Goal: Task Accomplishment & Management: Complete application form

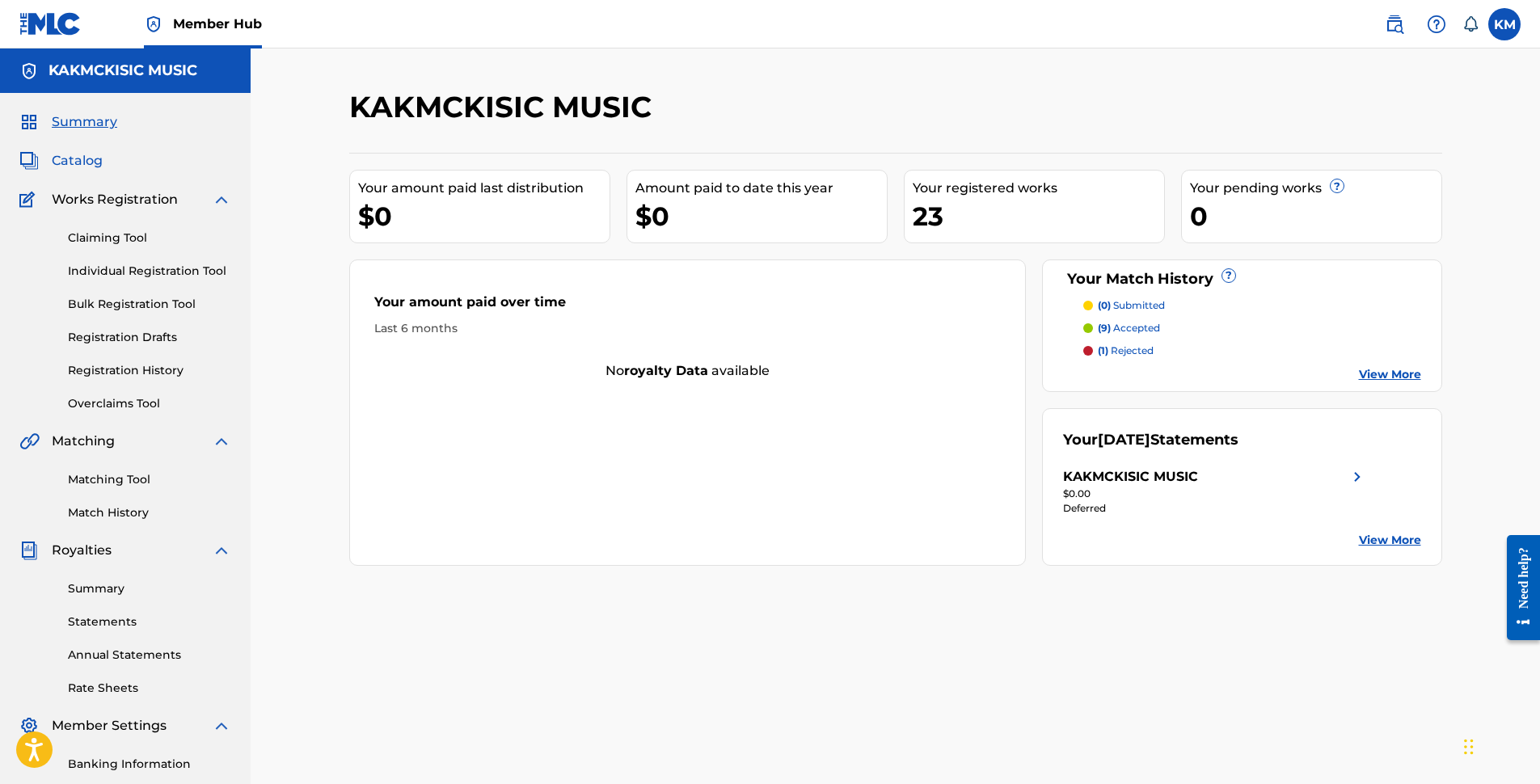
click at [81, 155] on span "Catalog" at bounding box center [77, 161] width 51 height 19
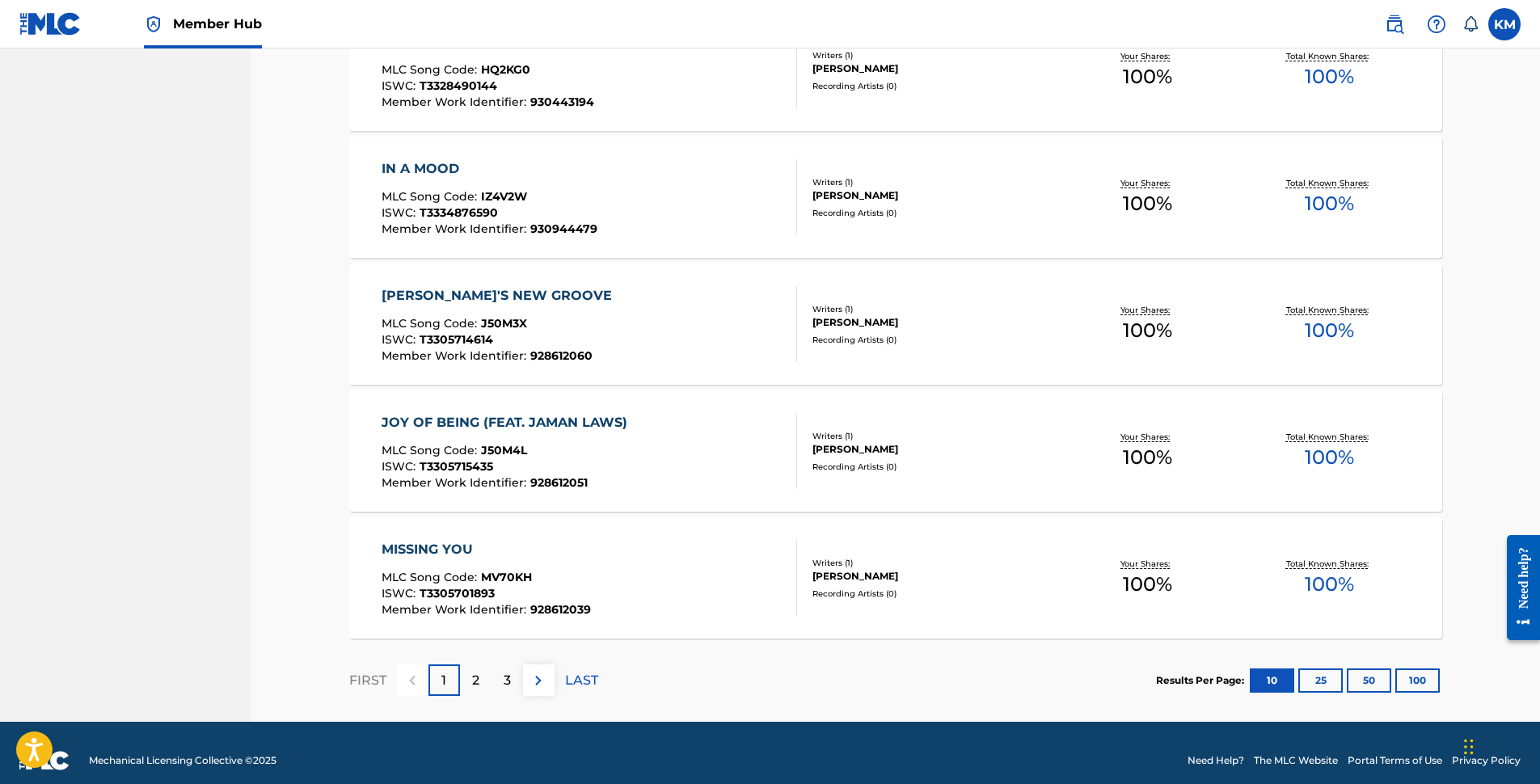
scroll to position [1066, 0]
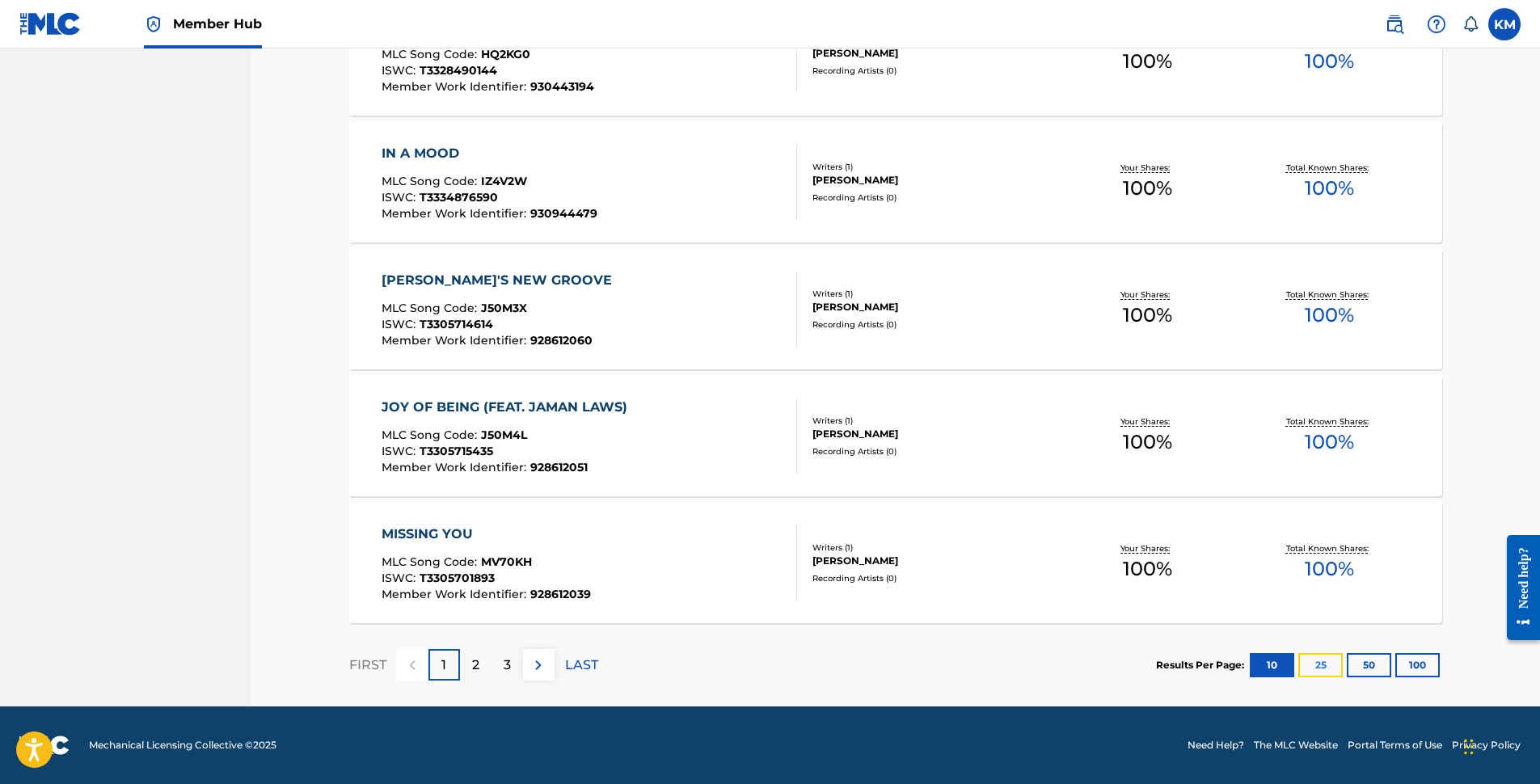
click at [1320, 665] on button "25" at bounding box center [1320, 665] width 45 height 25
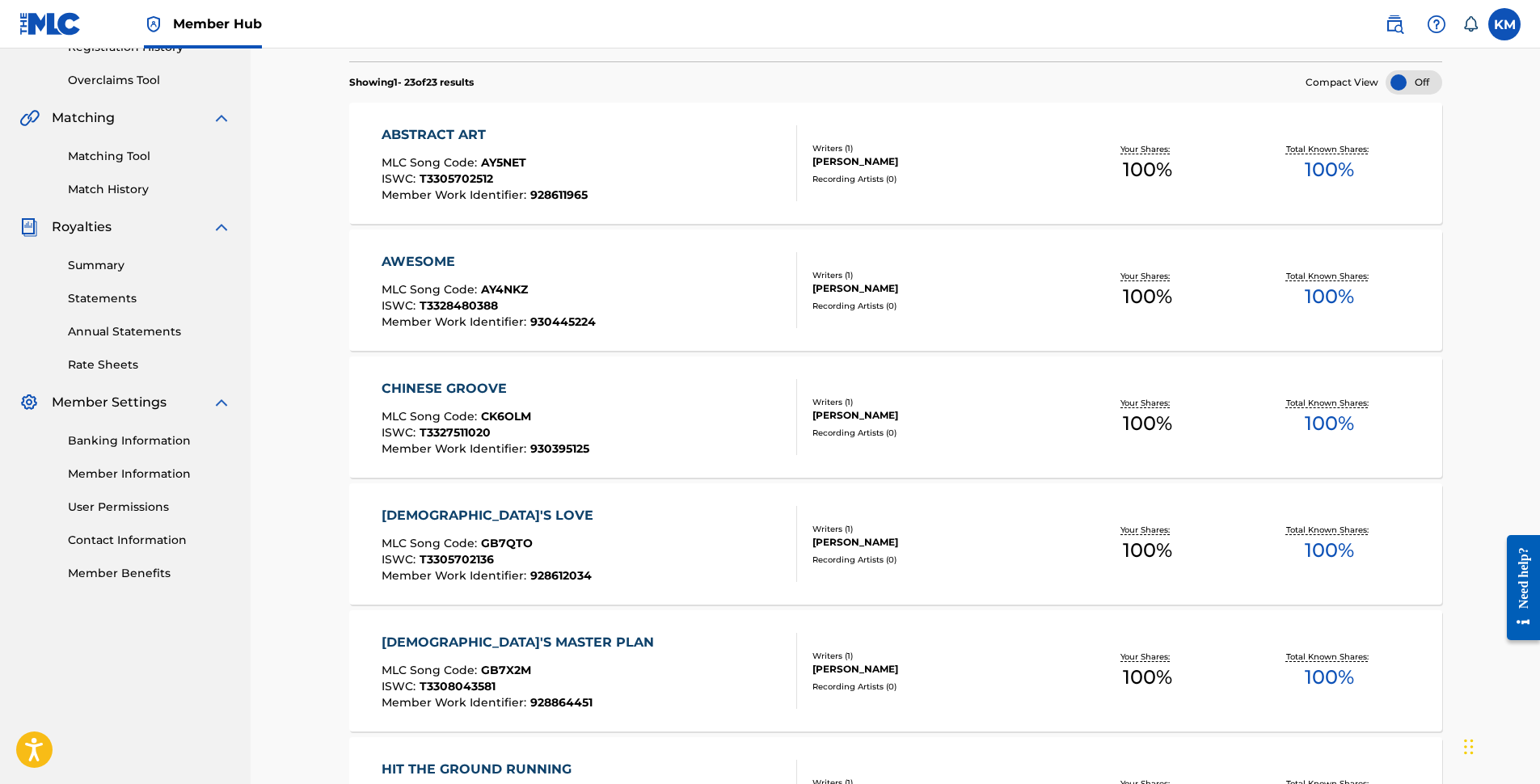
scroll to position [0, 0]
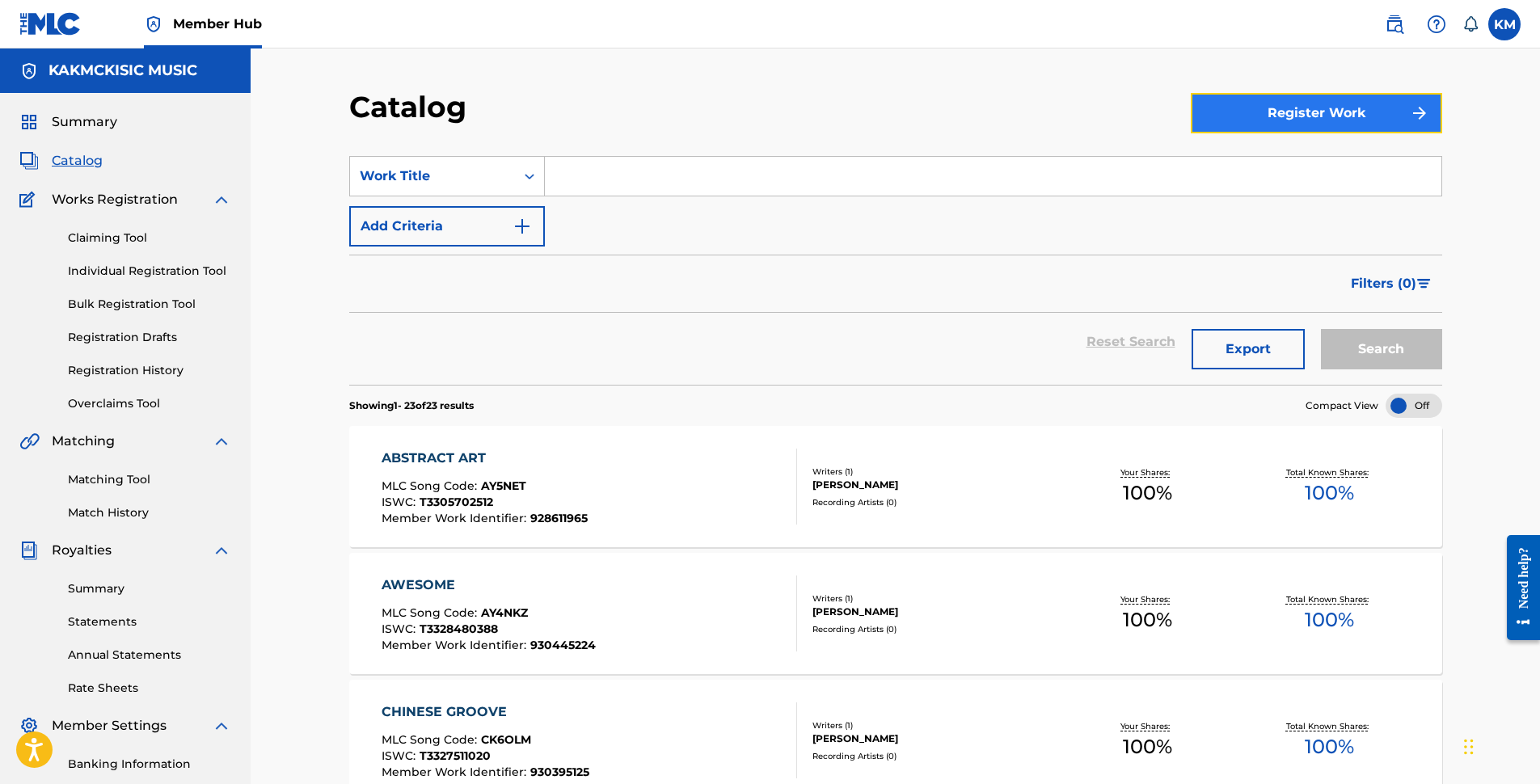
click at [1325, 111] on button "Register Work" at bounding box center [1317, 113] width 251 height 40
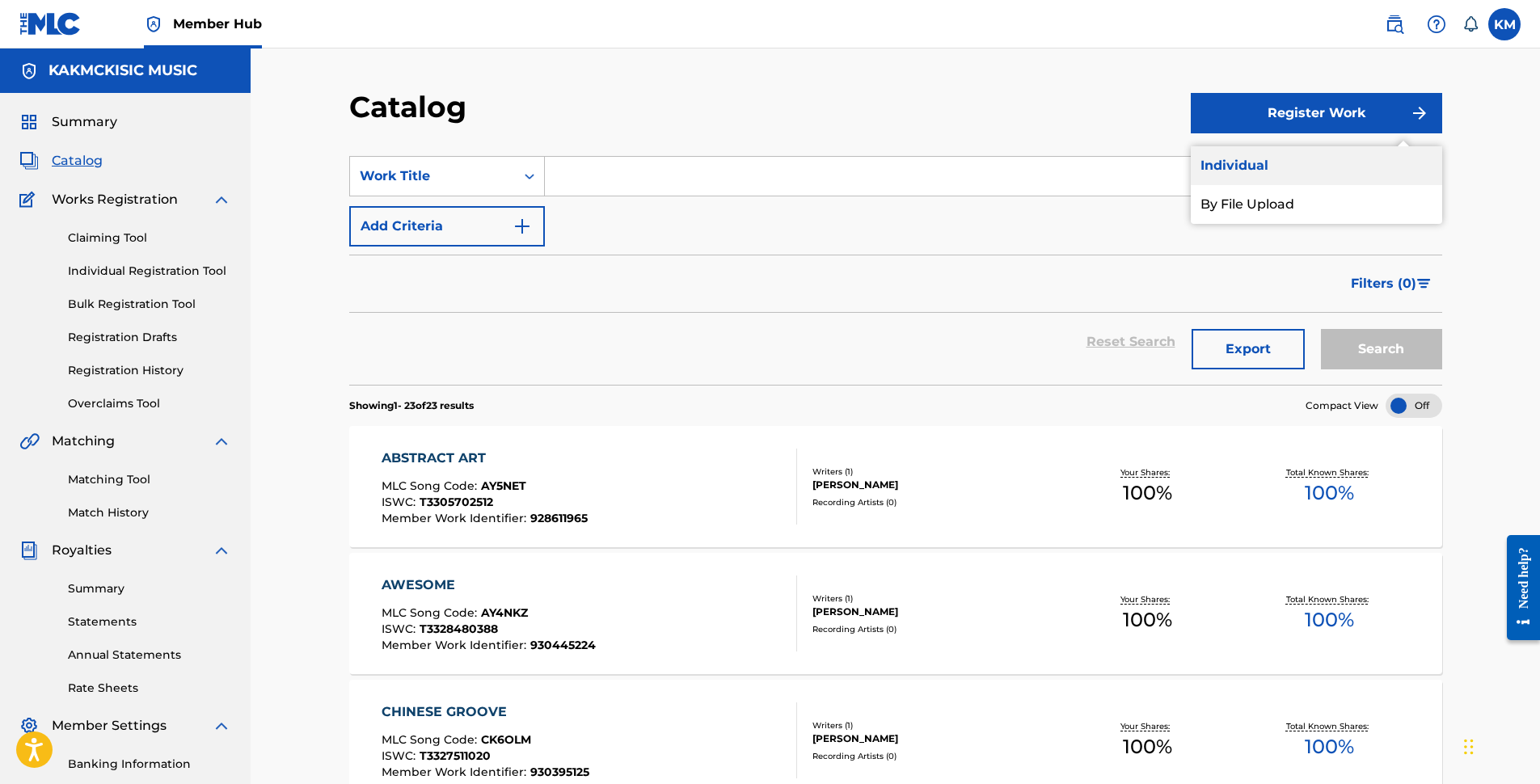
click at [1258, 167] on link "Individual" at bounding box center [1317, 166] width 251 height 39
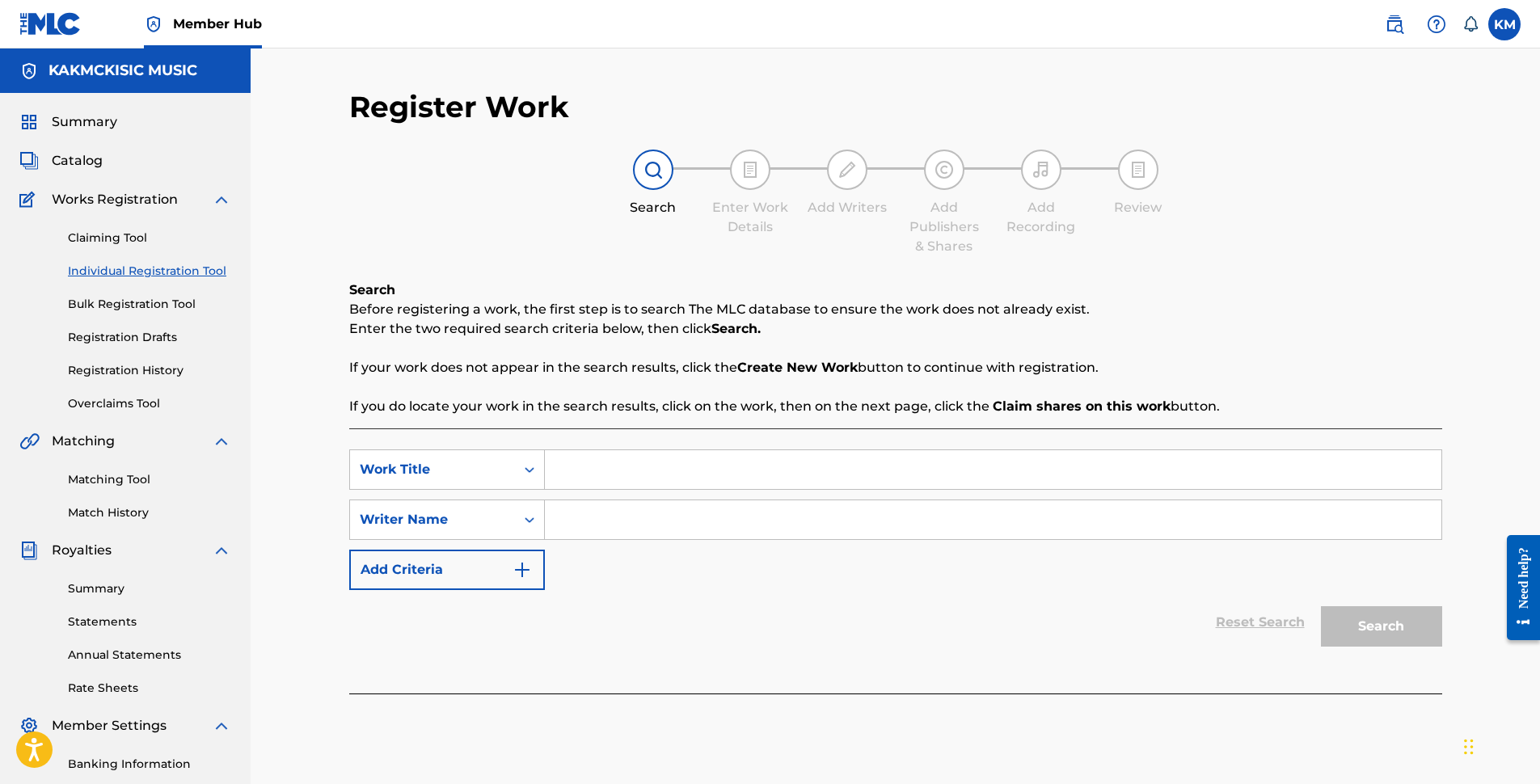
click at [597, 471] on input "Search Form" at bounding box center [993, 470] width 897 height 39
type input "I'm Thinking"
click at [590, 521] on input "Search Form" at bounding box center [993, 520] width 897 height 39
type input "[PERSON_NAME]"
click at [1391, 623] on button "Search" at bounding box center [1382, 626] width 121 height 40
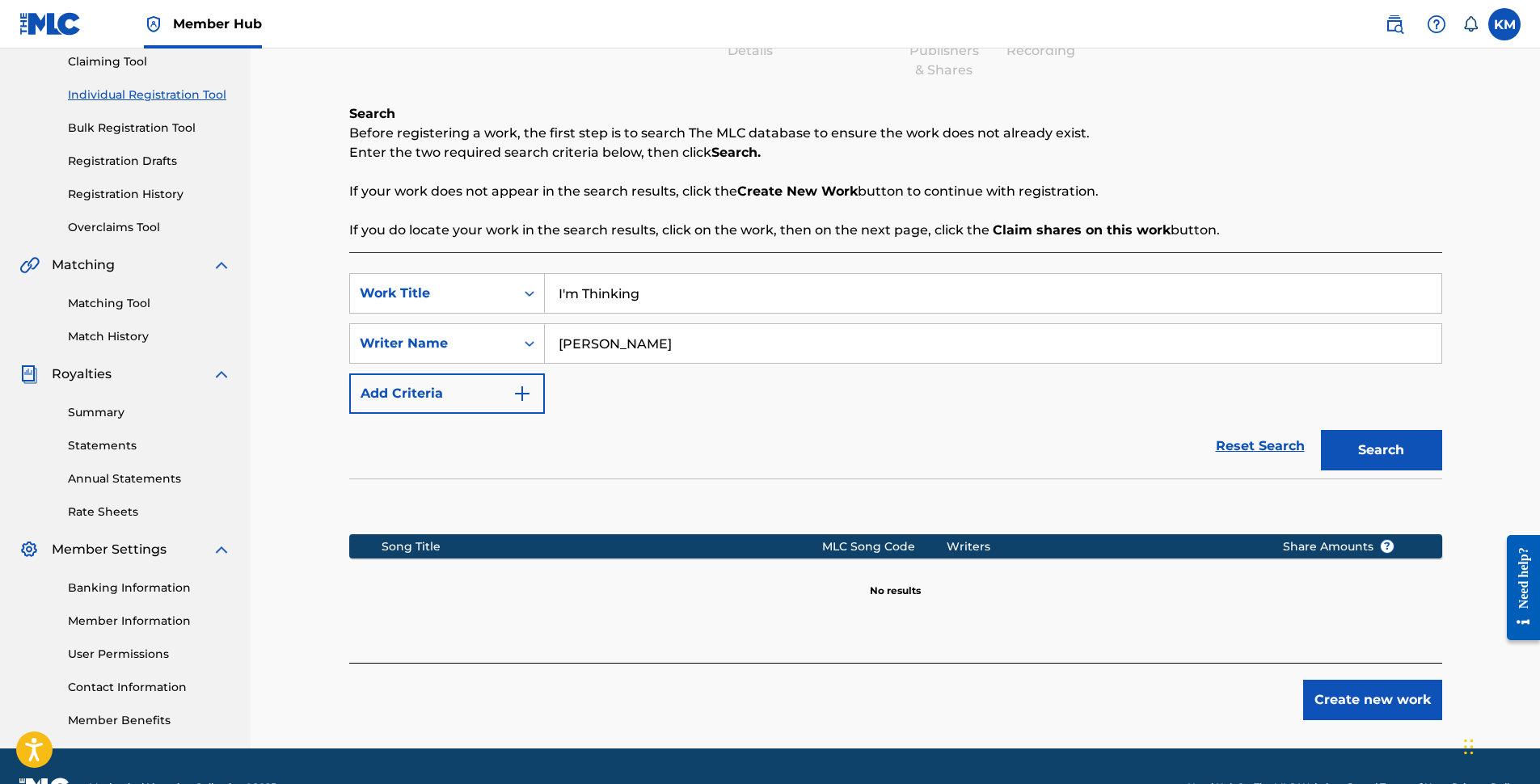
scroll to position [218, 0]
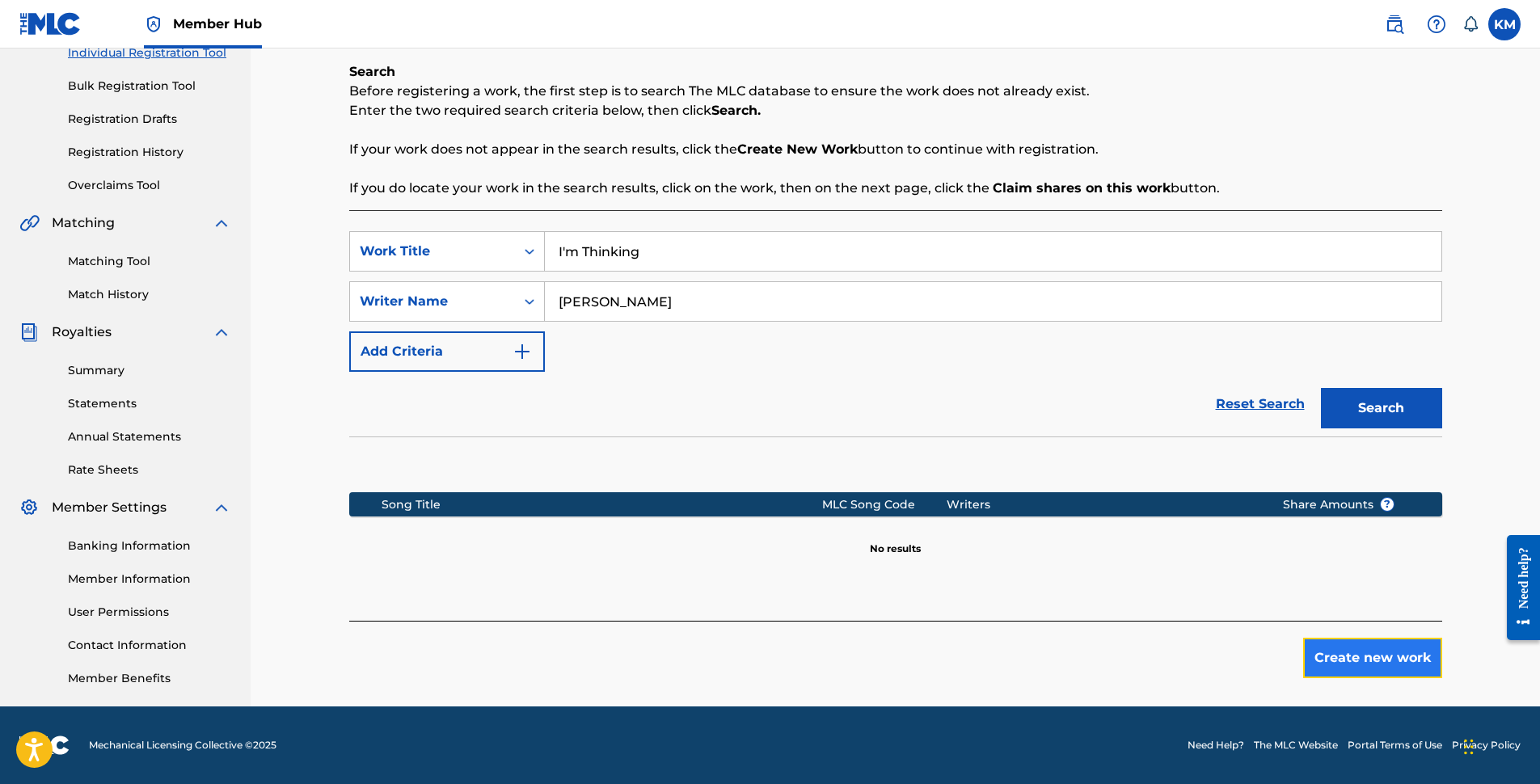
click at [1383, 656] on button "Create new work" at bounding box center [1373, 658] width 139 height 40
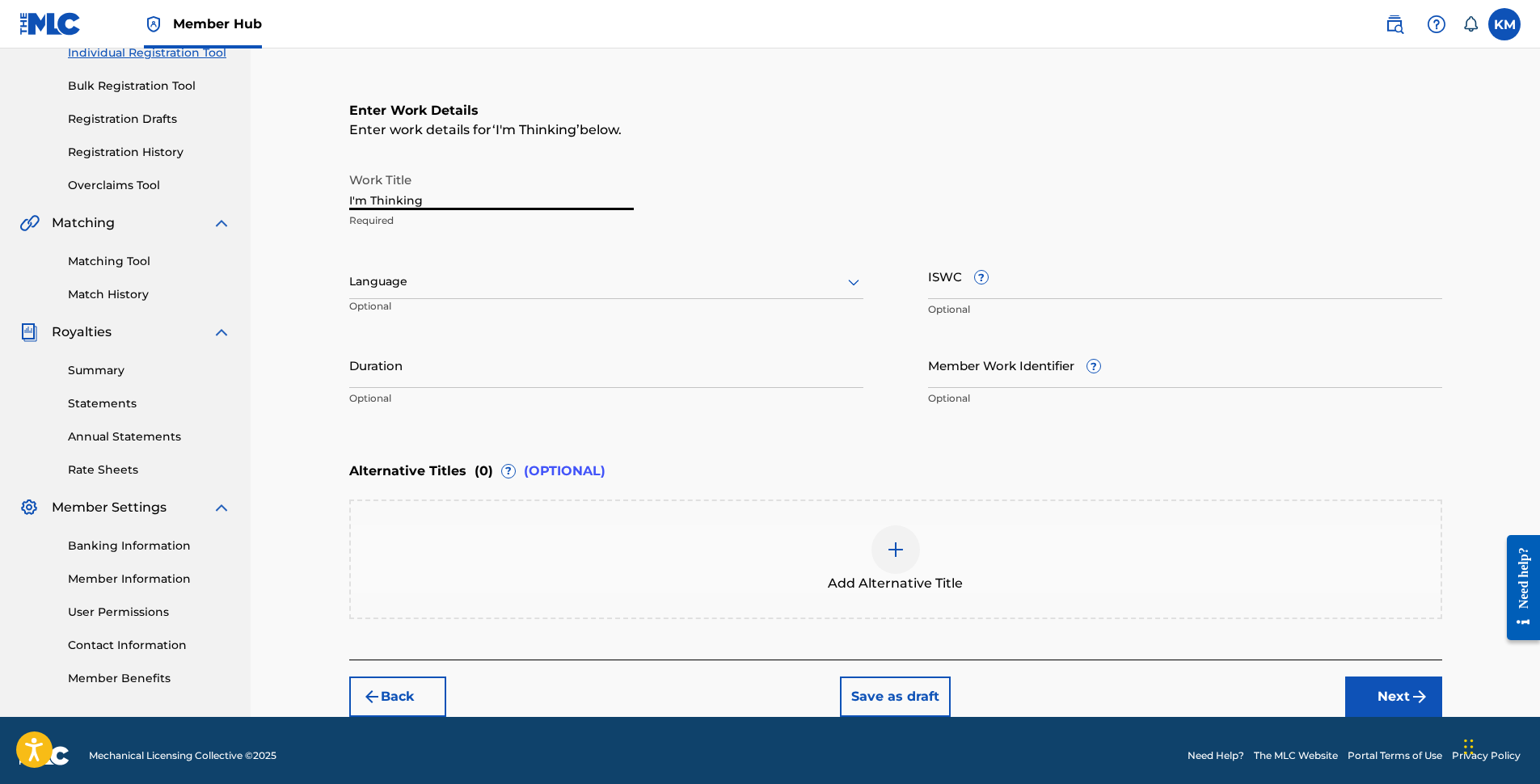
drag, startPoint x: 433, startPoint y: 198, endPoint x: 338, endPoint y: 200, distance: 95.0
click at [338, 200] on div "Register Work Search Enter Work Details Add Writers Add Publishers & Shares Add…" at bounding box center [896, 294] width 1132 height 846
paste input "M THINKING"
type input "I'M THINKING"
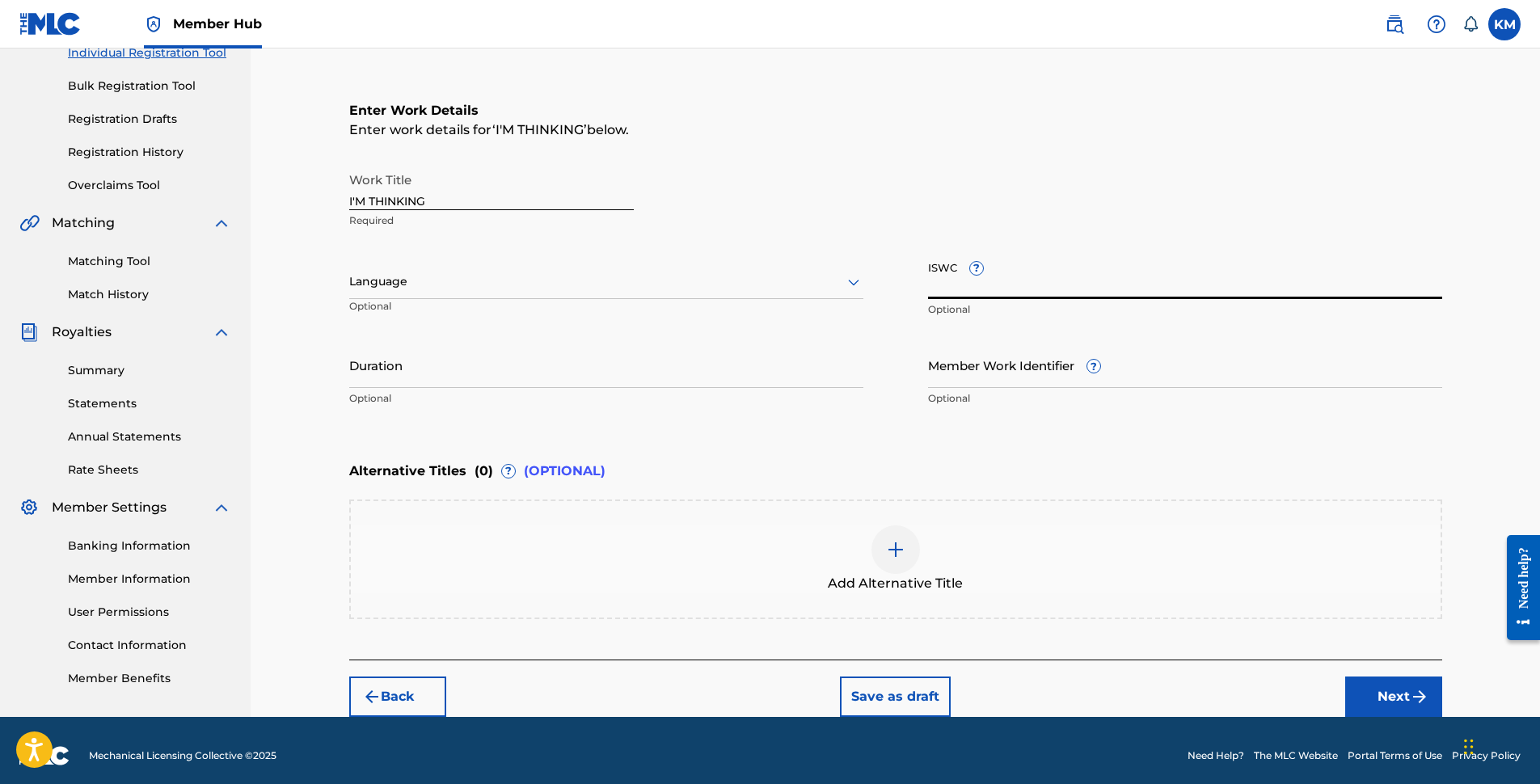
click at [1002, 285] on input "ISWC ?" at bounding box center [1185, 276] width 514 height 46
paste input "T3348525117"
type input "T3348525117"
click at [428, 375] on input "Duration" at bounding box center [606, 364] width 514 height 46
type input "02:15"
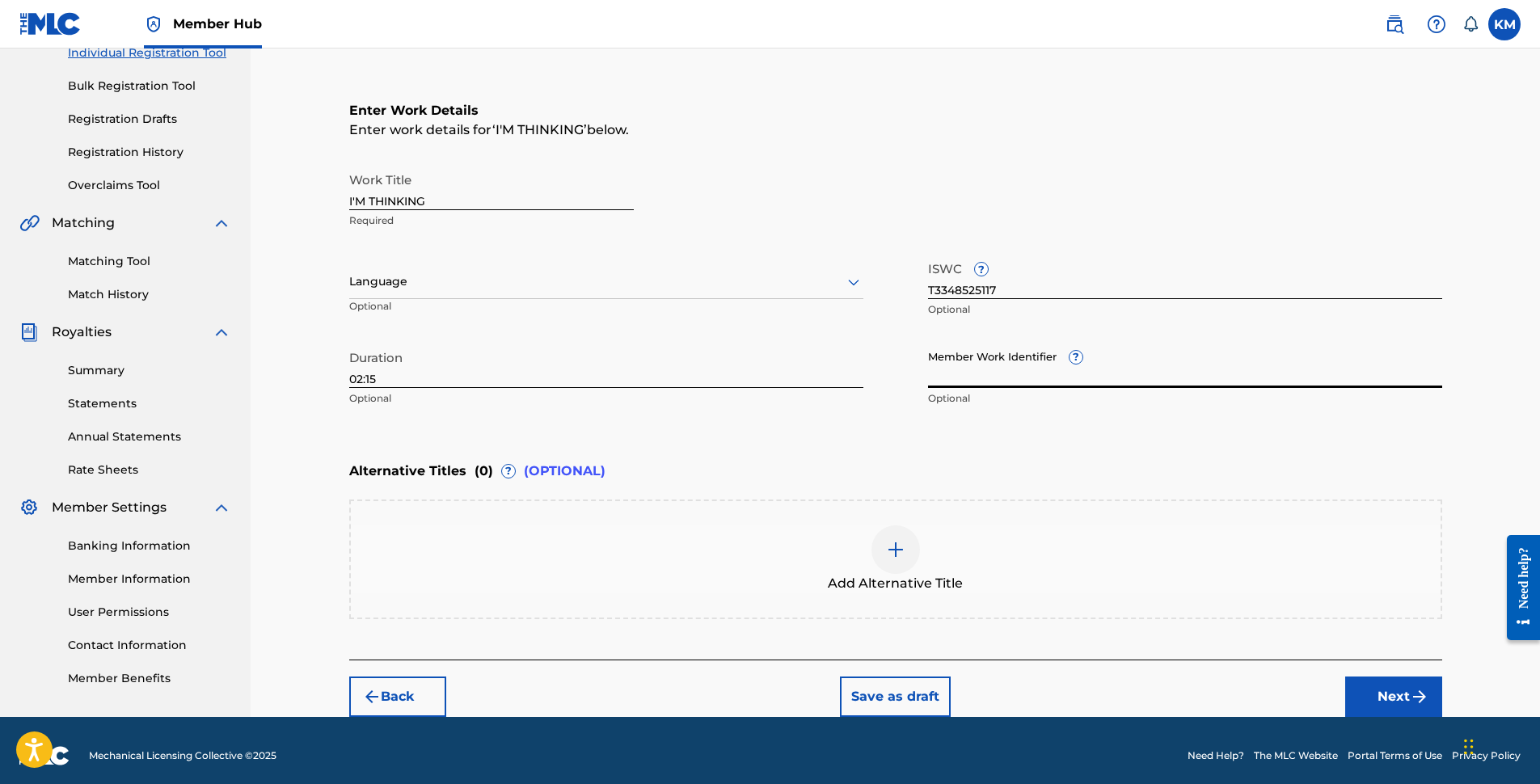
click at [1051, 376] on input "Member Work Identifier ?" at bounding box center [1185, 364] width 514 height 46
paste input "931813884"
type input "931813884"
click at [1395, 701] on button "Next" at bounding box center [1393, 696] width 97 height 40
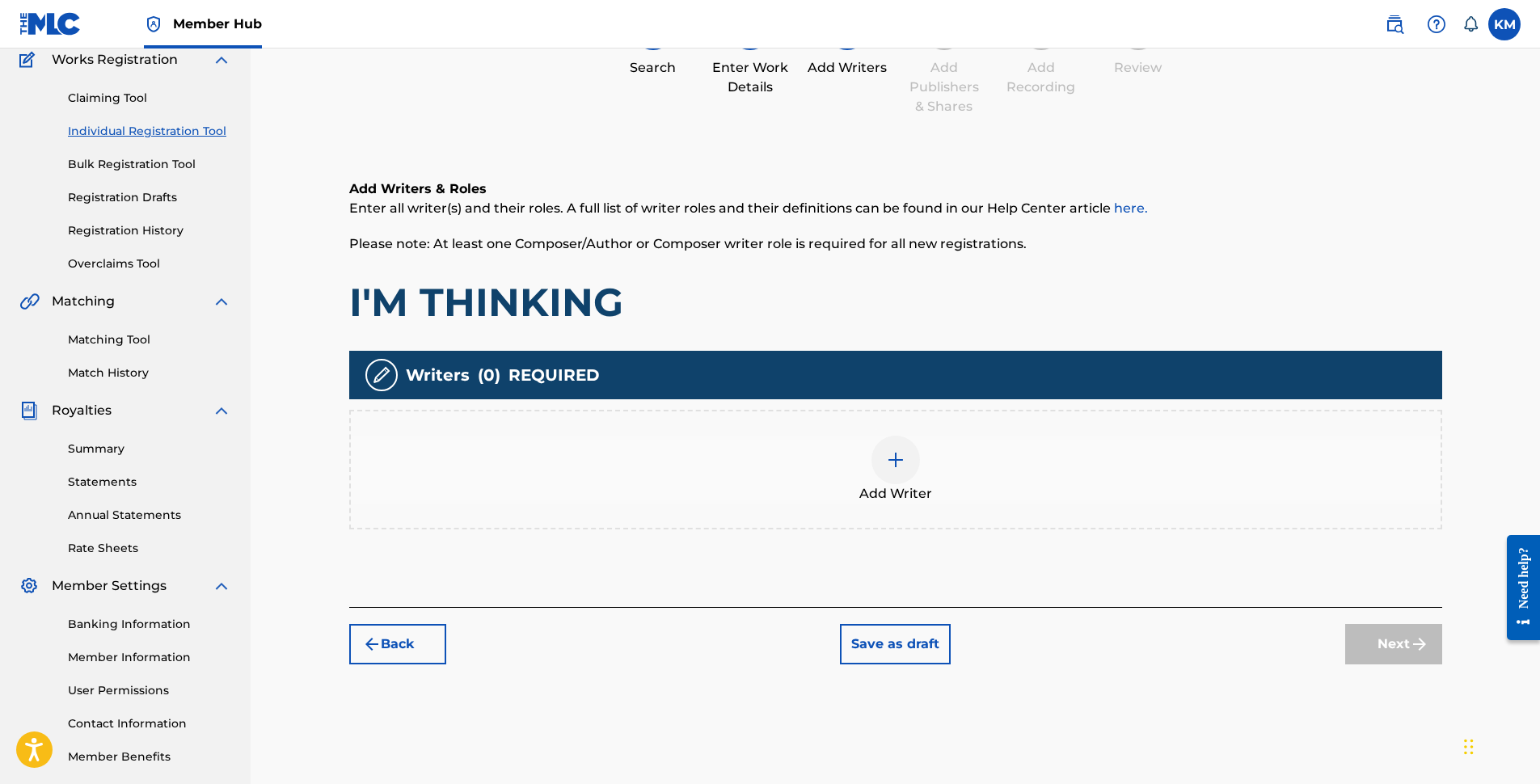
scroll to position [73, 0]
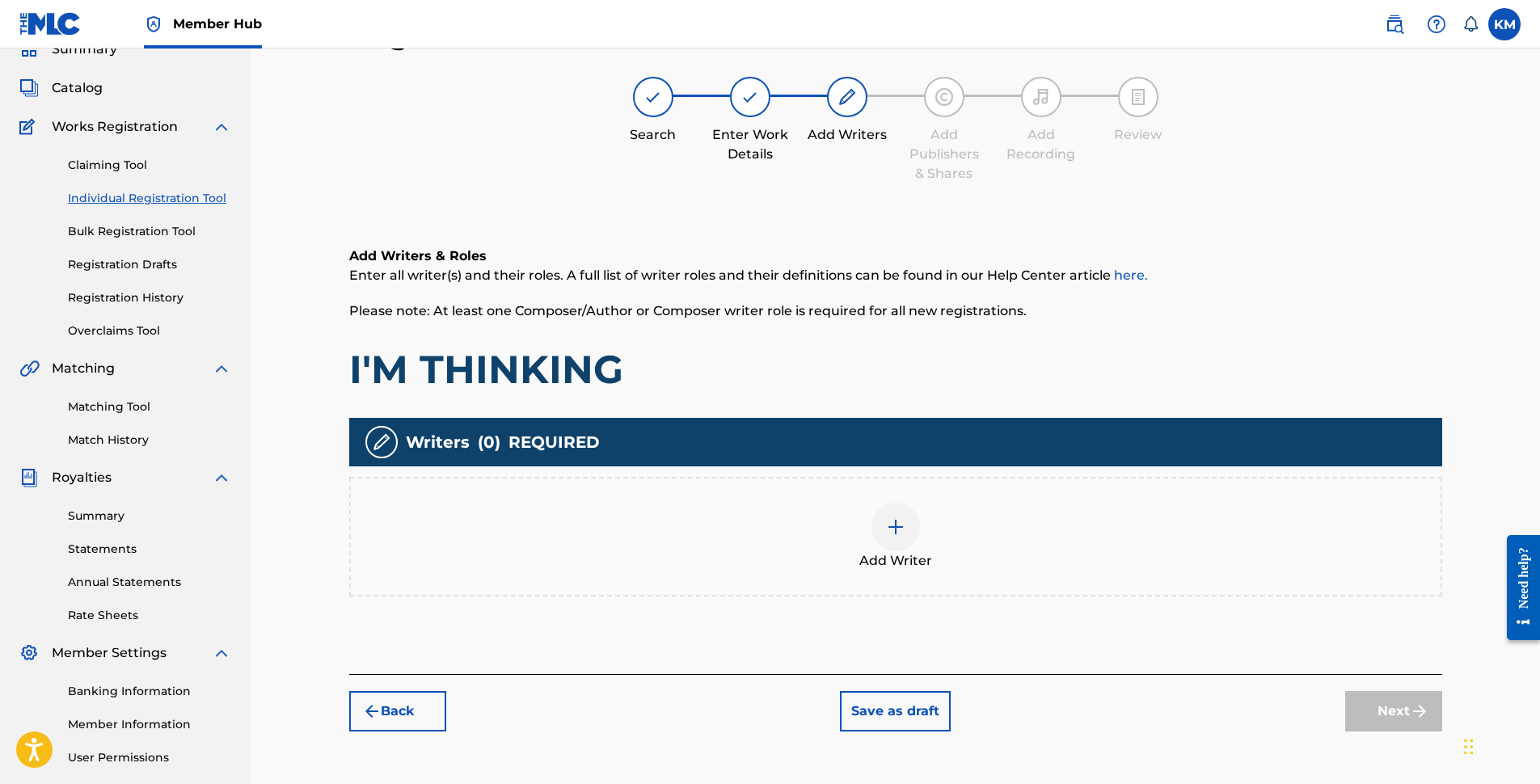
click at [899, 526] on img at bounding box center [896, 527] width 19 height 19
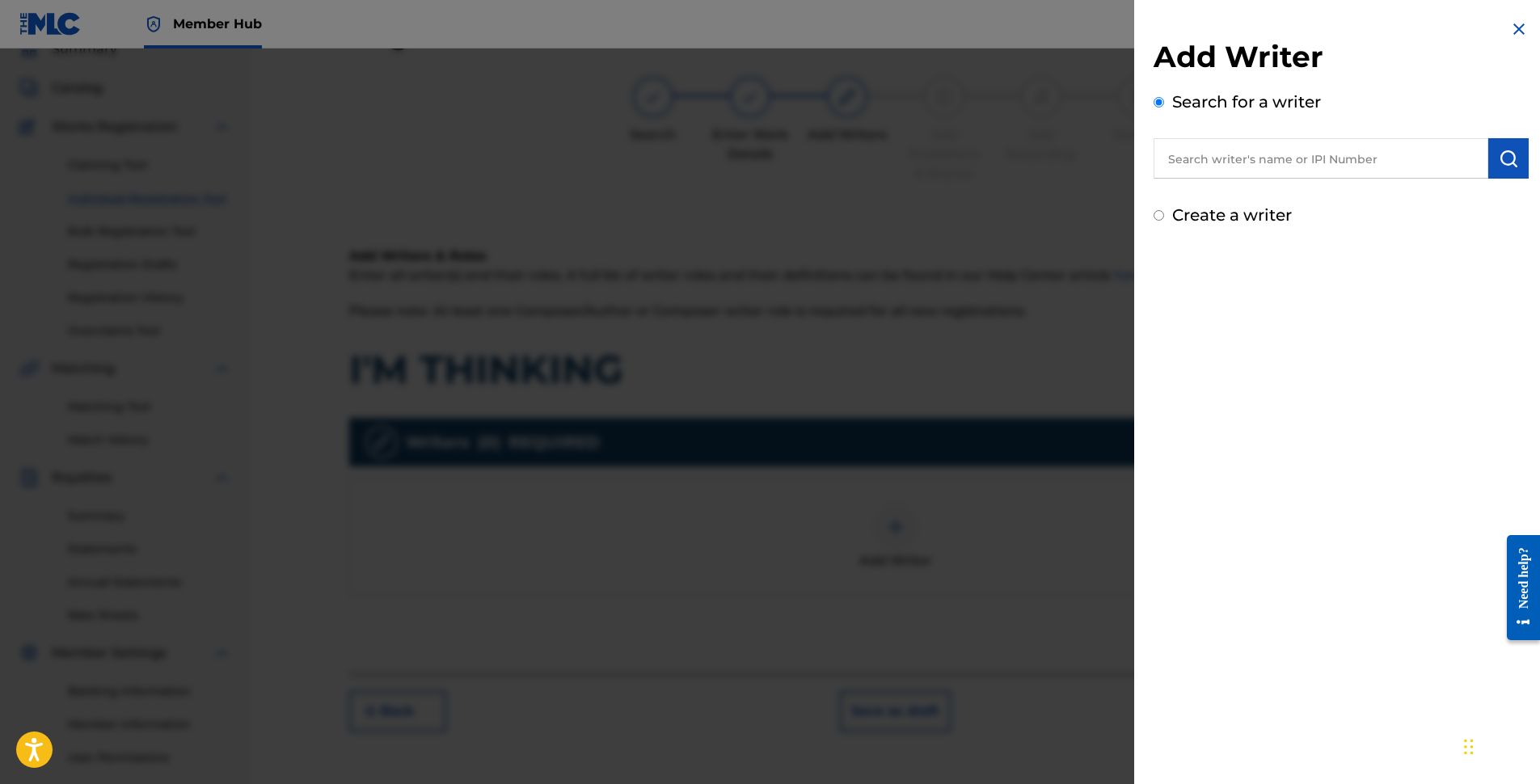
click at [1248, 160] on input "text" at bounding box center [1320, 158] width 335 height 40
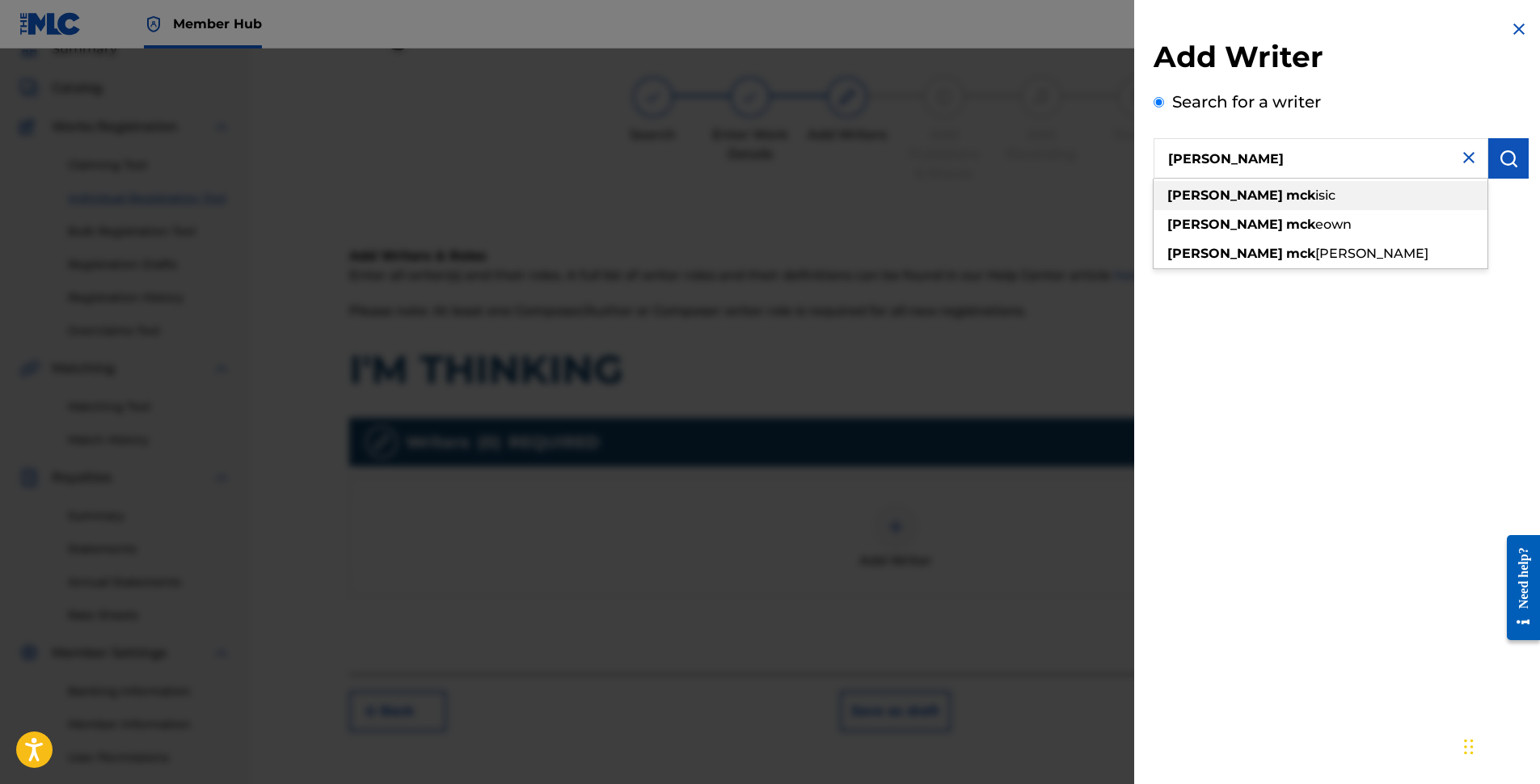
click at [1286, 198] on strong "mck" at bounding box center [1300, 195] width 29 height 15
type input "[PERSON_NAME]"
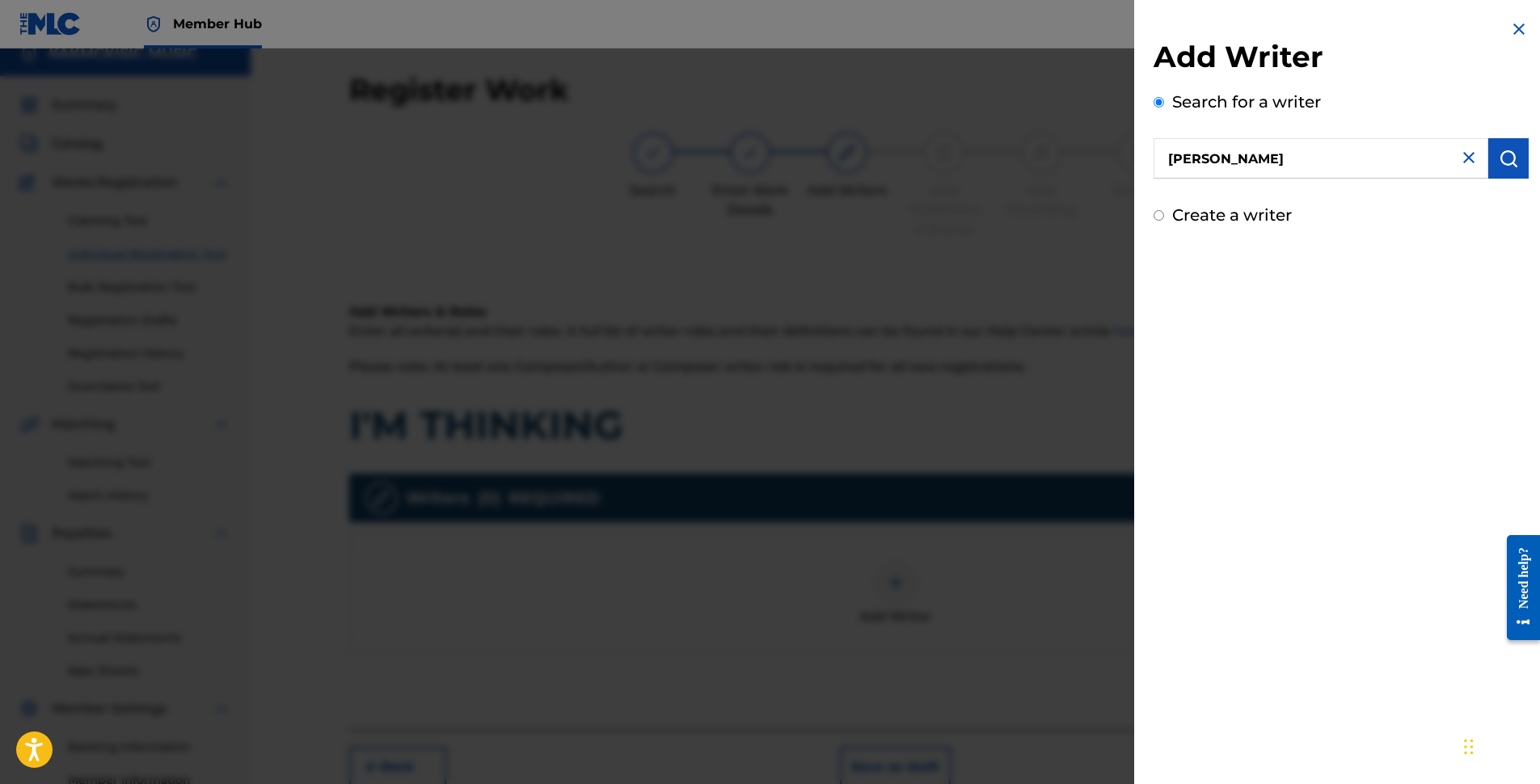
scroll to position [0, 0]
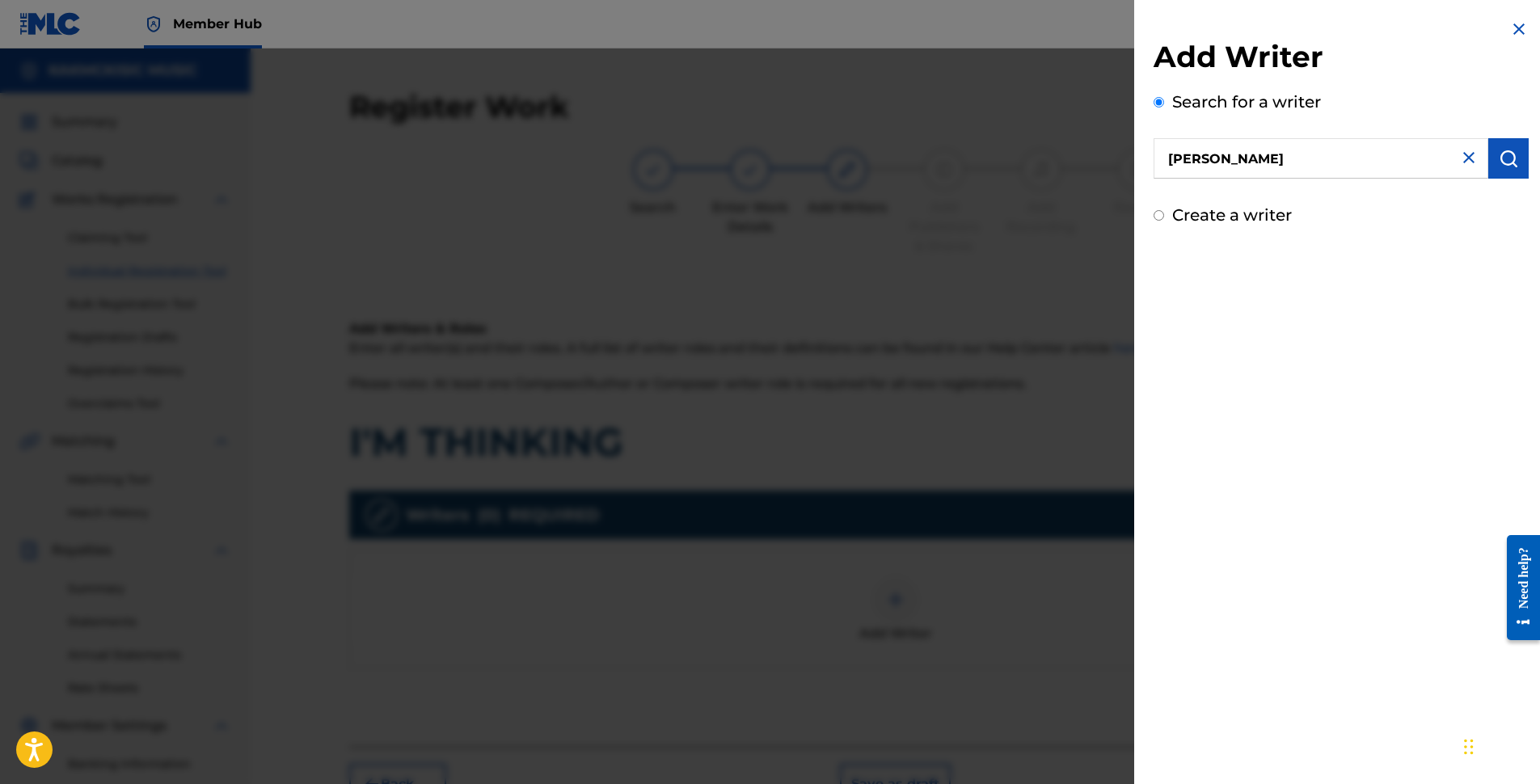
click at [1420, 238] on div "Add Writer Search for a writer [PERSON_NAME] Create a writer" at bounding box center [1341, 123] width 414 height 247
click at [1501, 153] on img "submit" at bounding box center [1508, 158] width 19 height 19
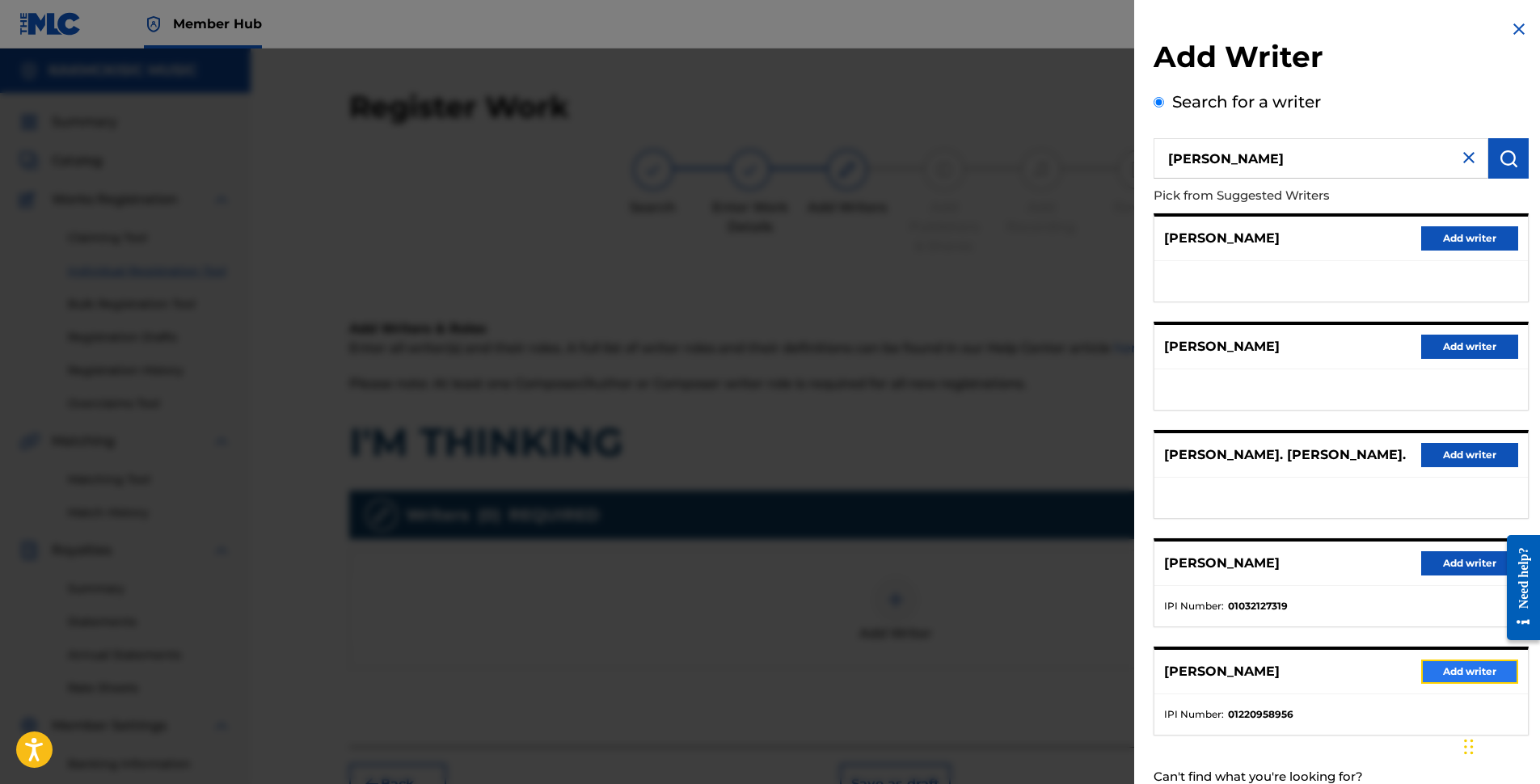
click at [1445, 673] on button "Add writer" at bounding box center [1470, 672] width 97 height 25
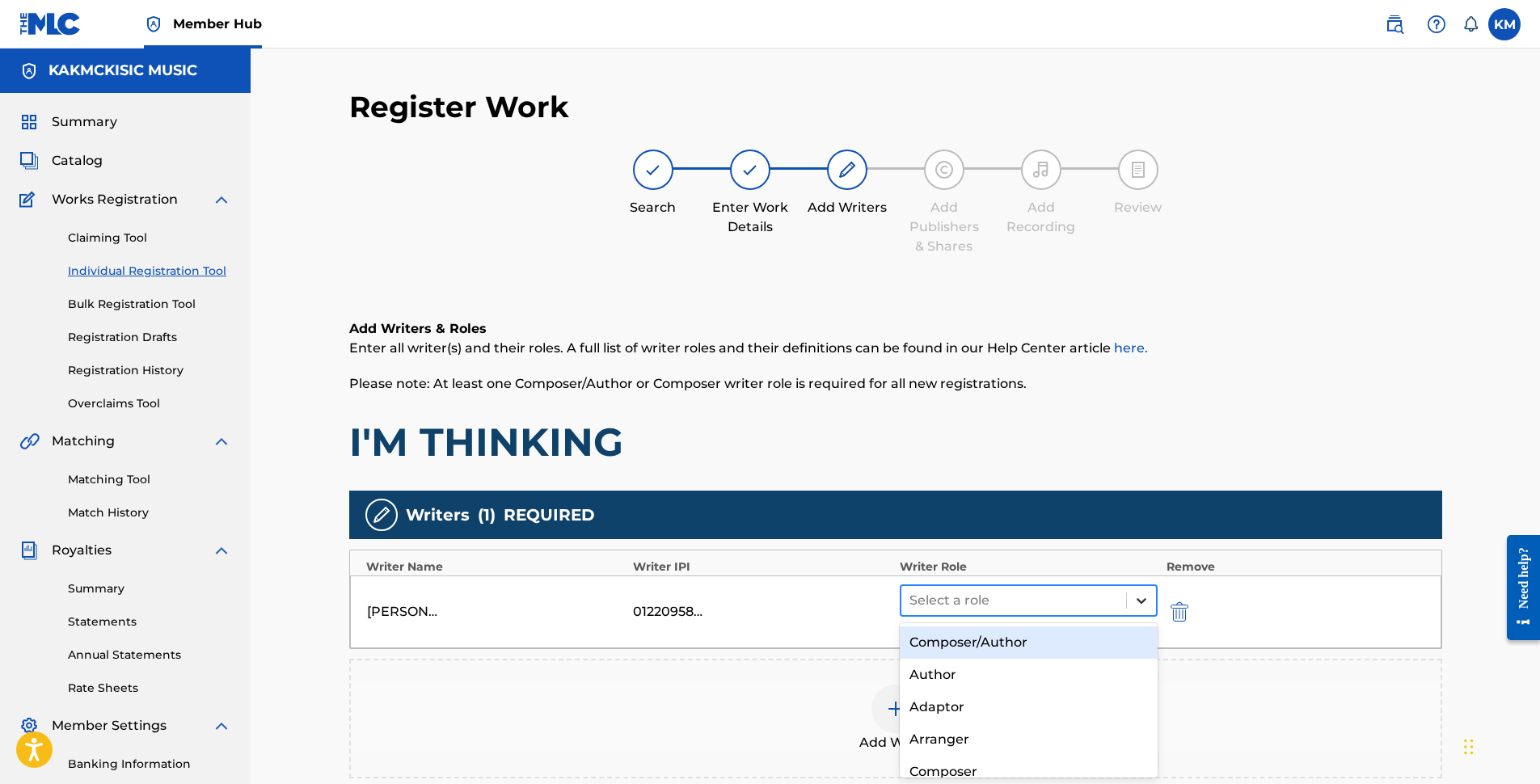
click at [1142, 600] on icon at bounding box center [1141, 601] width 16 height 16
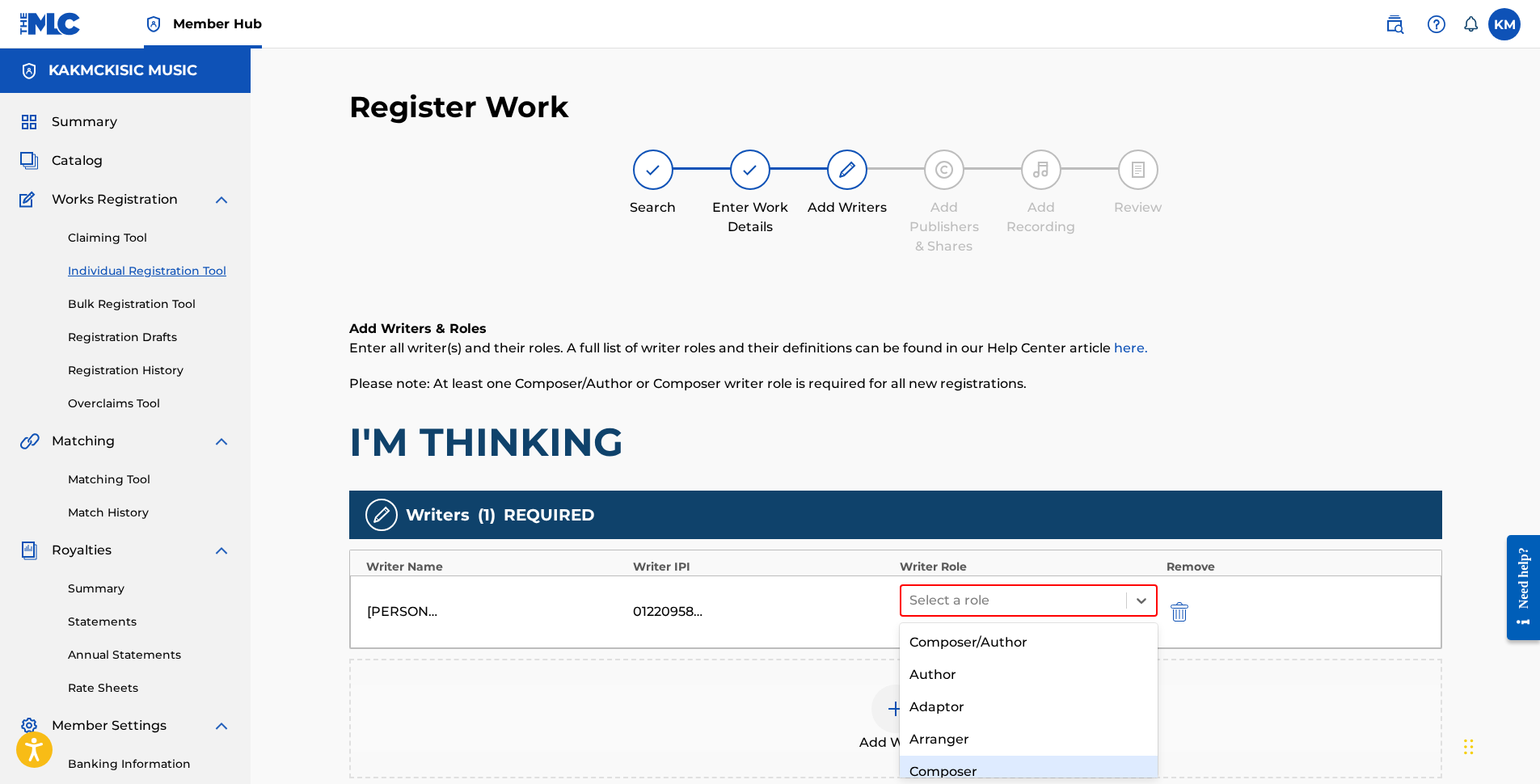
click at [988, 766] on div "Composer" at bounding box center [1029, 772] width 259 height 32
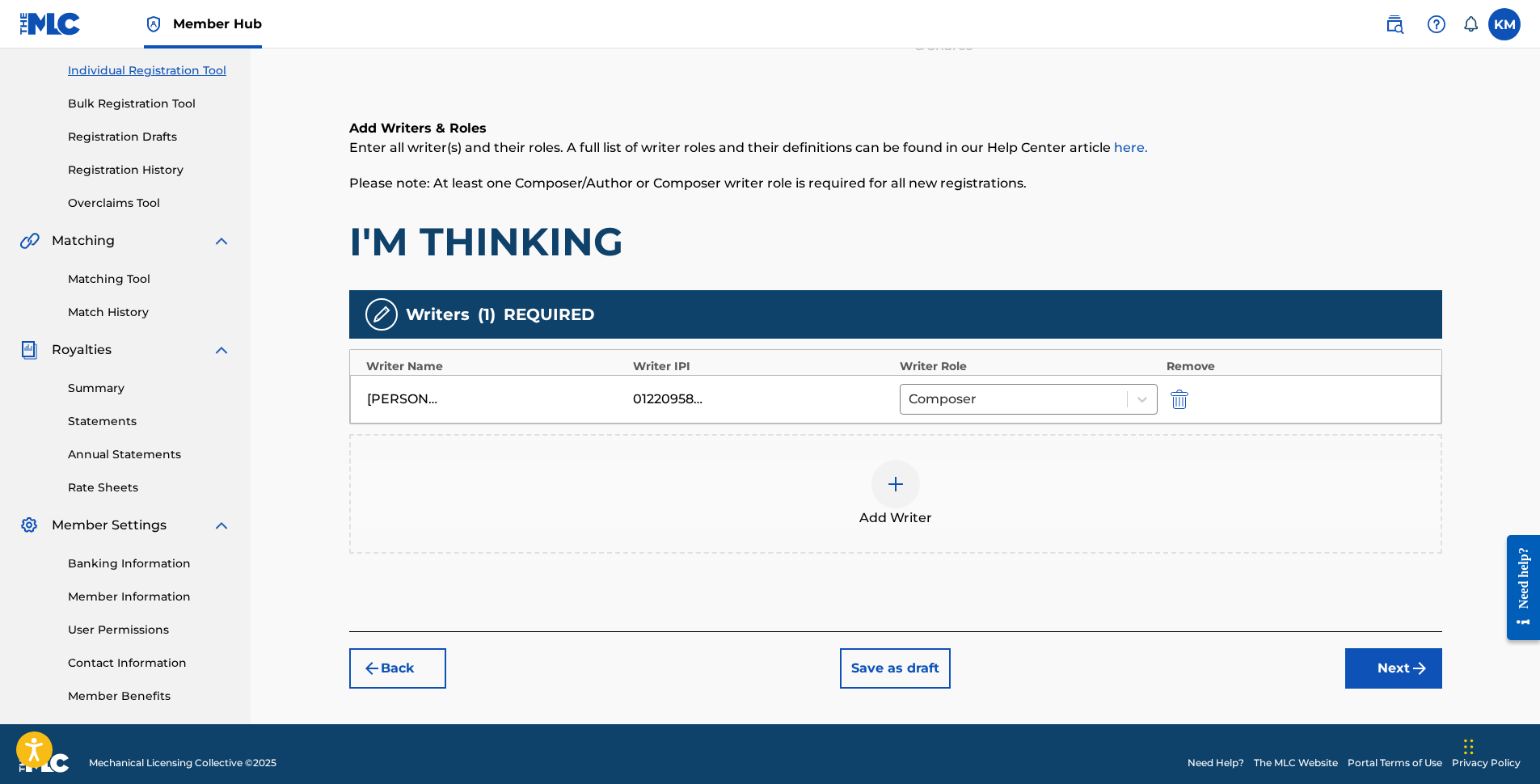
scroll to position [218, 0]
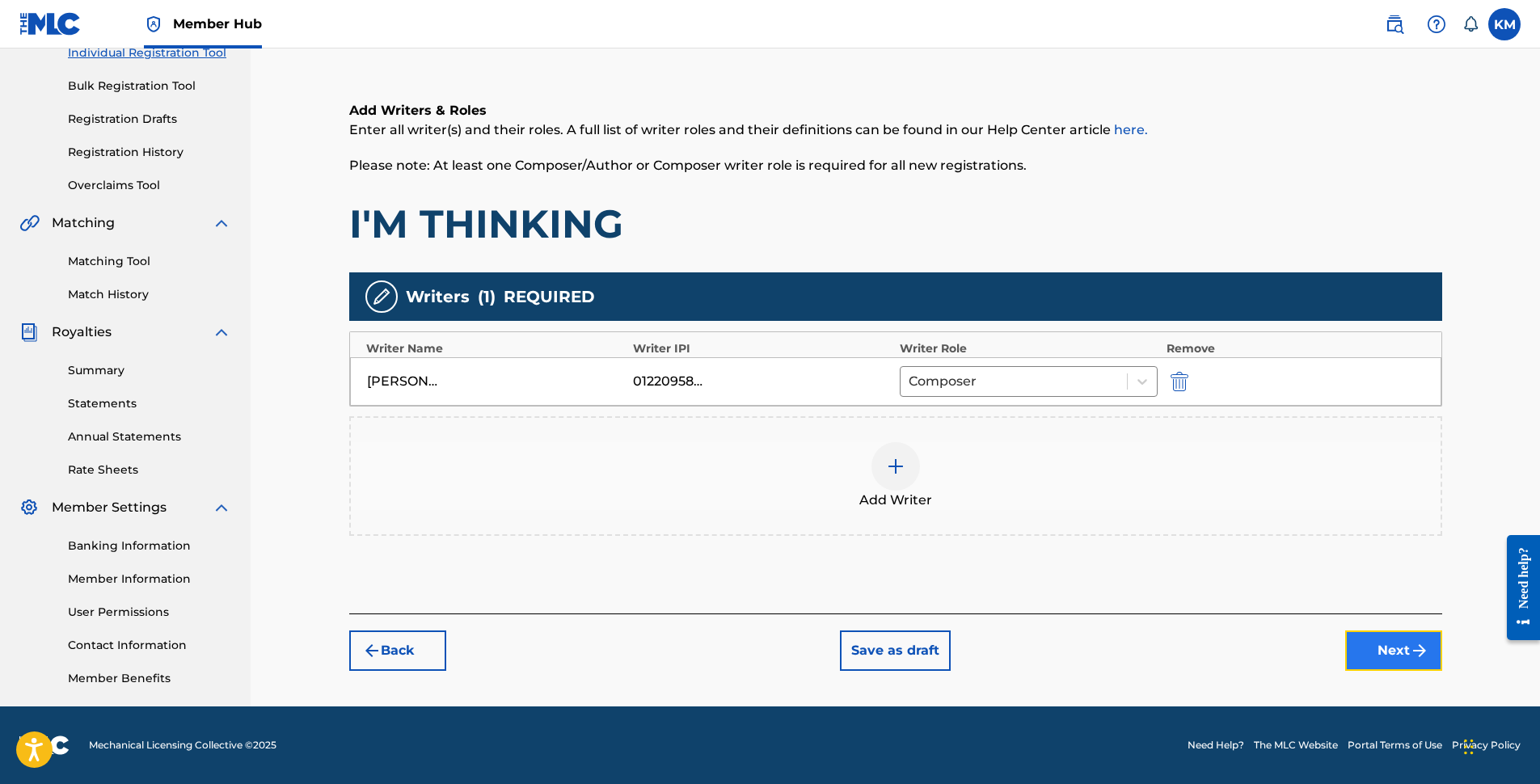
click at [1397, 654] on button "Next" at bounding box center [1393, 651] width 97 height 40
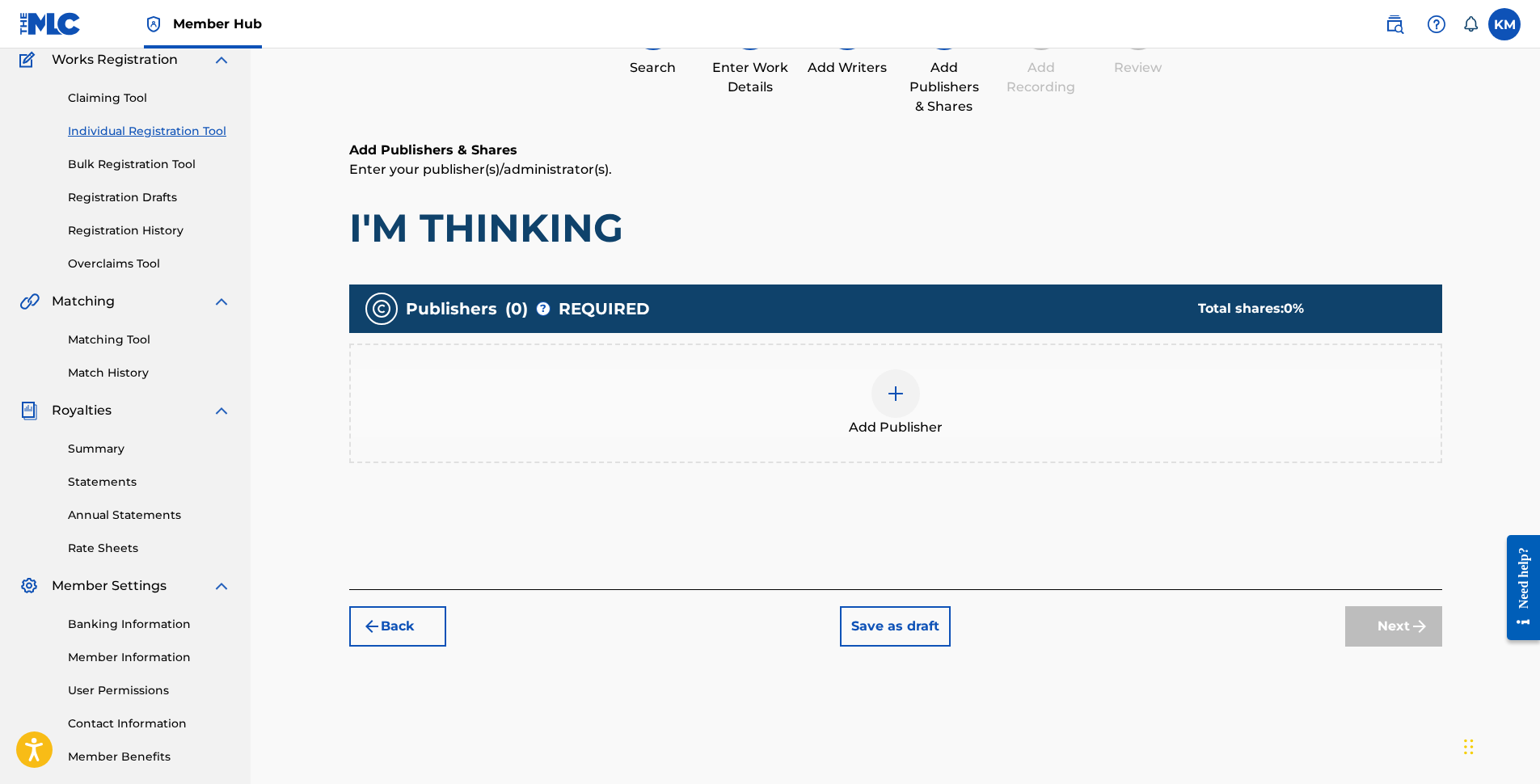
scroll to position [73, 0]
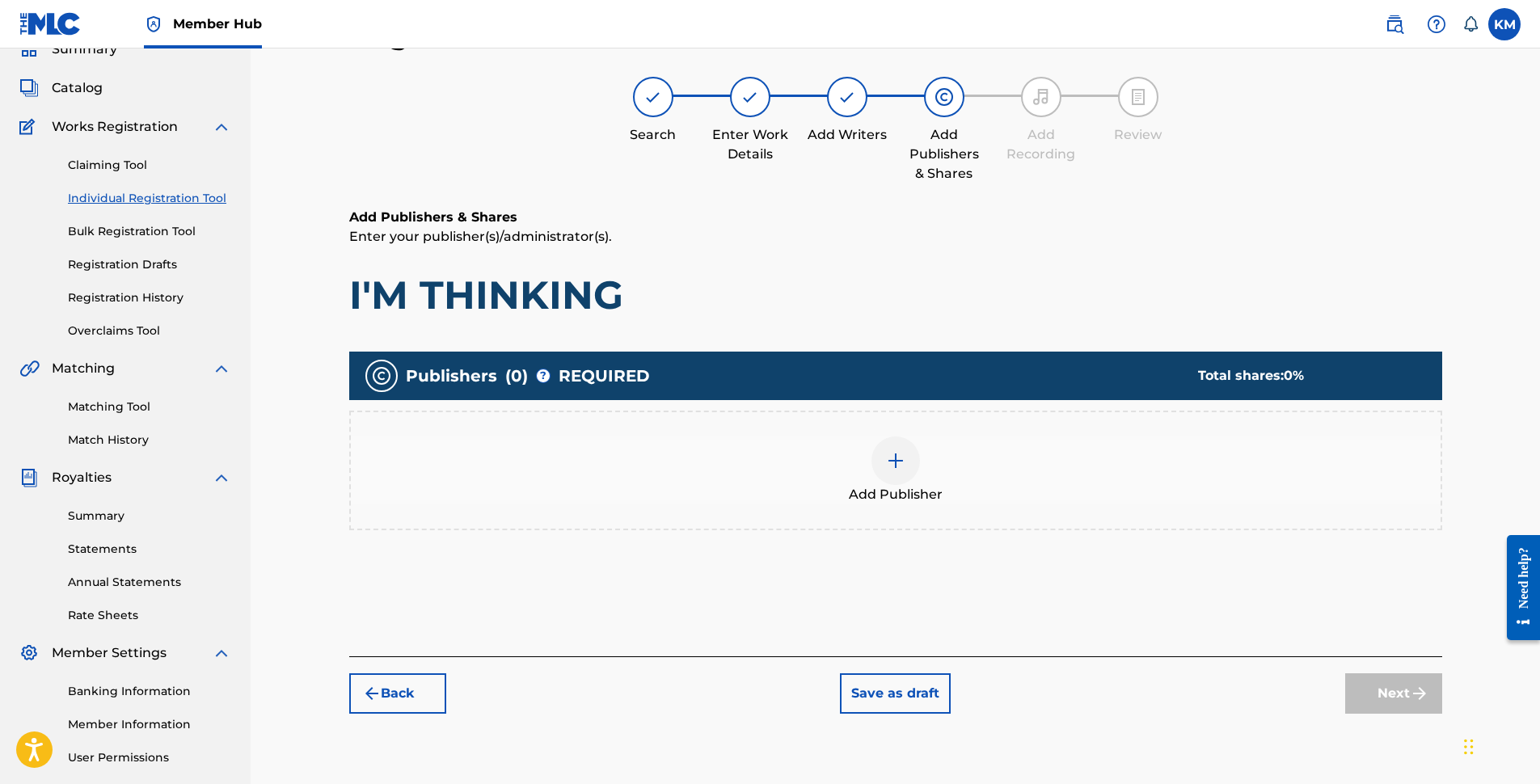
click at [899, 457] on img at bounding box center [896, 461] width 19 height 19
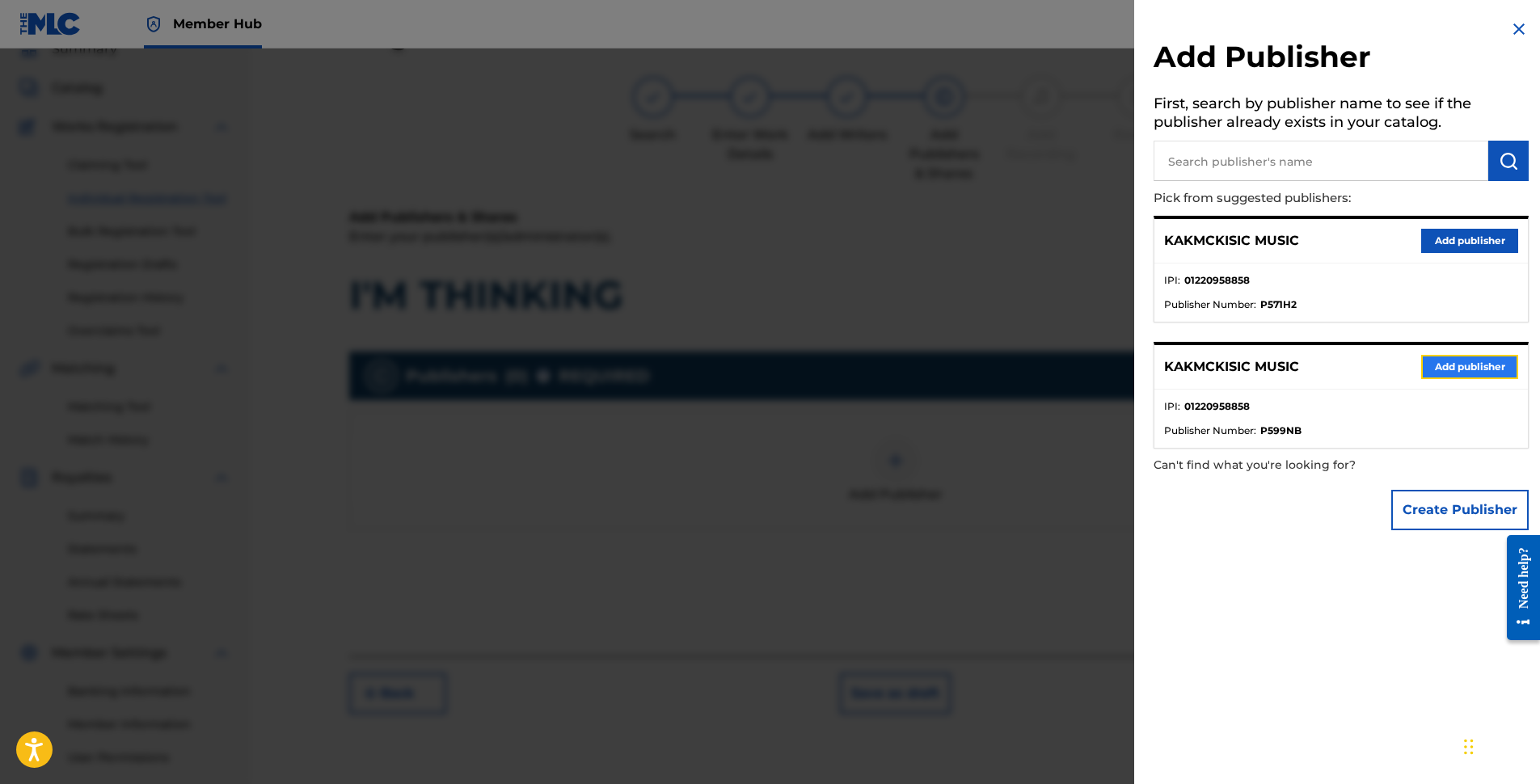
click at [1447, 364] on button "Add publisher" at bounding box center [1470, 367] width 97 height 25
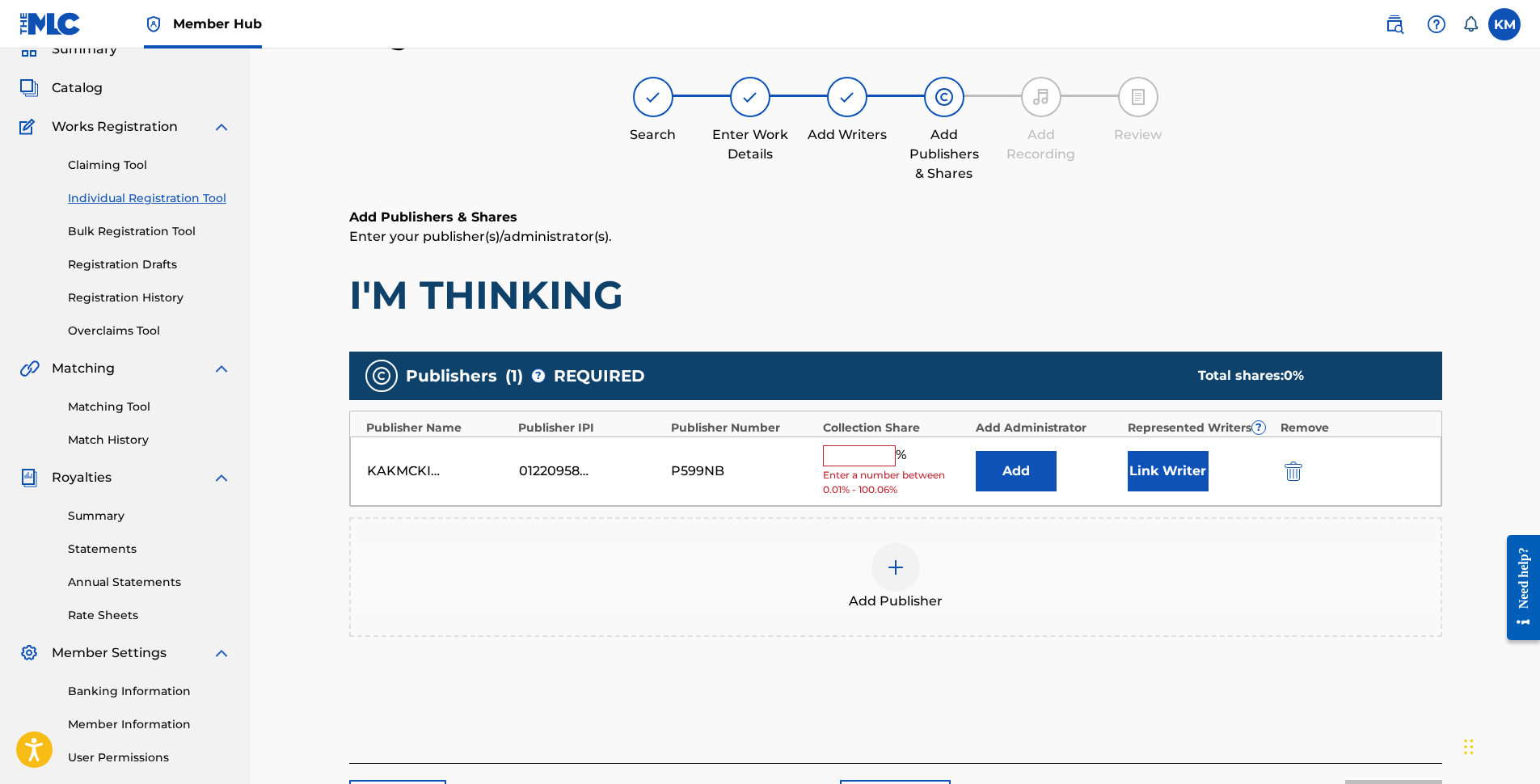
click at [853, 456] on input "text" at bounding box center [859, 456] width 73 height 21
type input "100"
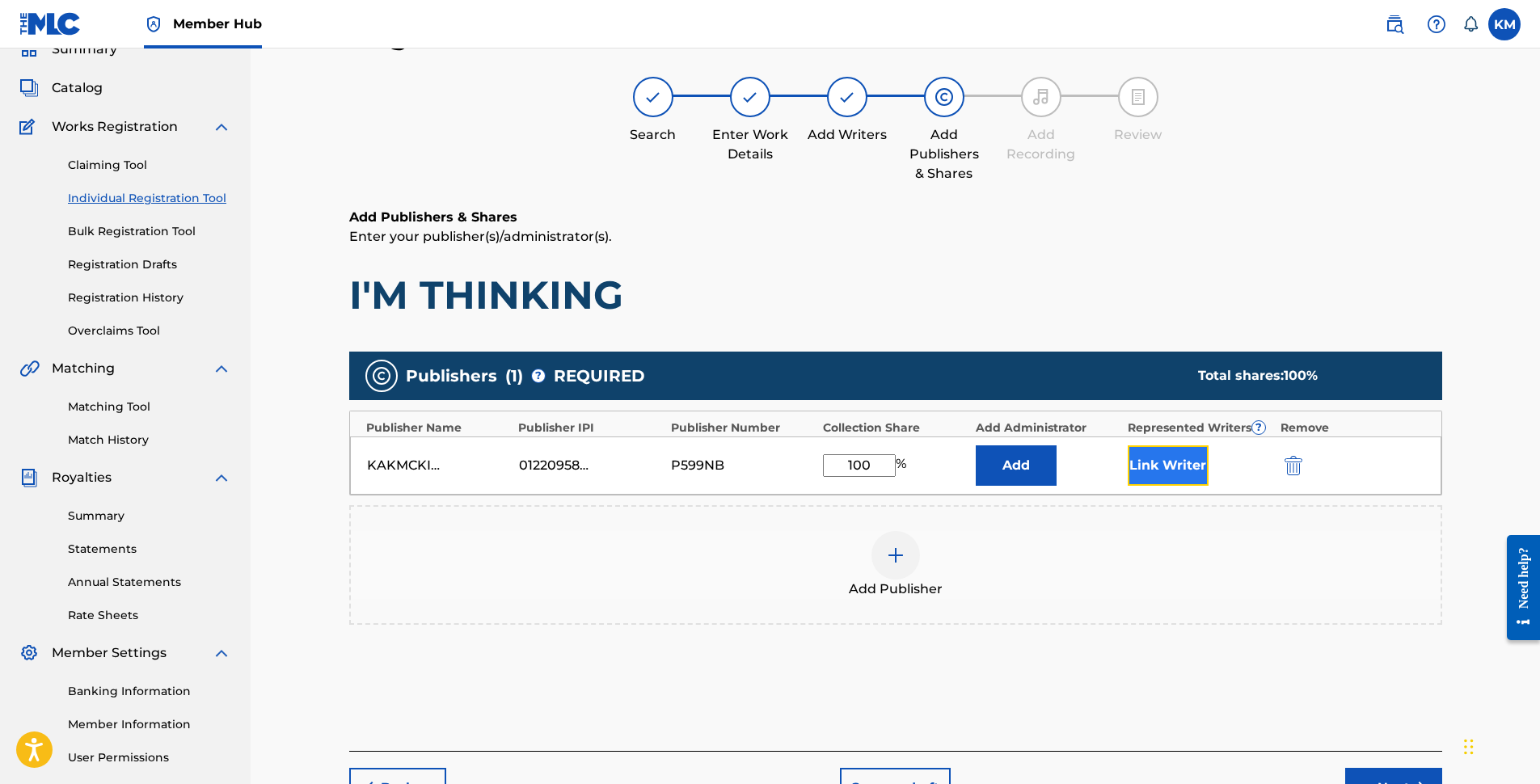
click at [1164, 463] on button "Link Writer" at bounding box center [1168, 465] width 81 height 40
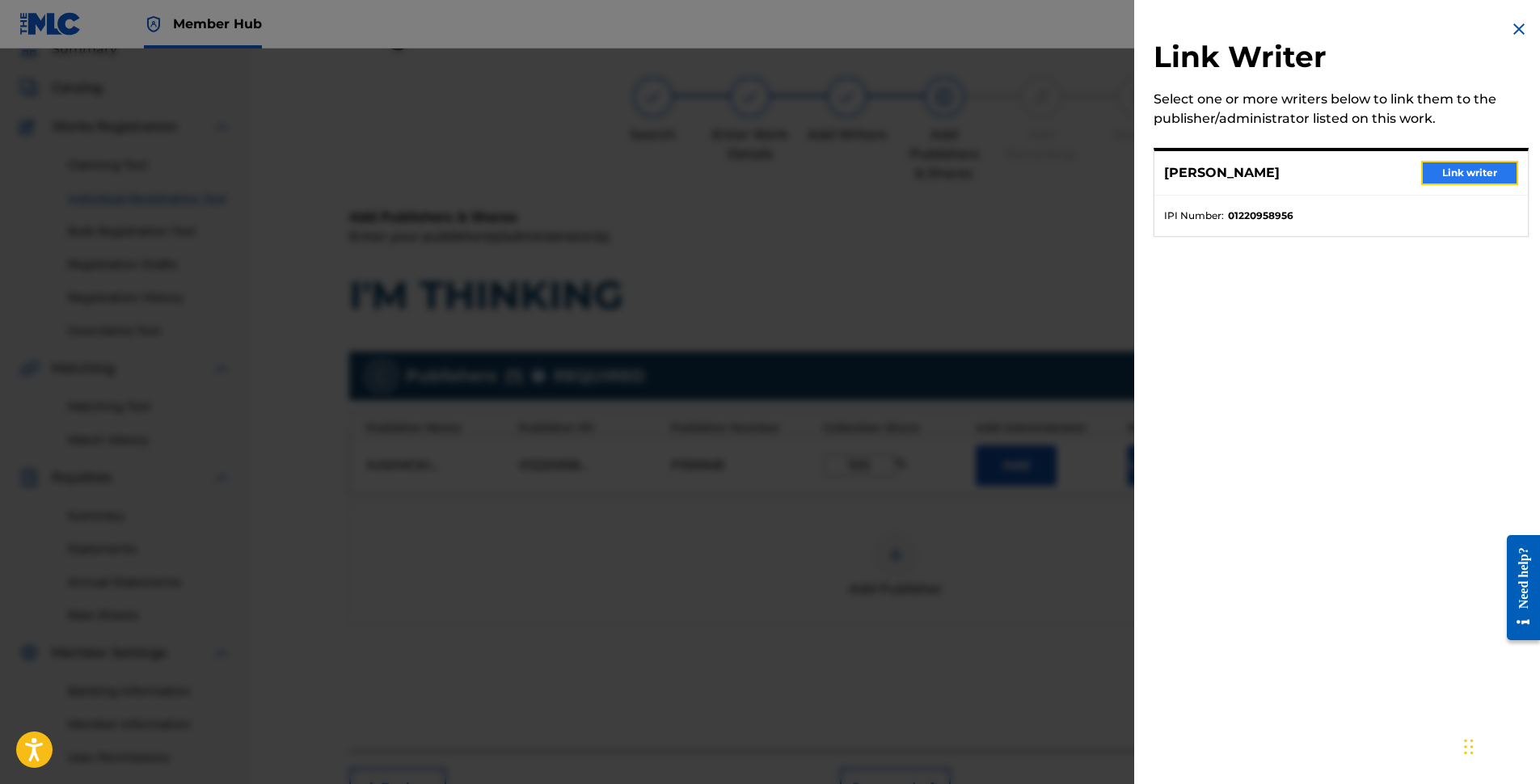
click at [1470, 176] on button "Link writer" at bounding box center [1470, 173] width 97 height 25
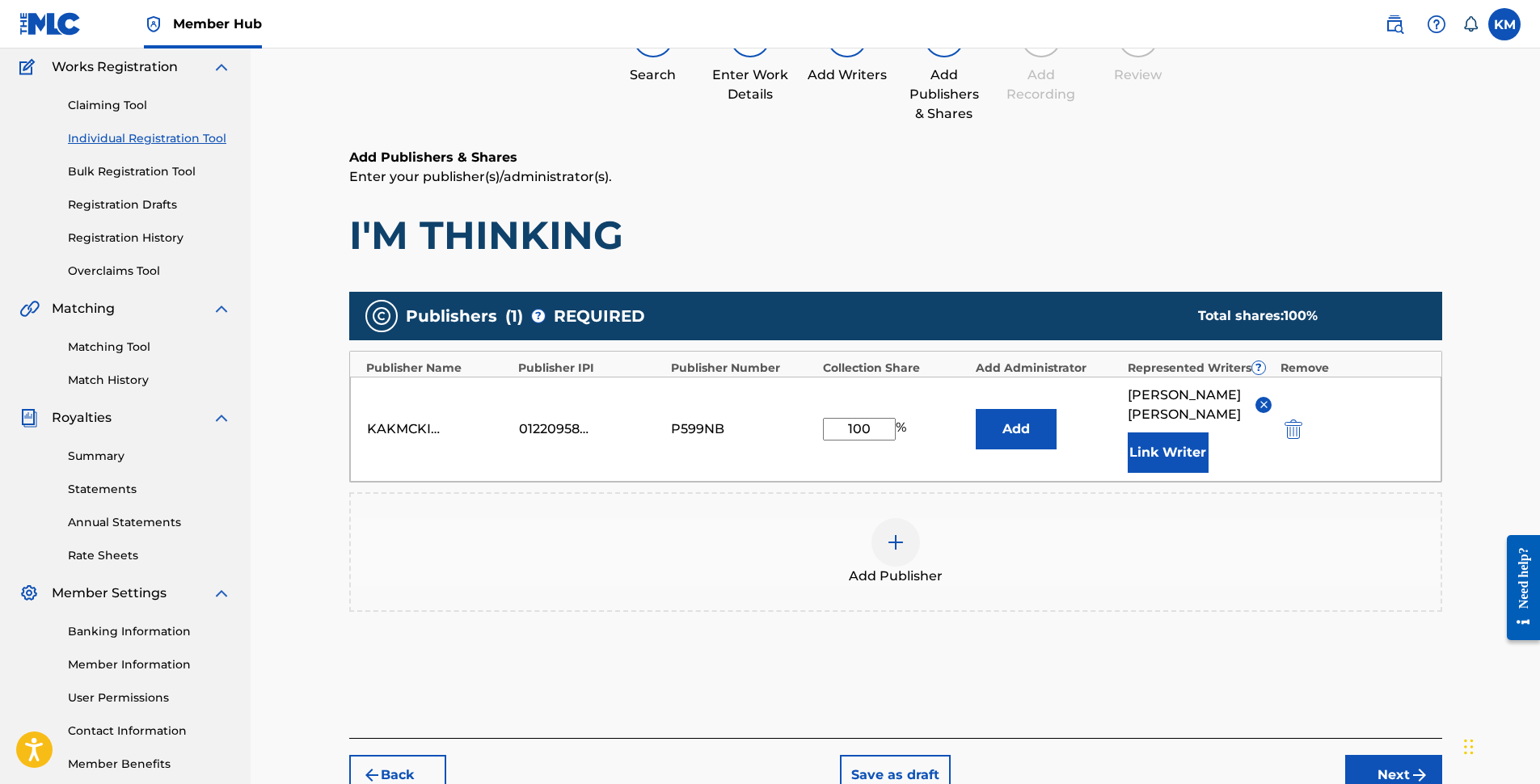
scroll to position [218, 0]
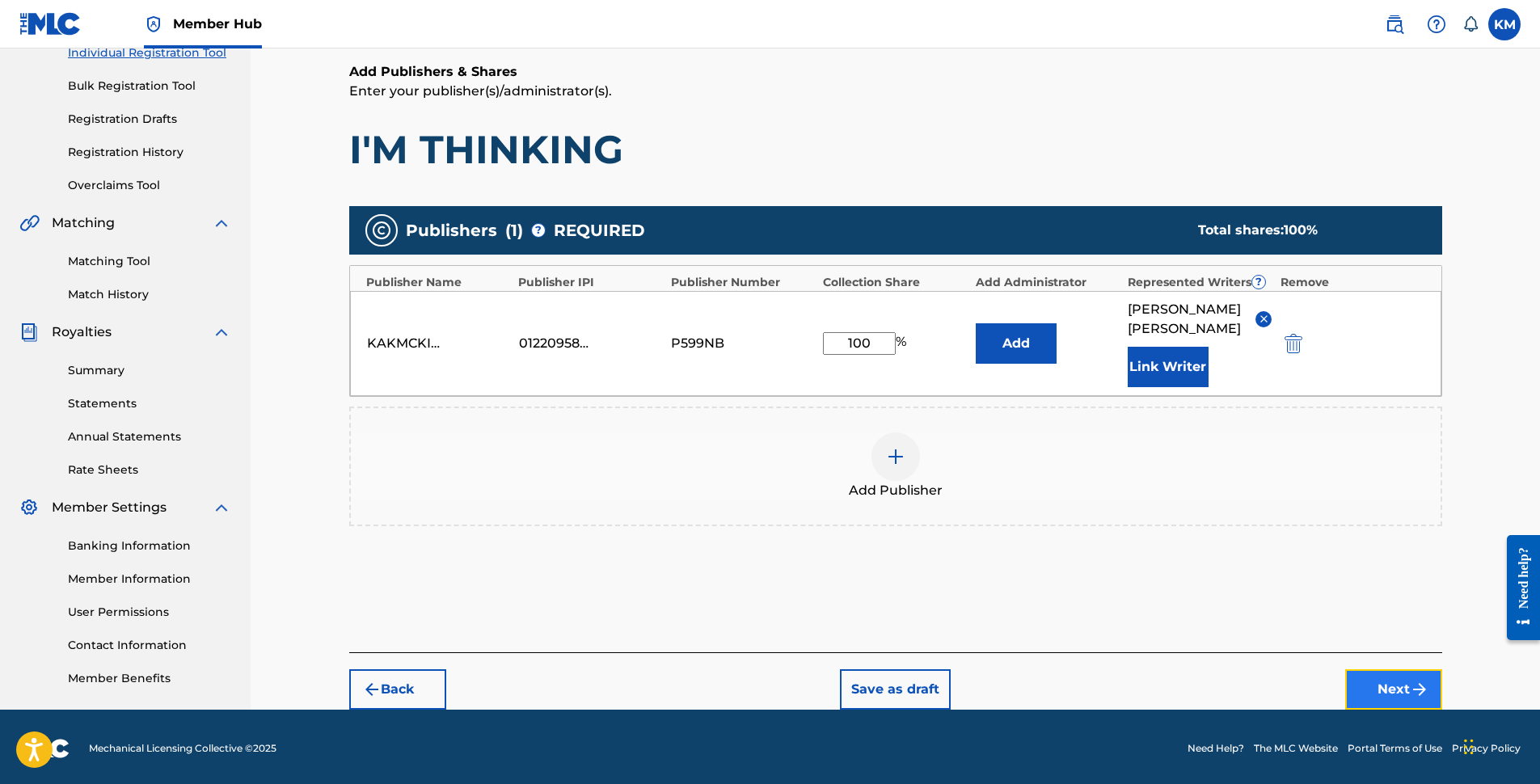
click at [1400, 678] on button "Next" at bounding box center [1393, 689] width 97 height 40
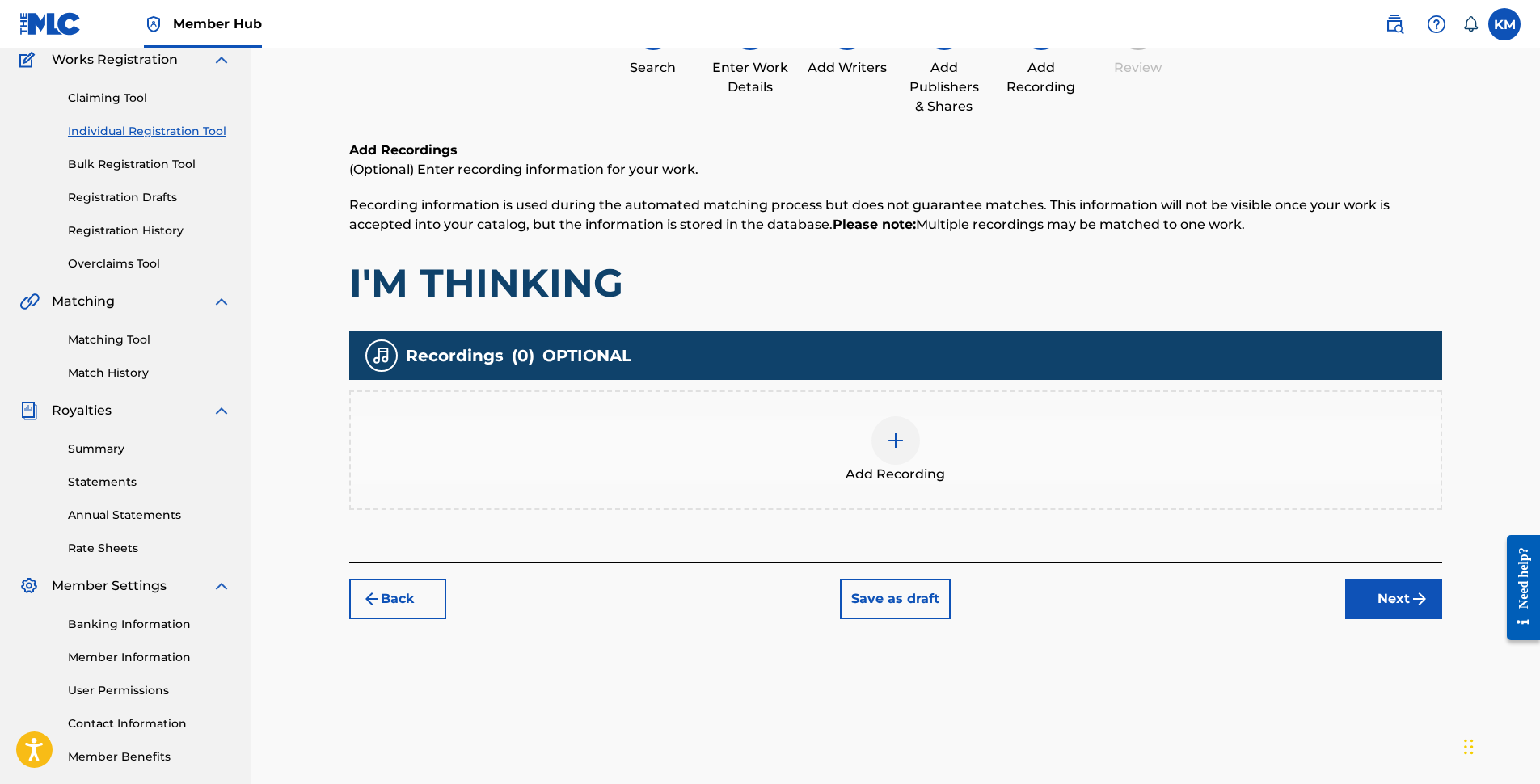
scroll to position [73, 0]
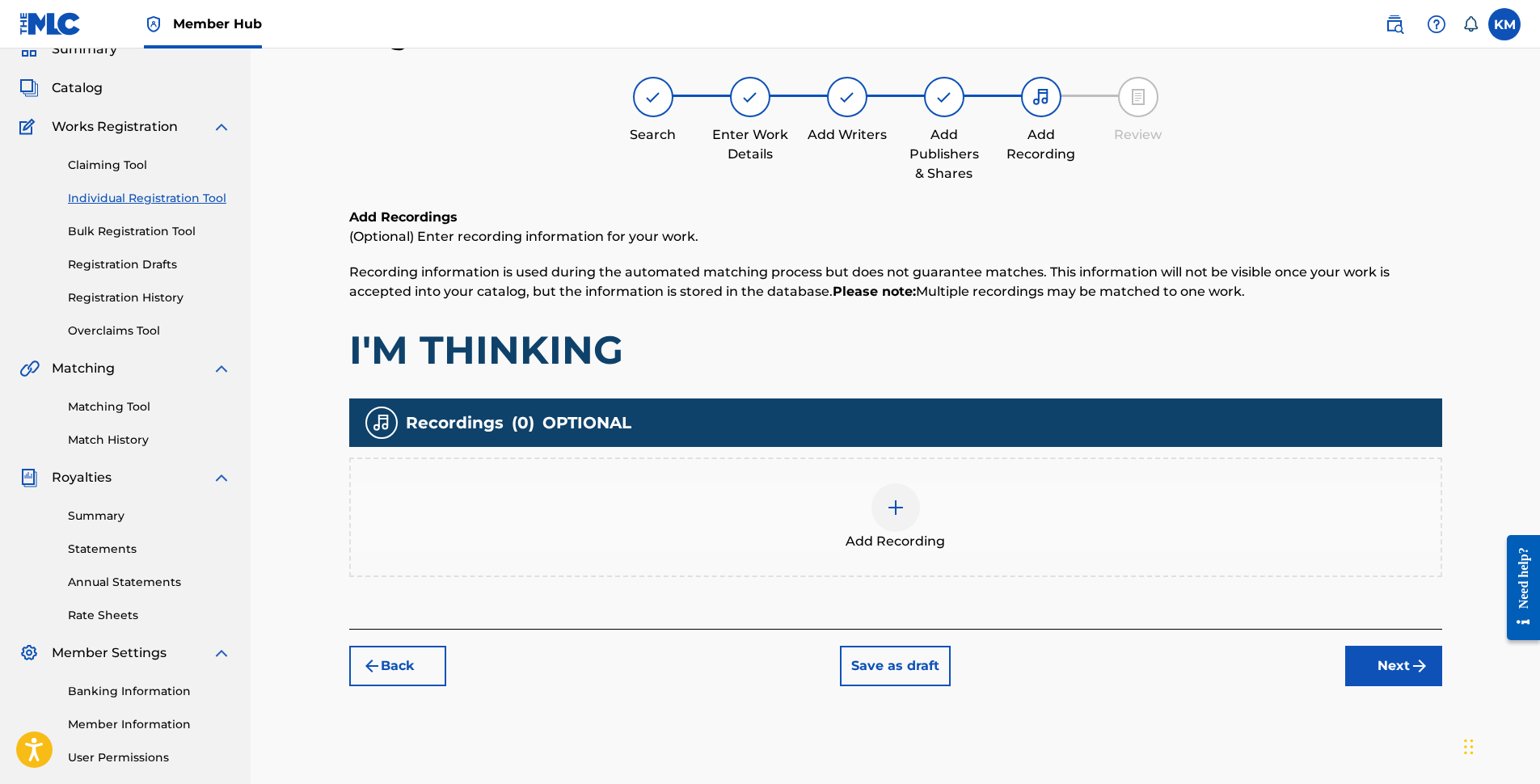
click at [897, 503] on img at bounding box center [896, 507] width 19 height 19
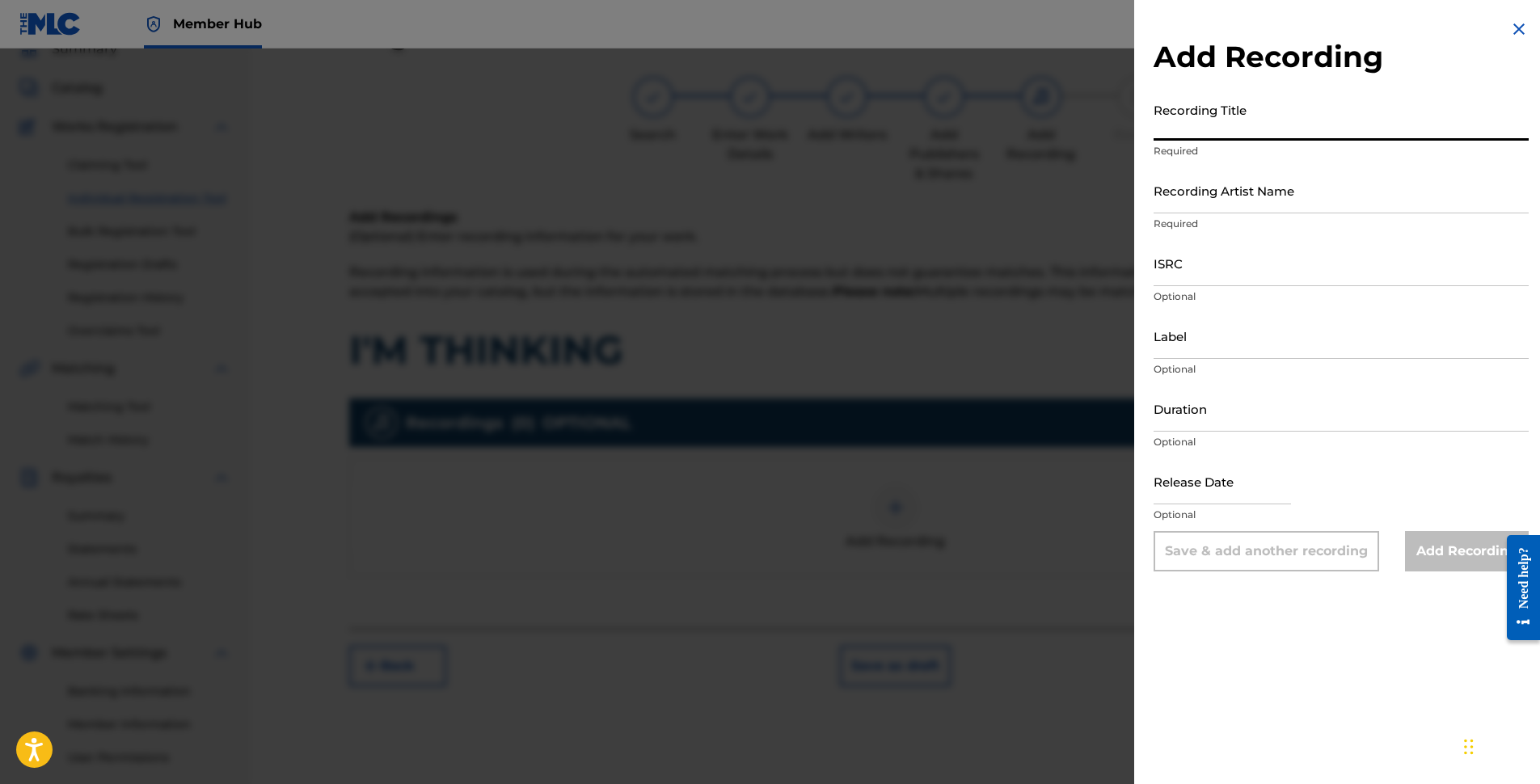
click at [1266, 129] on input "Recording Title" at bounding box center [1341, 118] width 375 height 46
click at [1287, 130] on input "Recording Title" at bounding box center [1341, 118] width 375 height 46
paste input "I'M THINKING"
type input "I'M THINKING"
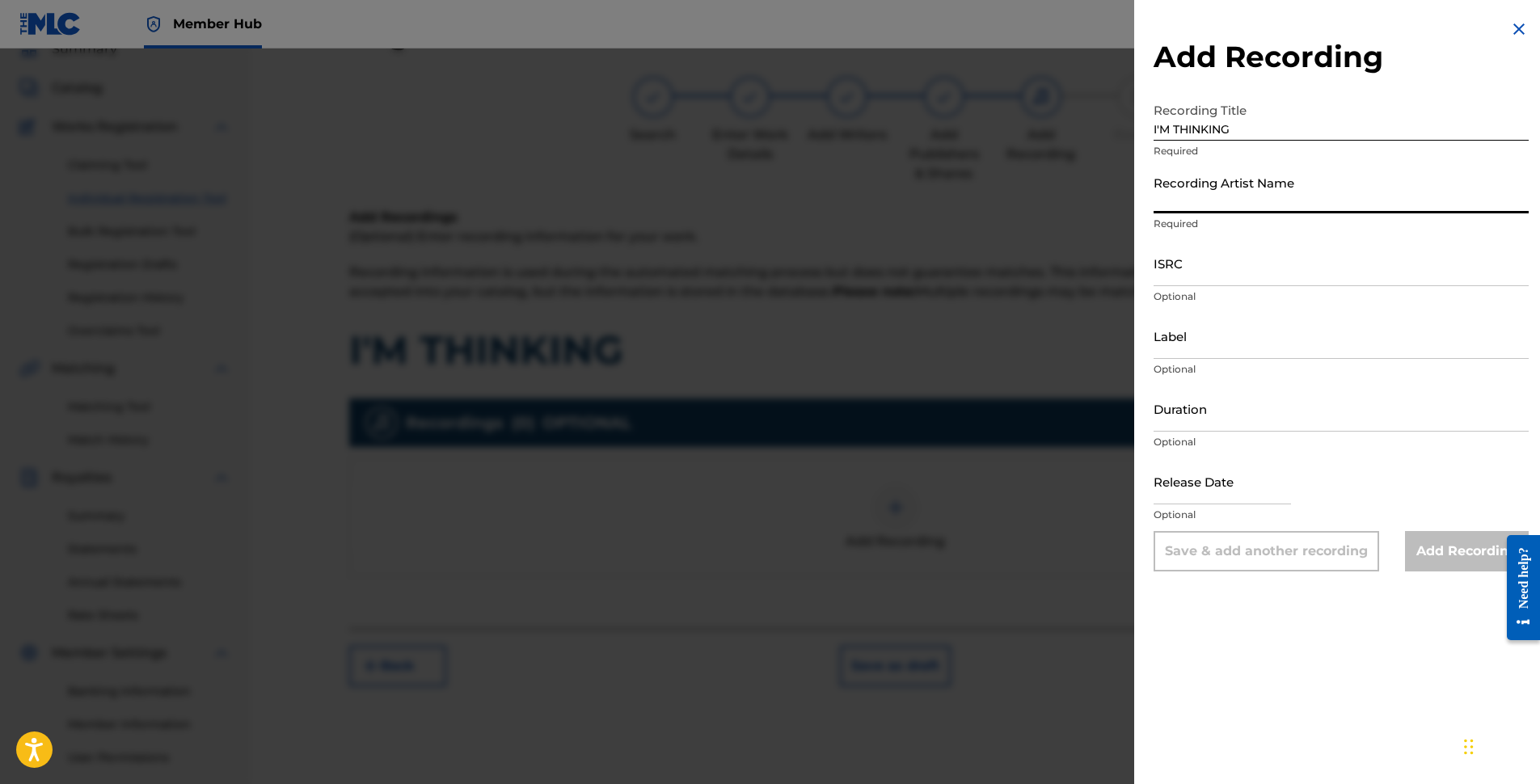
click at [1268, 202] on input "Recording Artist Name" at bounding box center [1341, 191] width 375 height 46
type input "[PERSON_NAME]"
type input "[PERSON_NAME] Designs LLC"
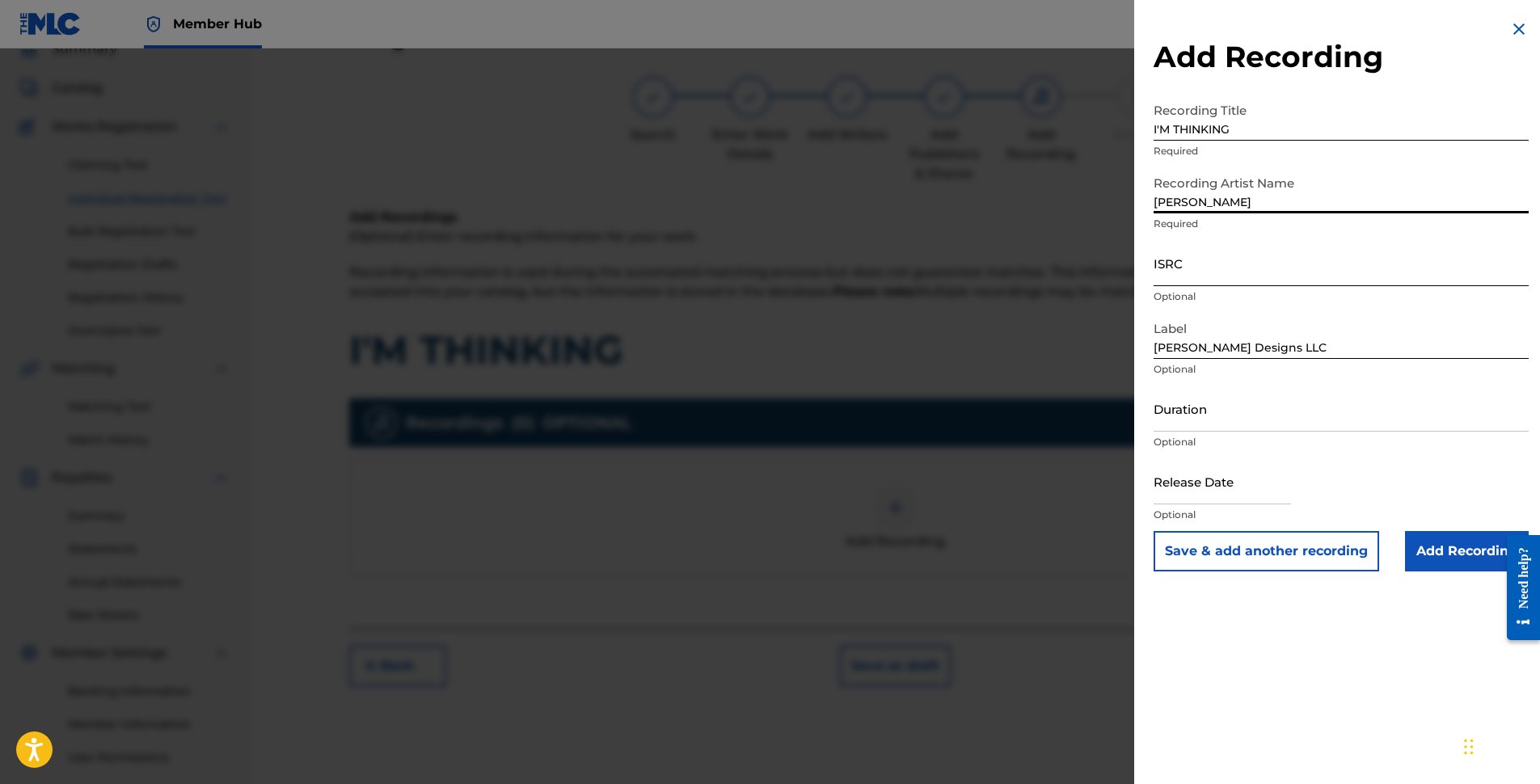
click at [1262, 278] on input "ISRC" at bounding box center [1341, 263] width 375 height 46
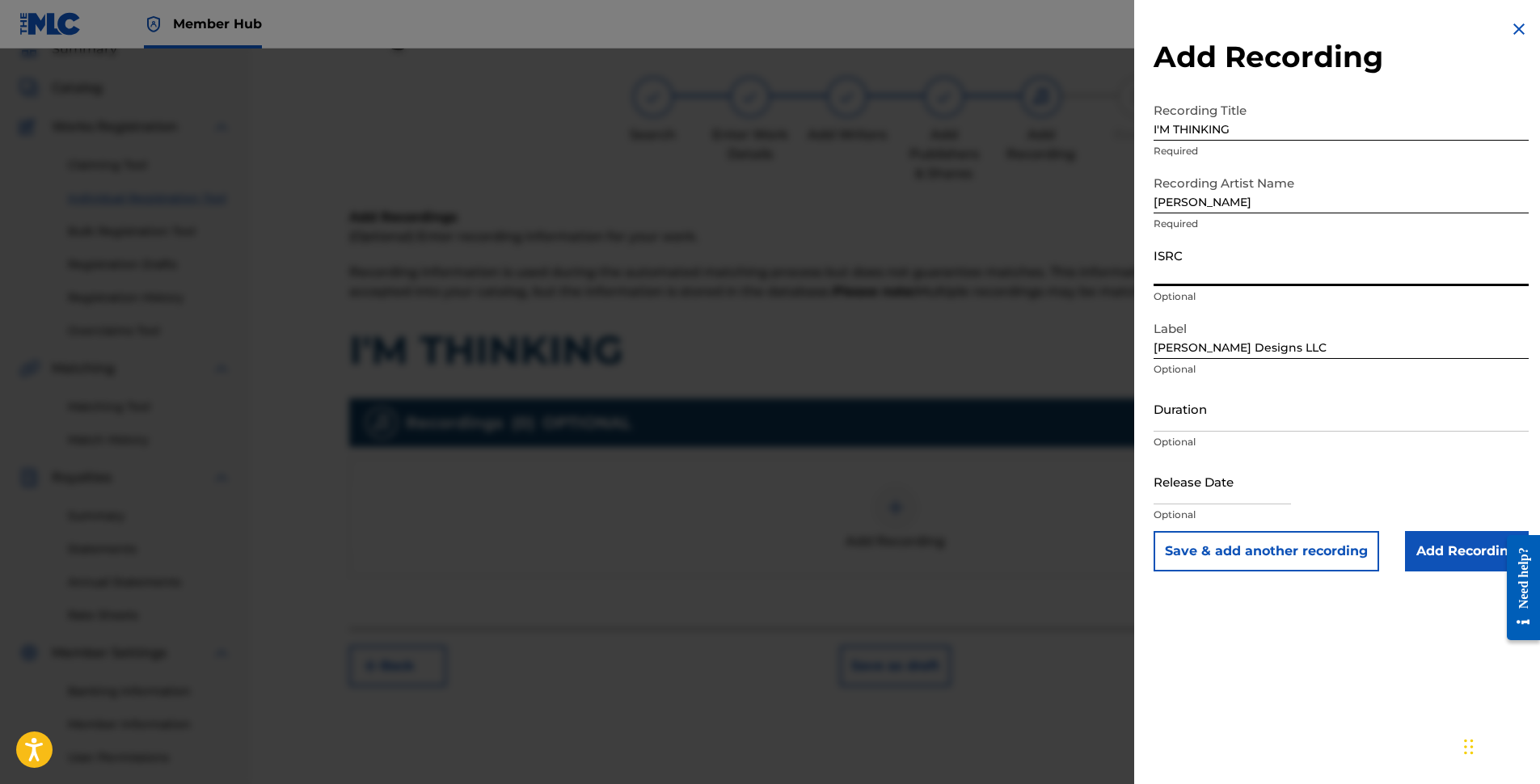
paste input "QZZ782527748"
type input "QZZ782527748"
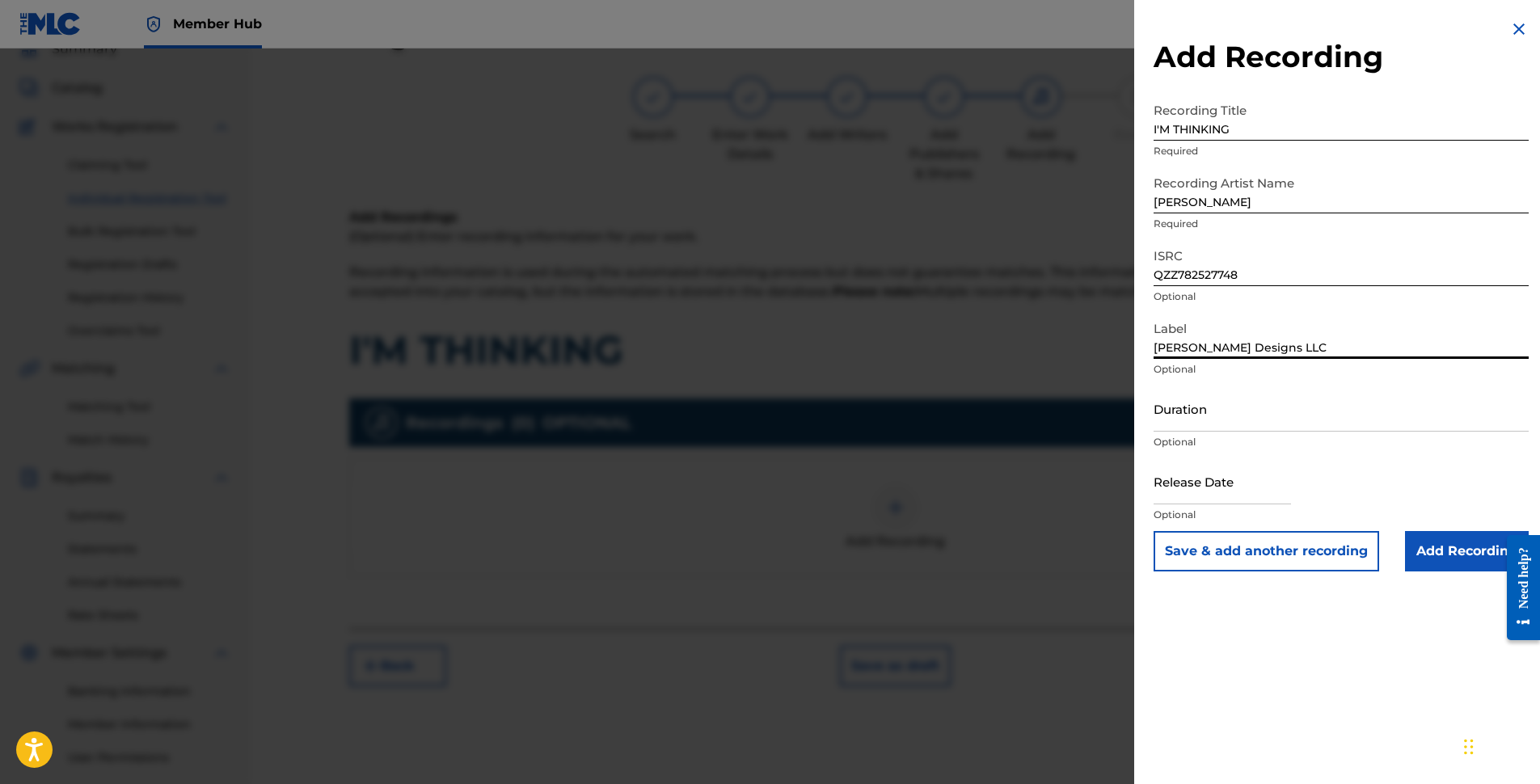
drag, startPoint x: 1286, startPoint y: 342, endPoint x: 1107, endPoint y: 352, distance: 179.3
click at [1107, 352] on div "Add Recording Recording Title I'M THINKING Required Recording Artist Name [PERS…" at bounding box center [770, 416] width 1540 height 736
type input "[PERSON_NAME] Music"
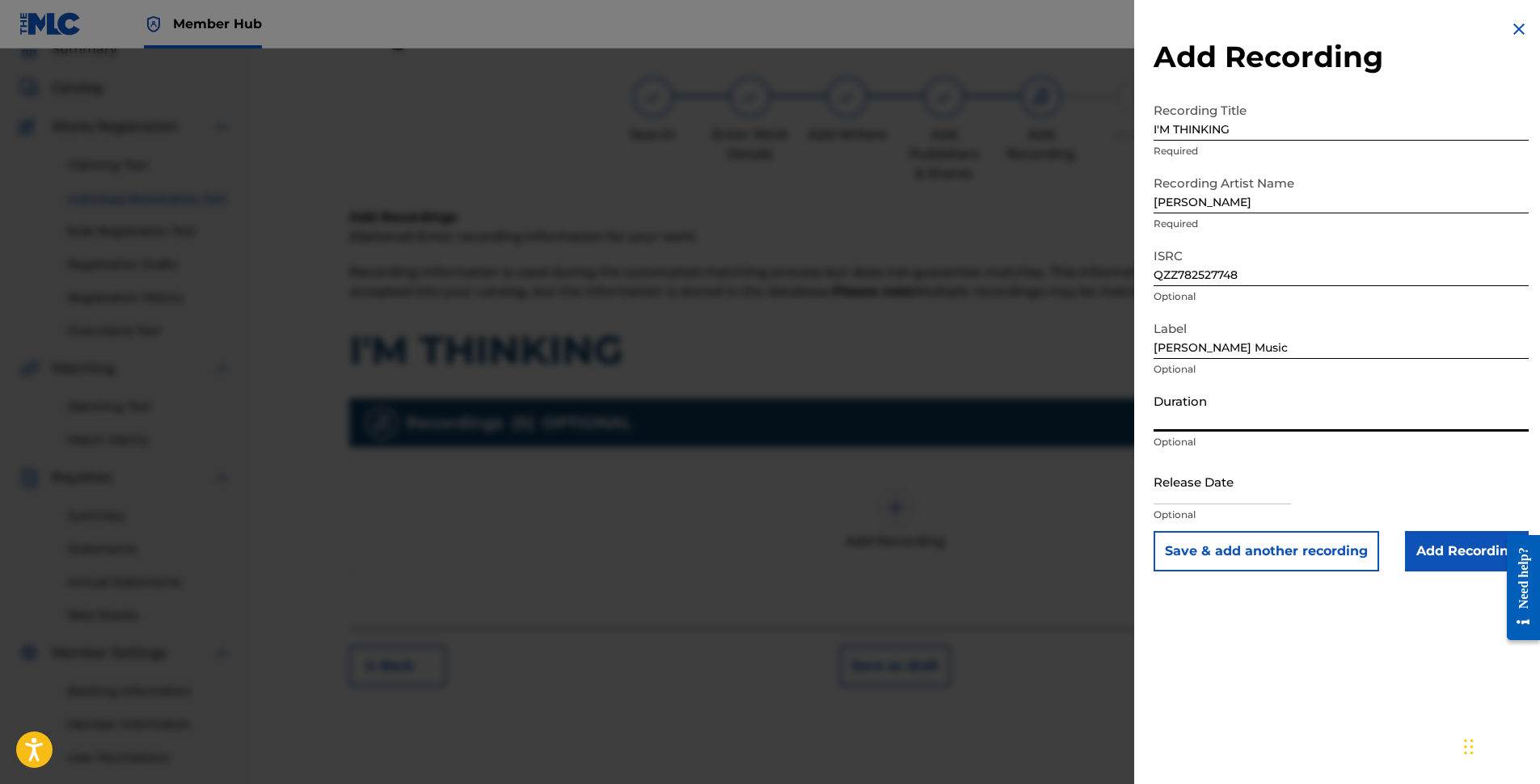
click at [1235, 421] on input "Duration" at bounding box center [1341, 408] width 375 height 46
type input "02:15"
click at [1247, 494] on input "text" at bounding box center [1222, 481] width 137 height 46
select select "8"
select select "2025"
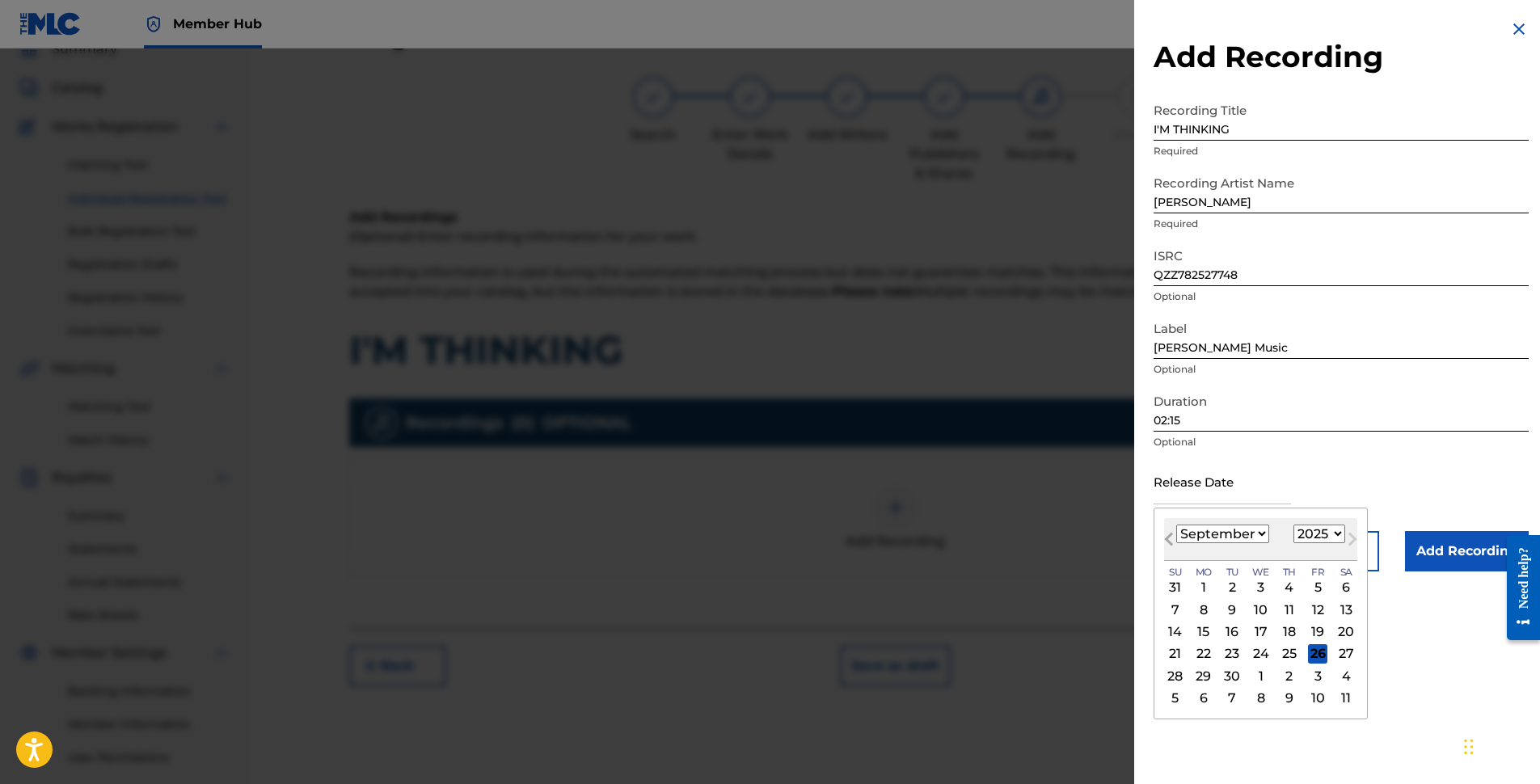
click at [1171, 537] on span "Previous Month" at bounding box center [1171, 542] width 0 height 25
select select "7"
click at [1312, 675] on div "29" at bounding box center [1318, 675] width 19 height 19
type input "[DATE]"
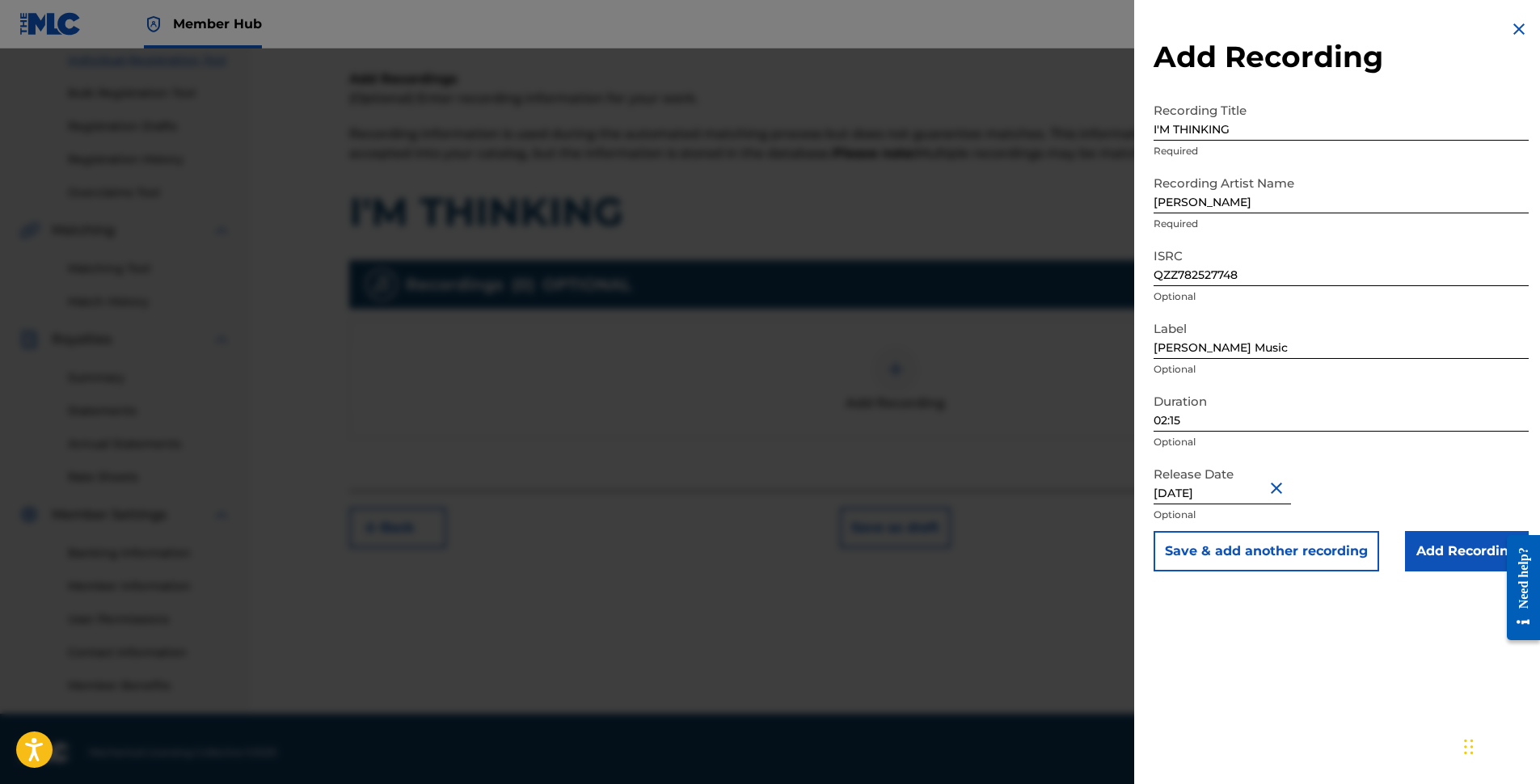
scroll to position [218, 0]
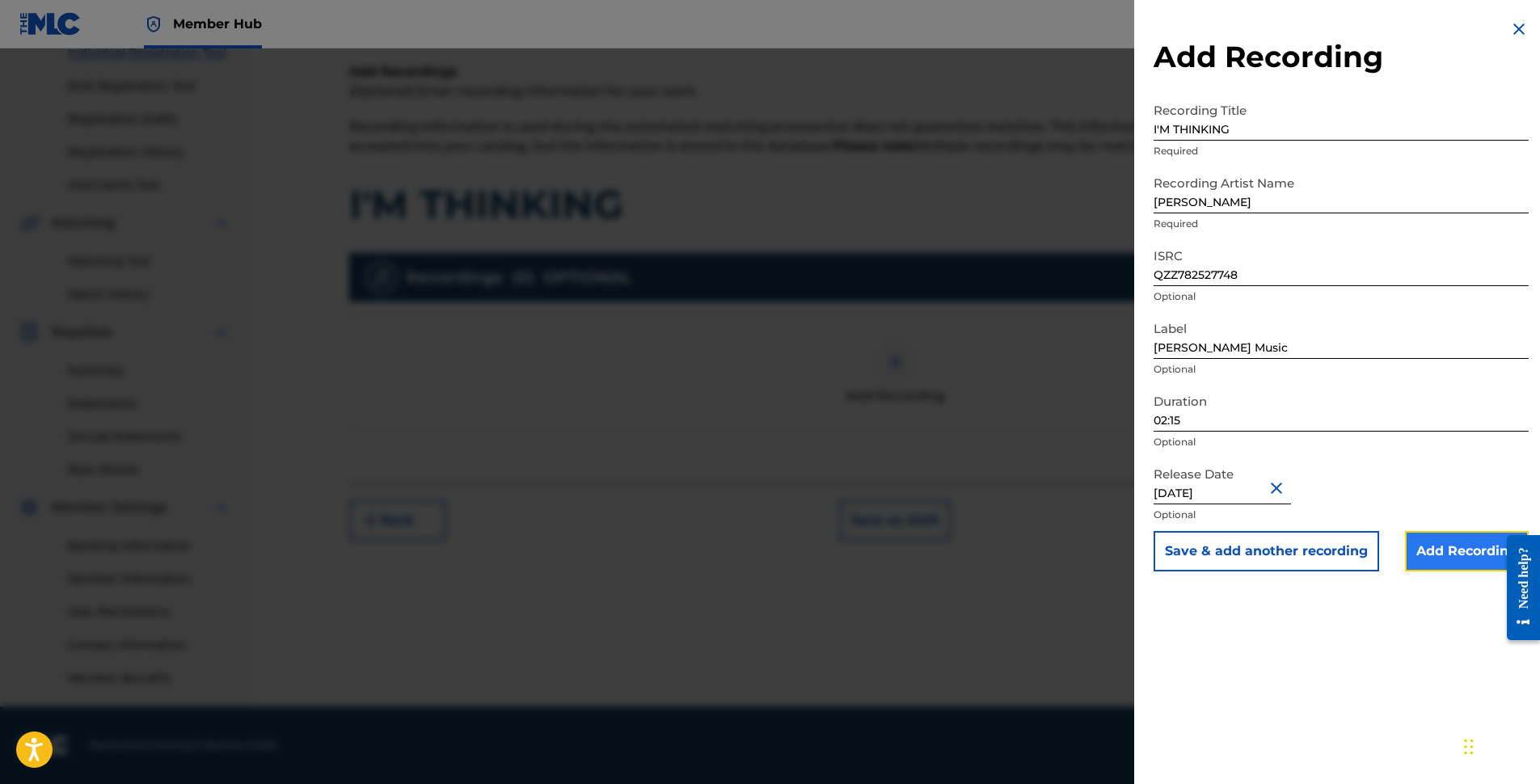
click at [1445, 553] on input "Add Recording" at bounding box center [1467, 551] width 124 height 40
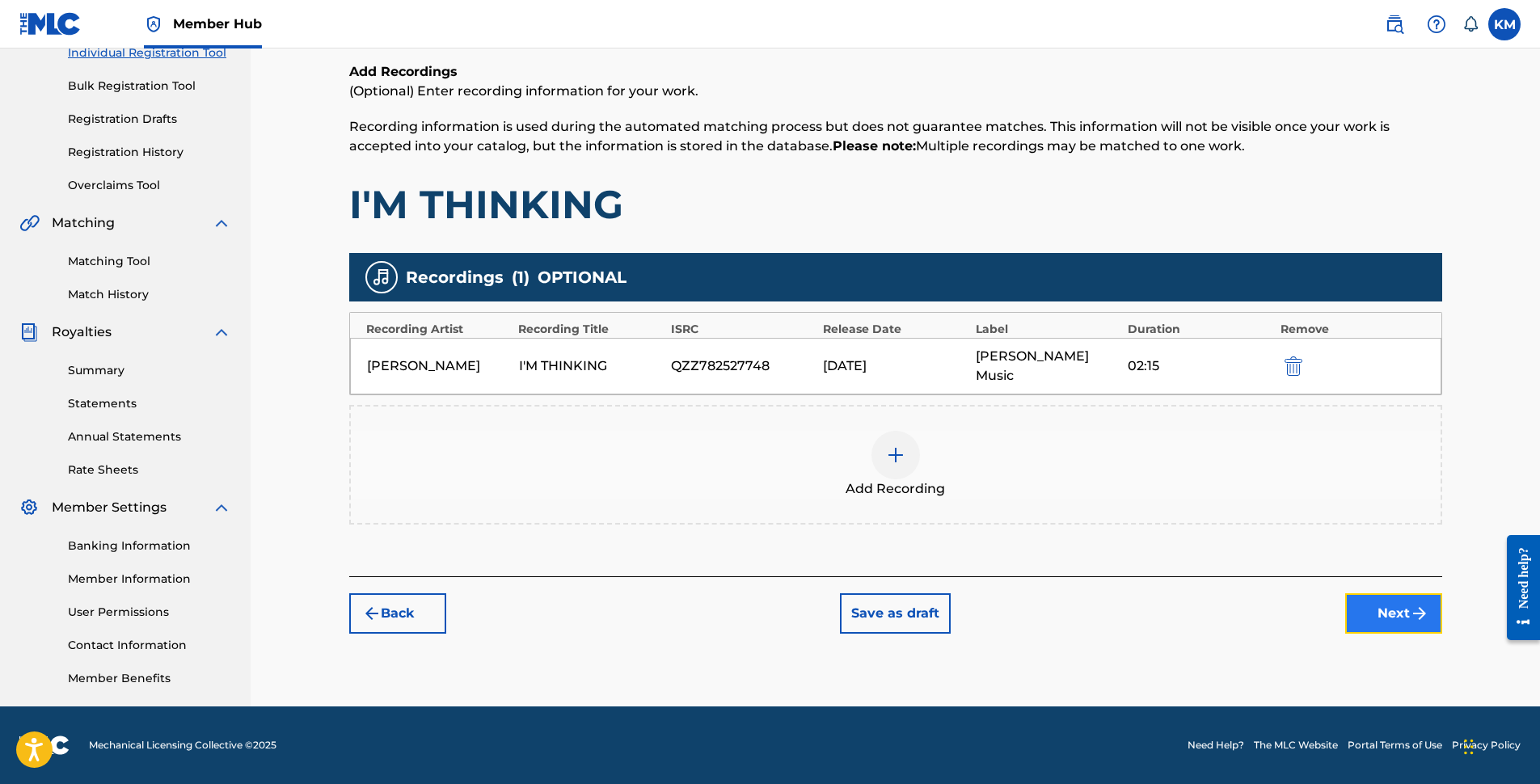
click at [1408, 595] on button "Next" at bounding box center [1393, 614] width 97 height 40
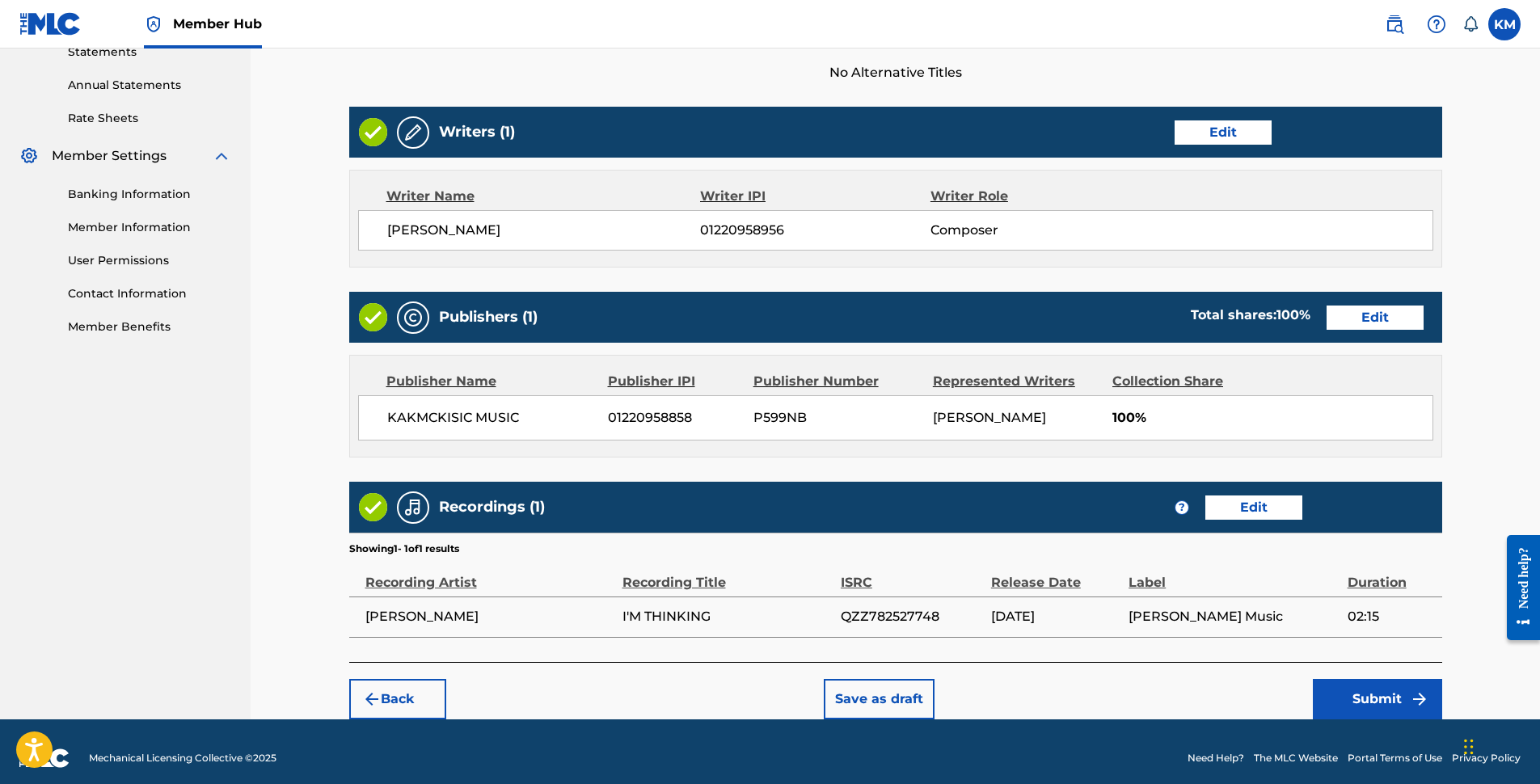
scroll to position [583, 0]
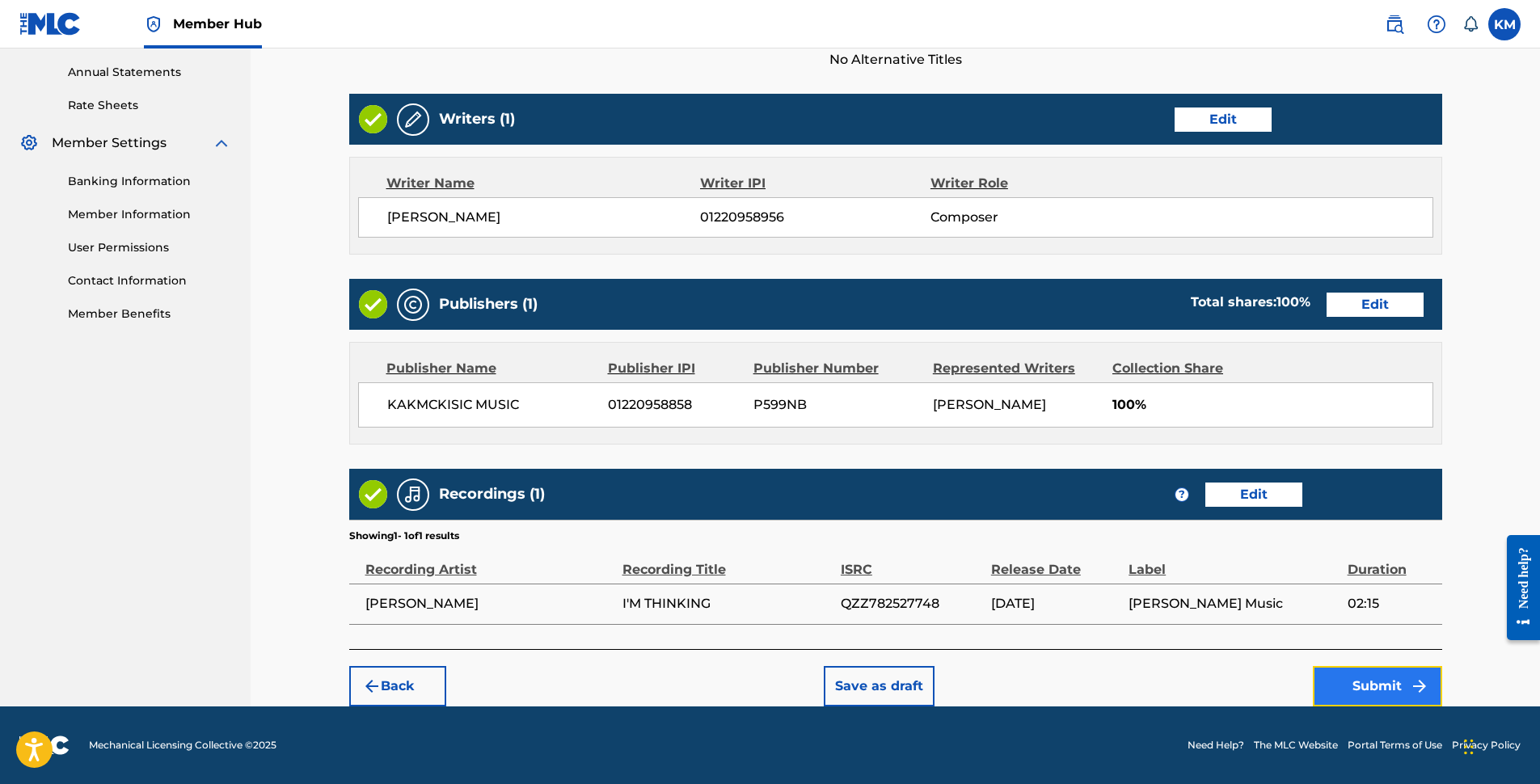
click at [1374, 685] on button "Submit" at bounding box center [1377, 686] width 129 height 40
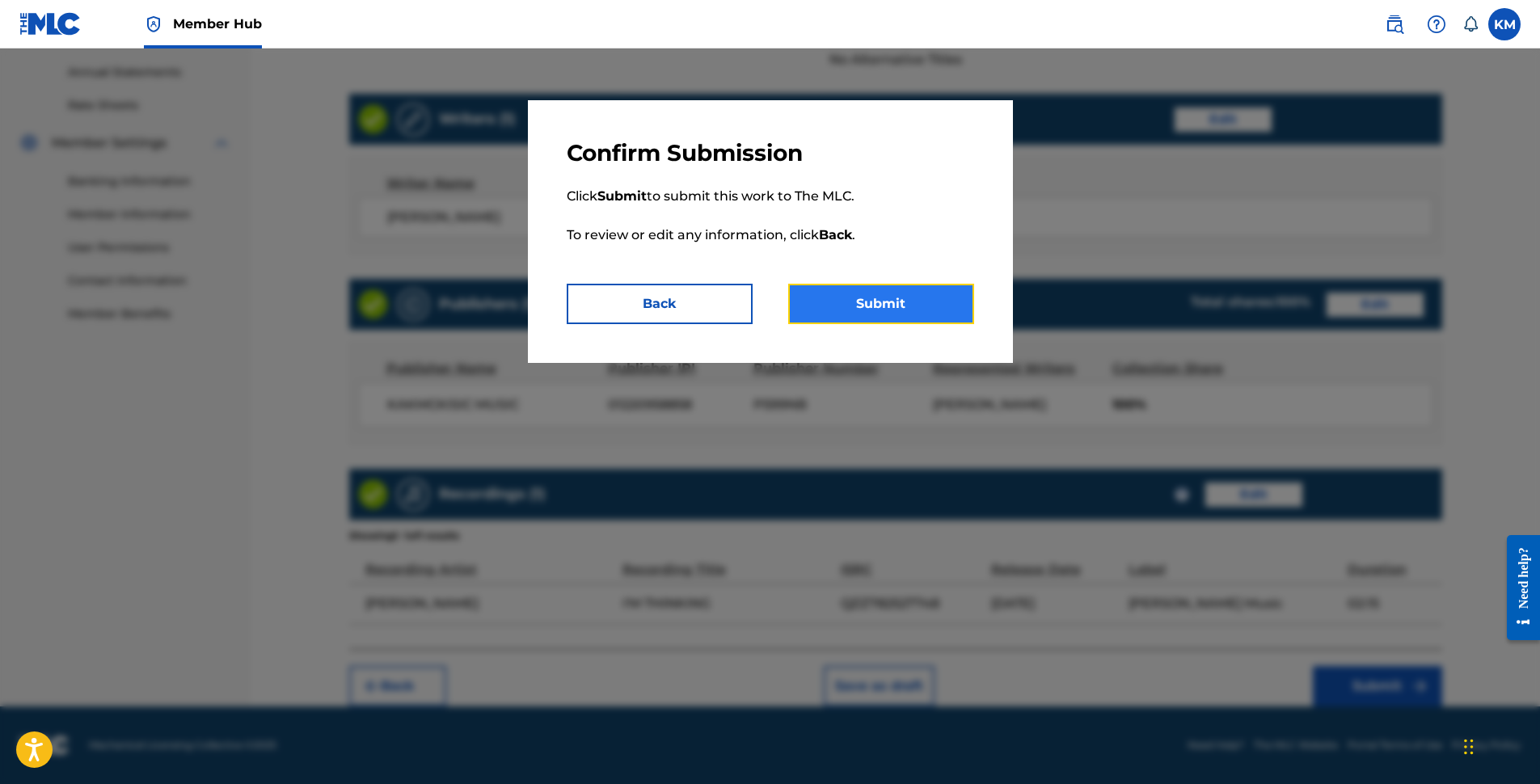
click at [861, 307] on button "Submit" at bounding box center [881, 304] width 186 height 40
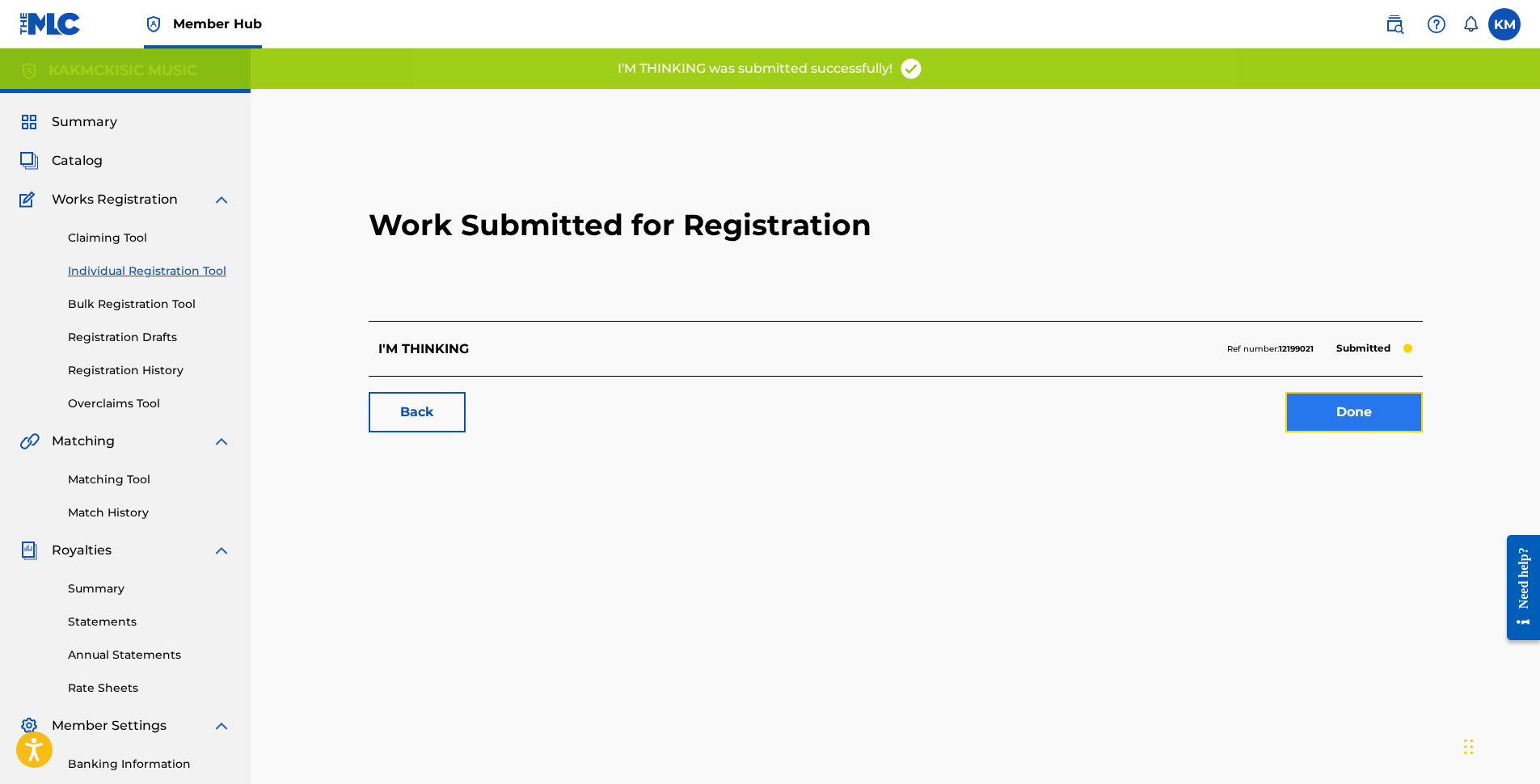
click at [1344, 415] on link "Done" at bounding box center [1354, 412] width 137 height 40
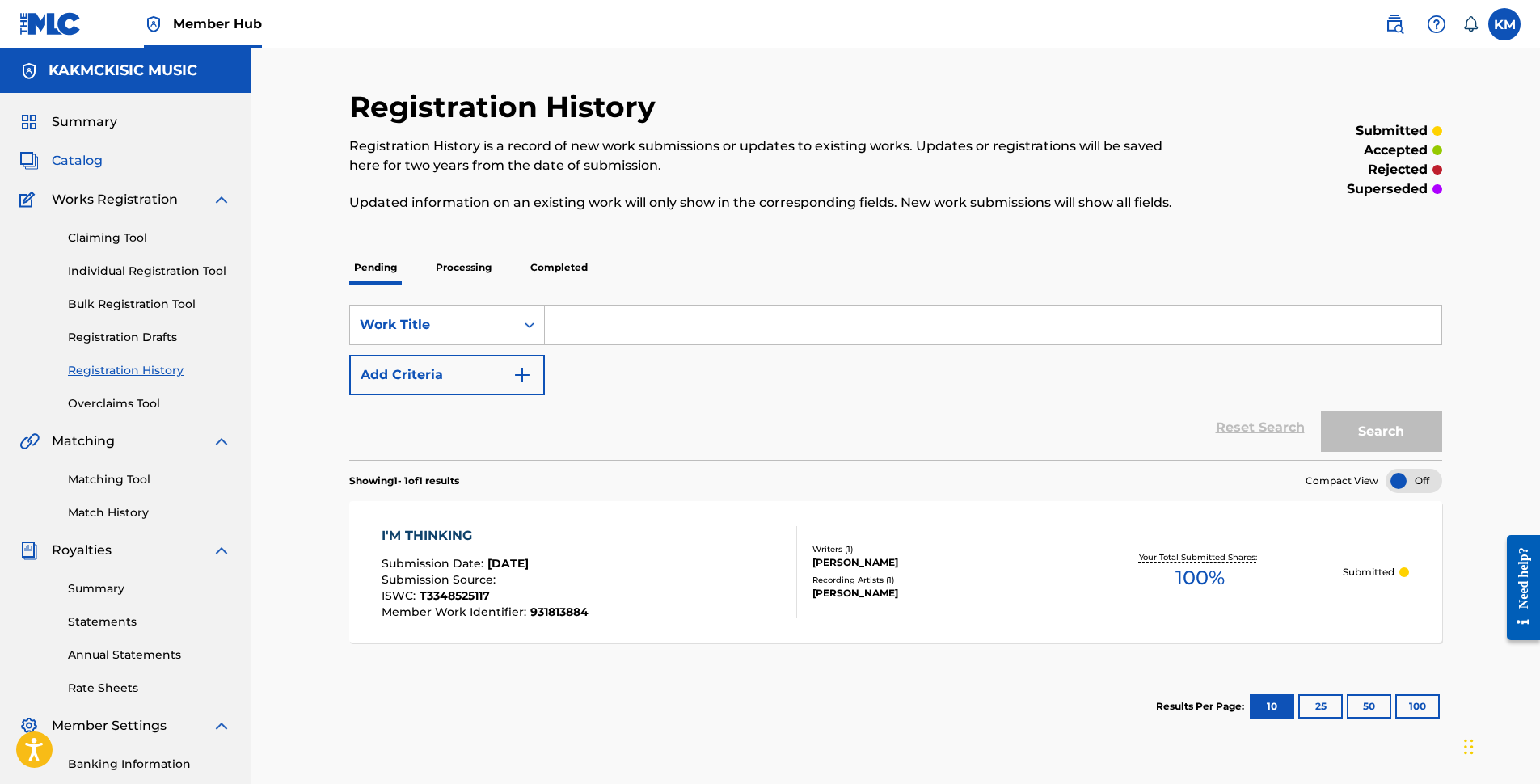
click at [83, 161] on span "Catalog" at bounding box center [77, 161] width 51 height 19
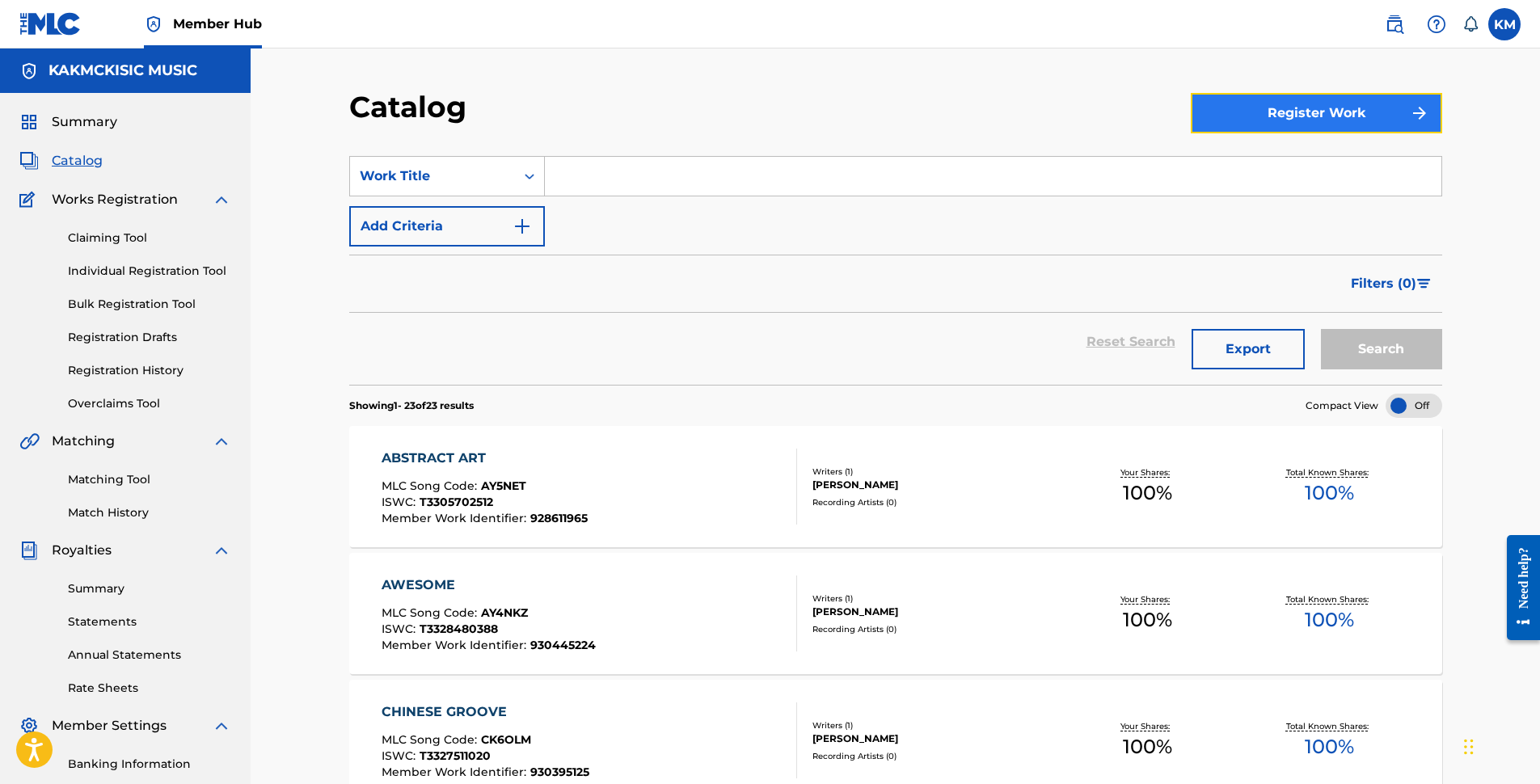
click at [1312, 122] on button "Register Work" at bounding box center [1317, 113] width 251 height 40
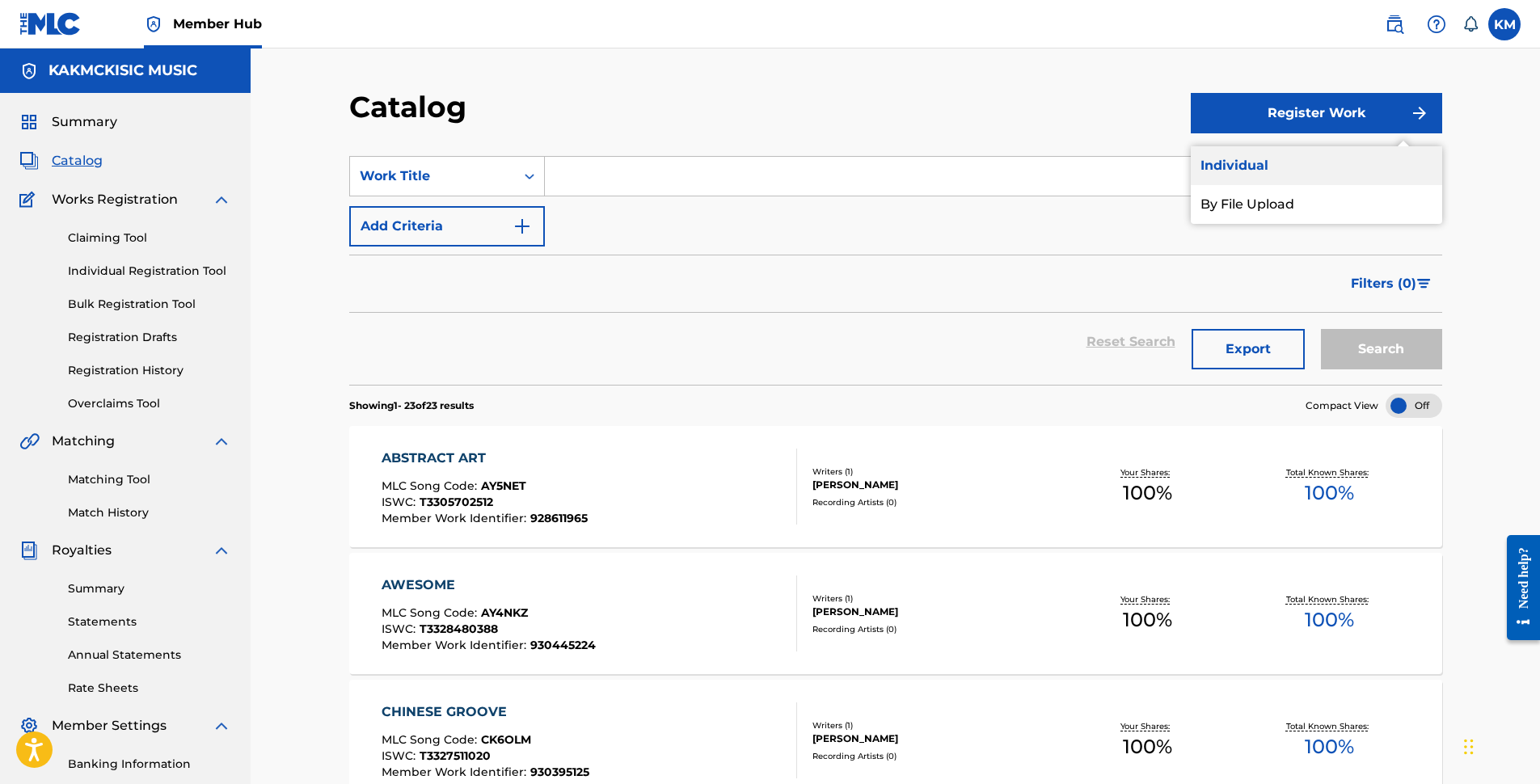
click at [1244, 176] on link "Individual" at bounding box center [1317, 166] width 251 height 39
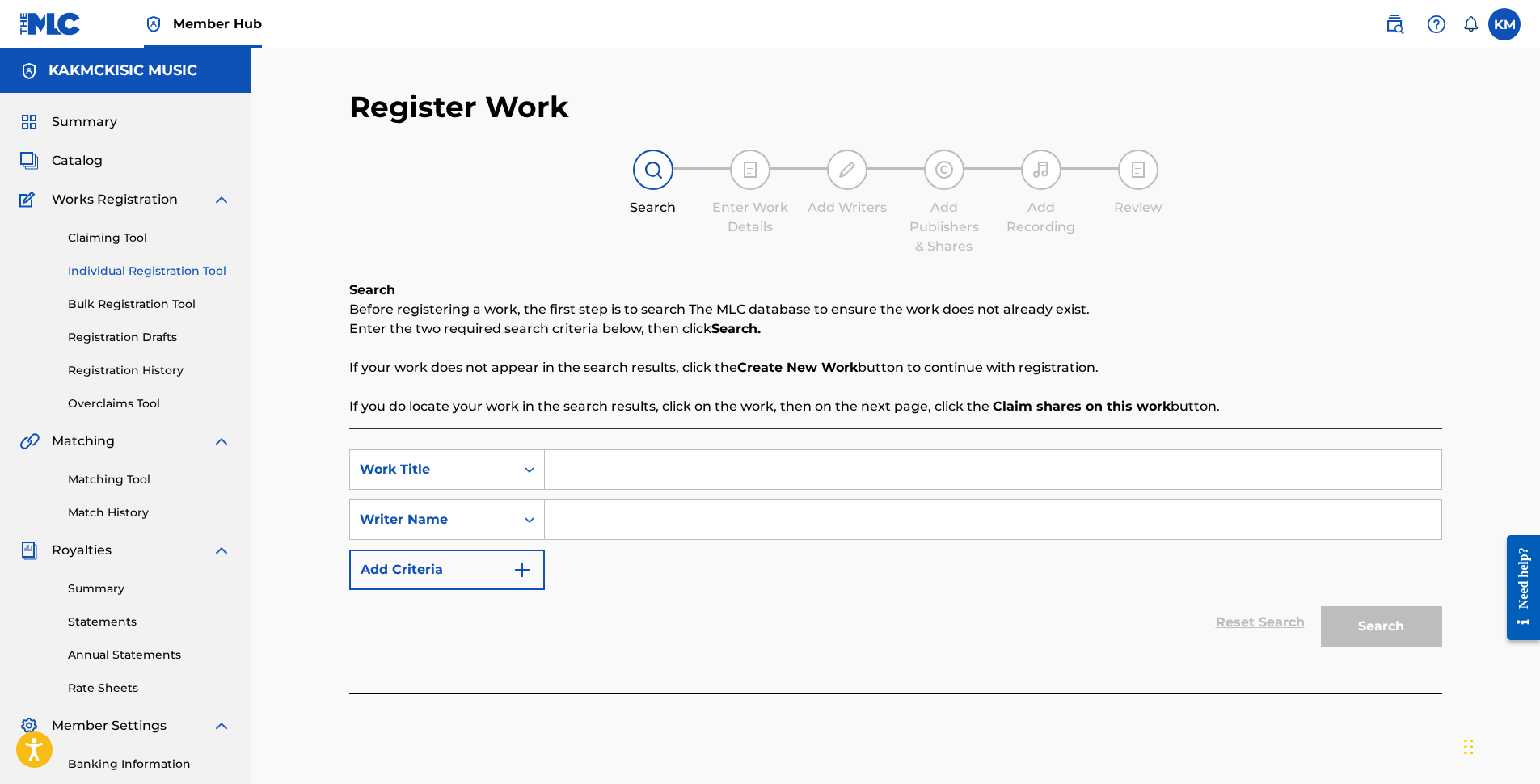
click at [574, 468] on input "Search Form" at bounding box center [993, 470] width 897 height 39
type input "WHAT THIS HERE"
click at [580, 520] on input "Search Form" at bounding box center [993, 520] width 897 height 39
type input "[PERSON_NAME]"
click at [1381, 628] on button "Search" at bounding box center [1382, 626] width 121 height 40
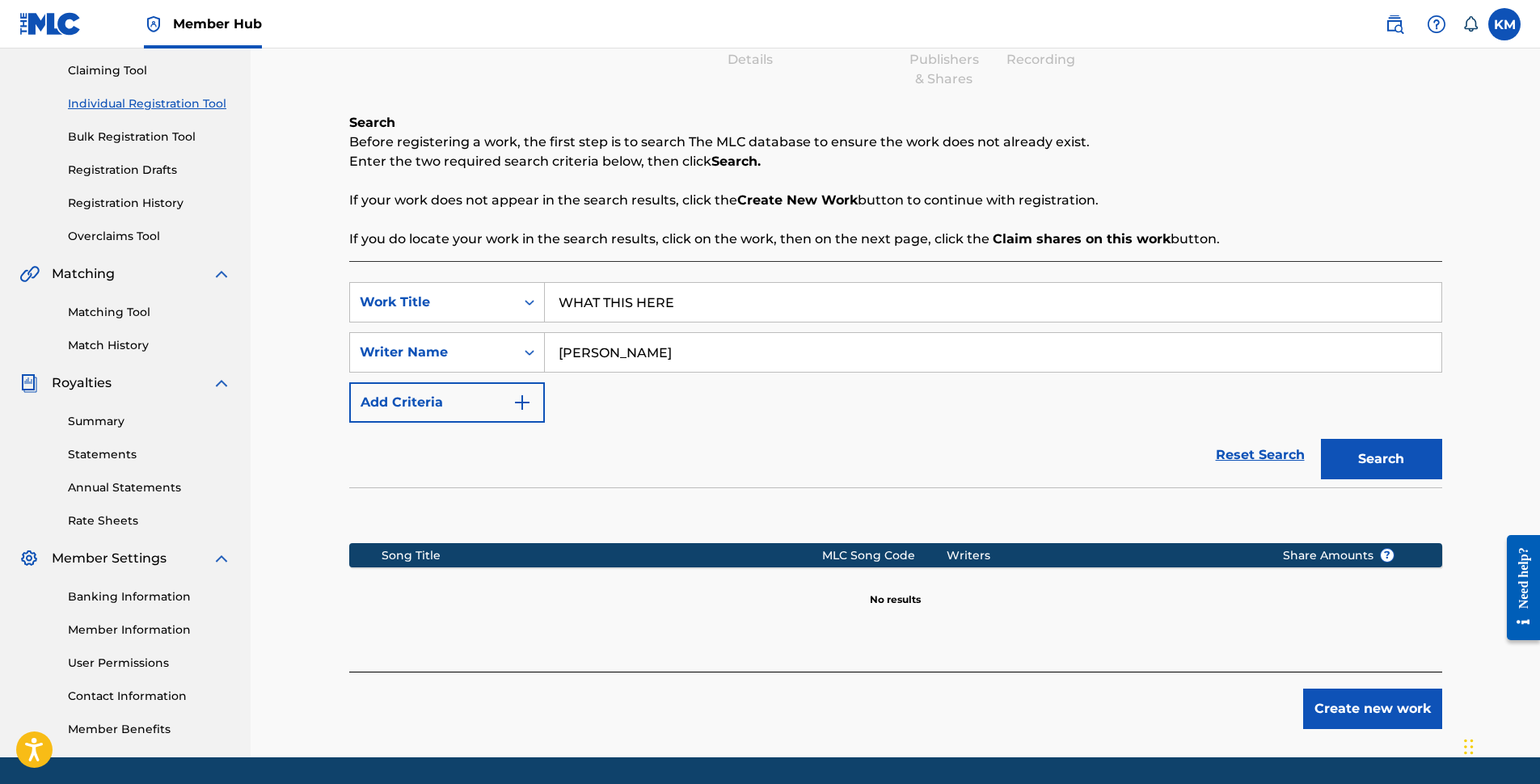
scroll to position [218, 0]
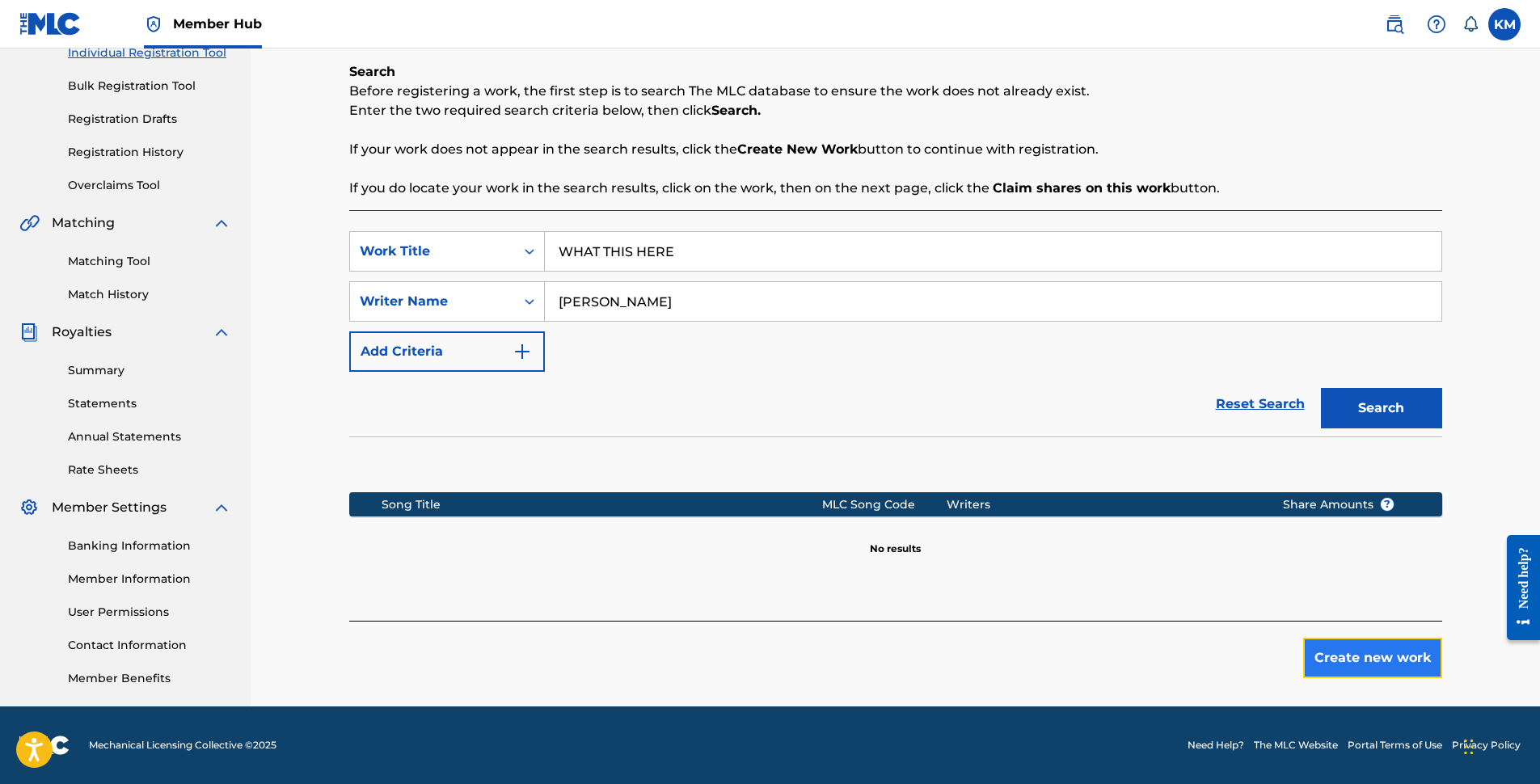
click at [1388, 652] on button "Create new work" at bounding box center [1373, 658] width 139 height 40
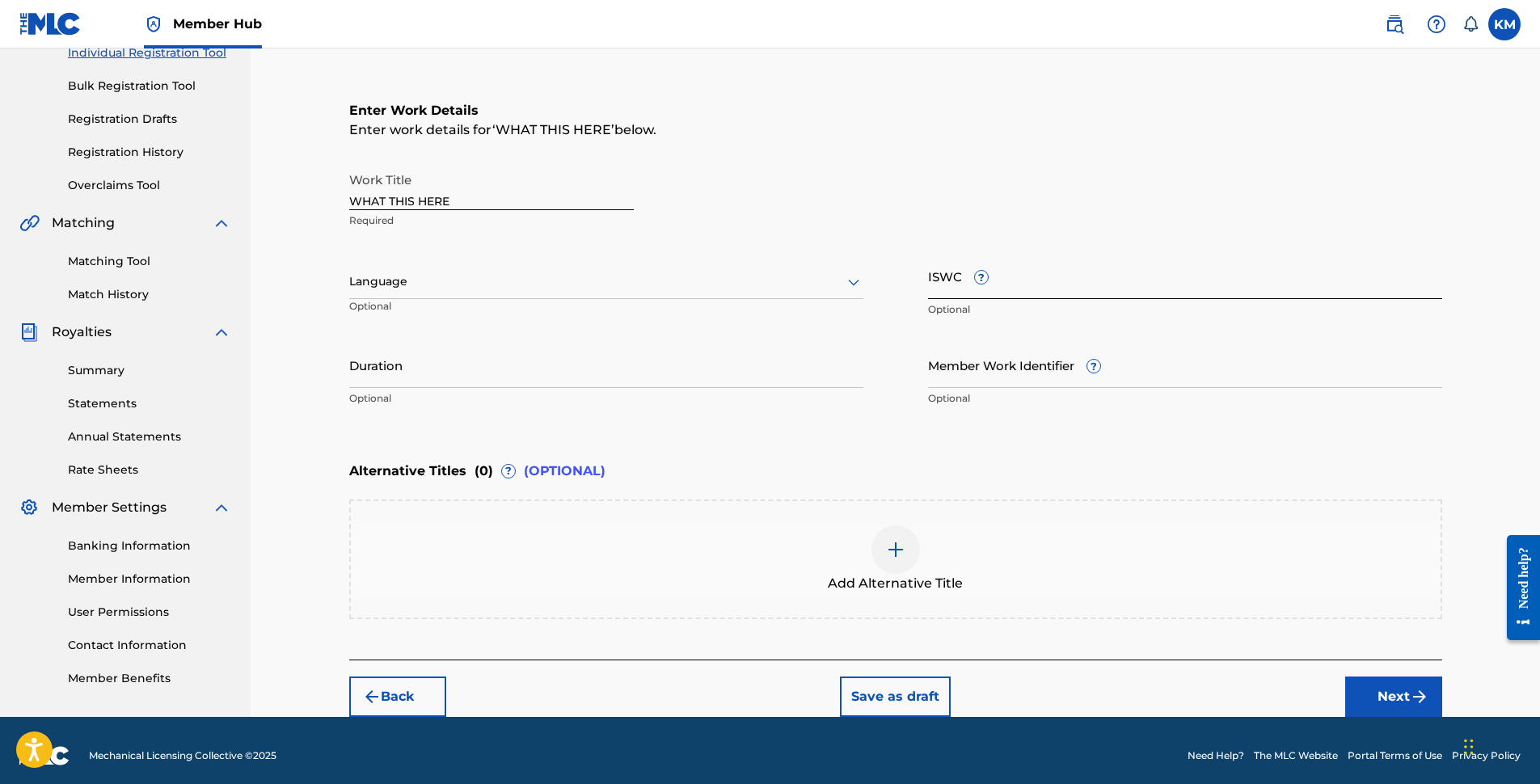
click at [1005, 288] on input "ISWC ?" at bounding box center [1185, 276] width 514 height 46
paste input "T3350380728"
type input "T3350380728"
click at [473, 378] on input "Duration" at bounding box center [606, 364] width 514 height 46
type input "02:43"
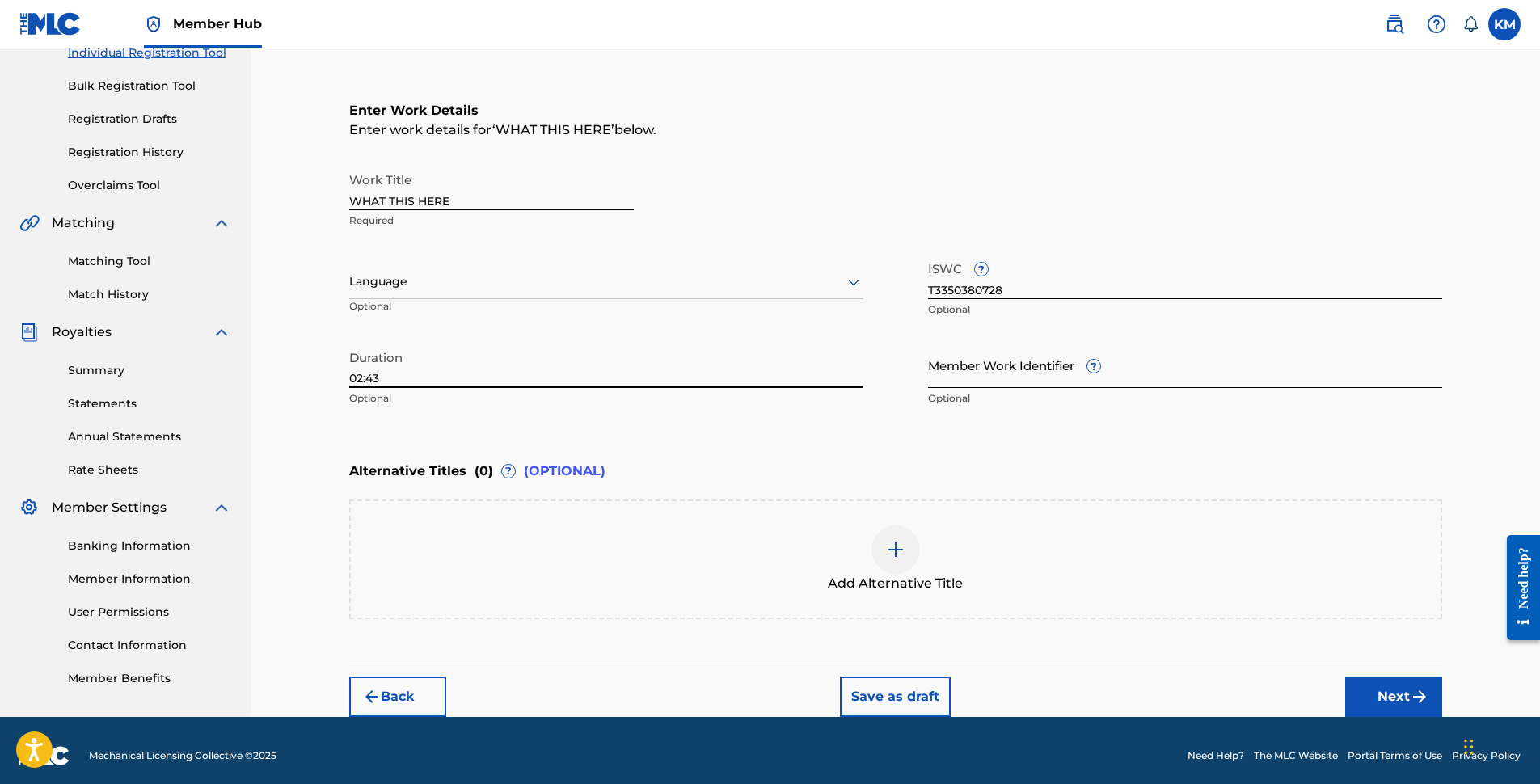
click at [1030, 380] on input "Member Work Identifier ?" at bounding box center [1185, 364] width 514 height 46
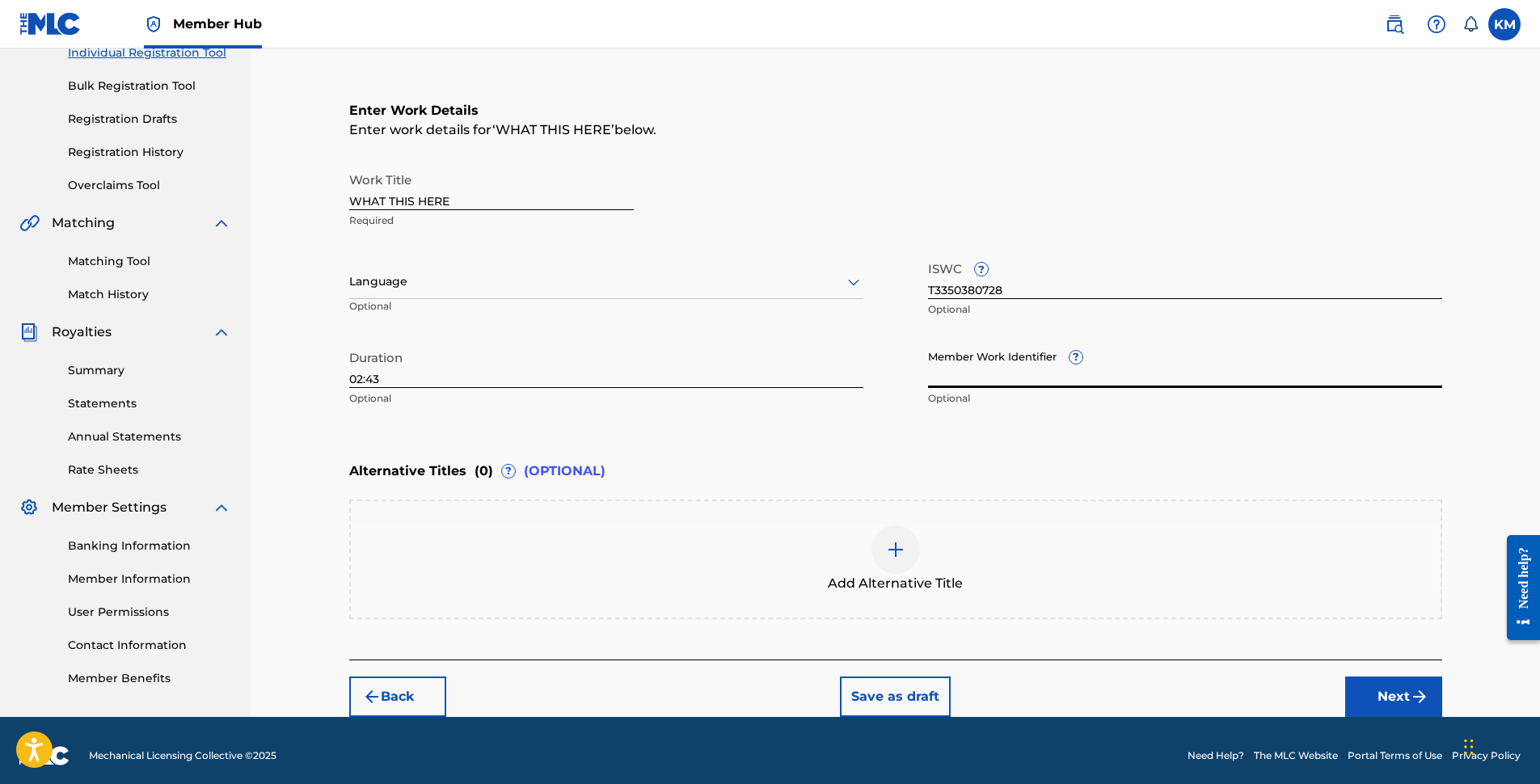
paste input "931979163"
type input "931979163"
click at [1378, 695] on button "Next" at bounding box center [1393, 696] width 97 height 40
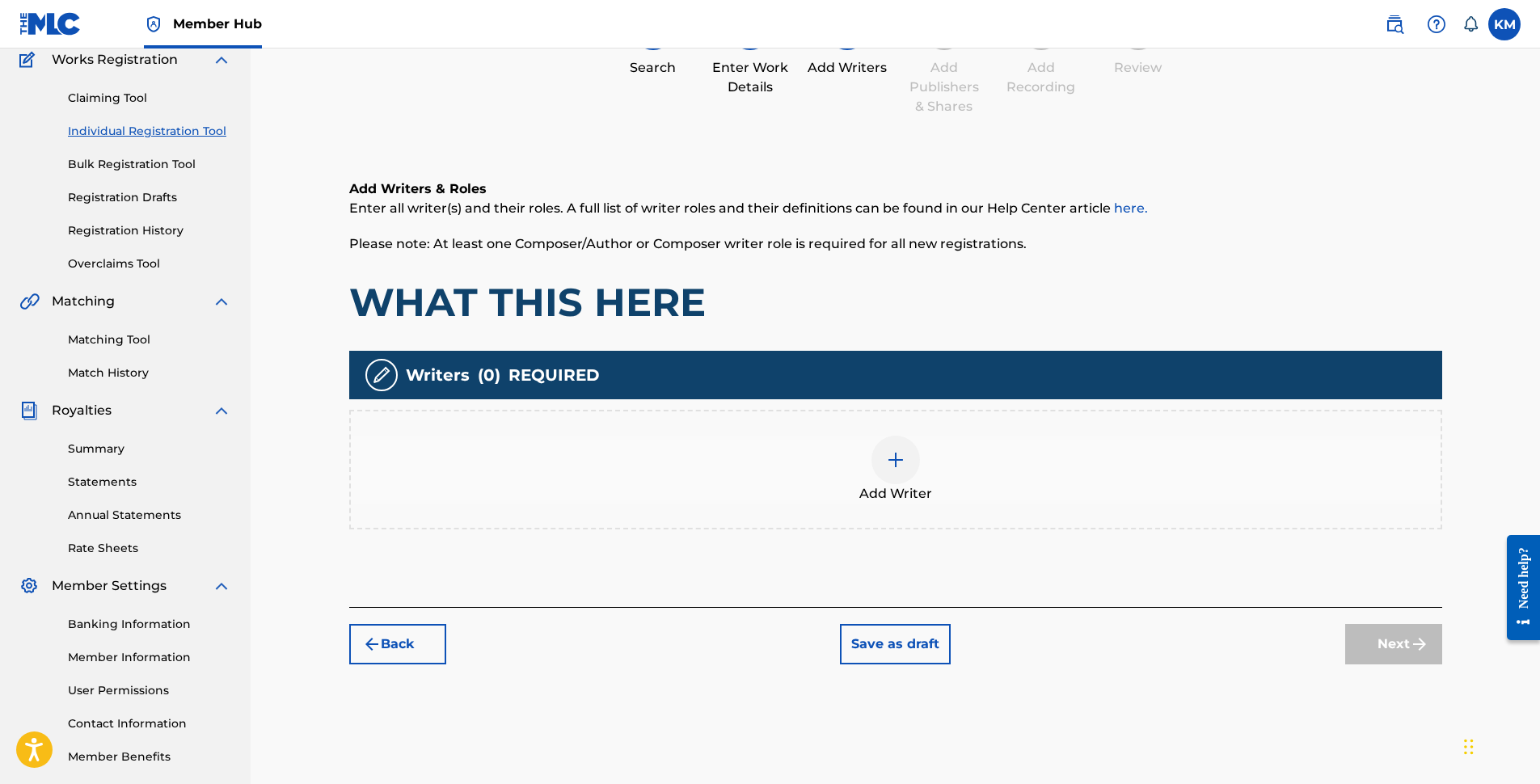
scroll to position [73, 0]
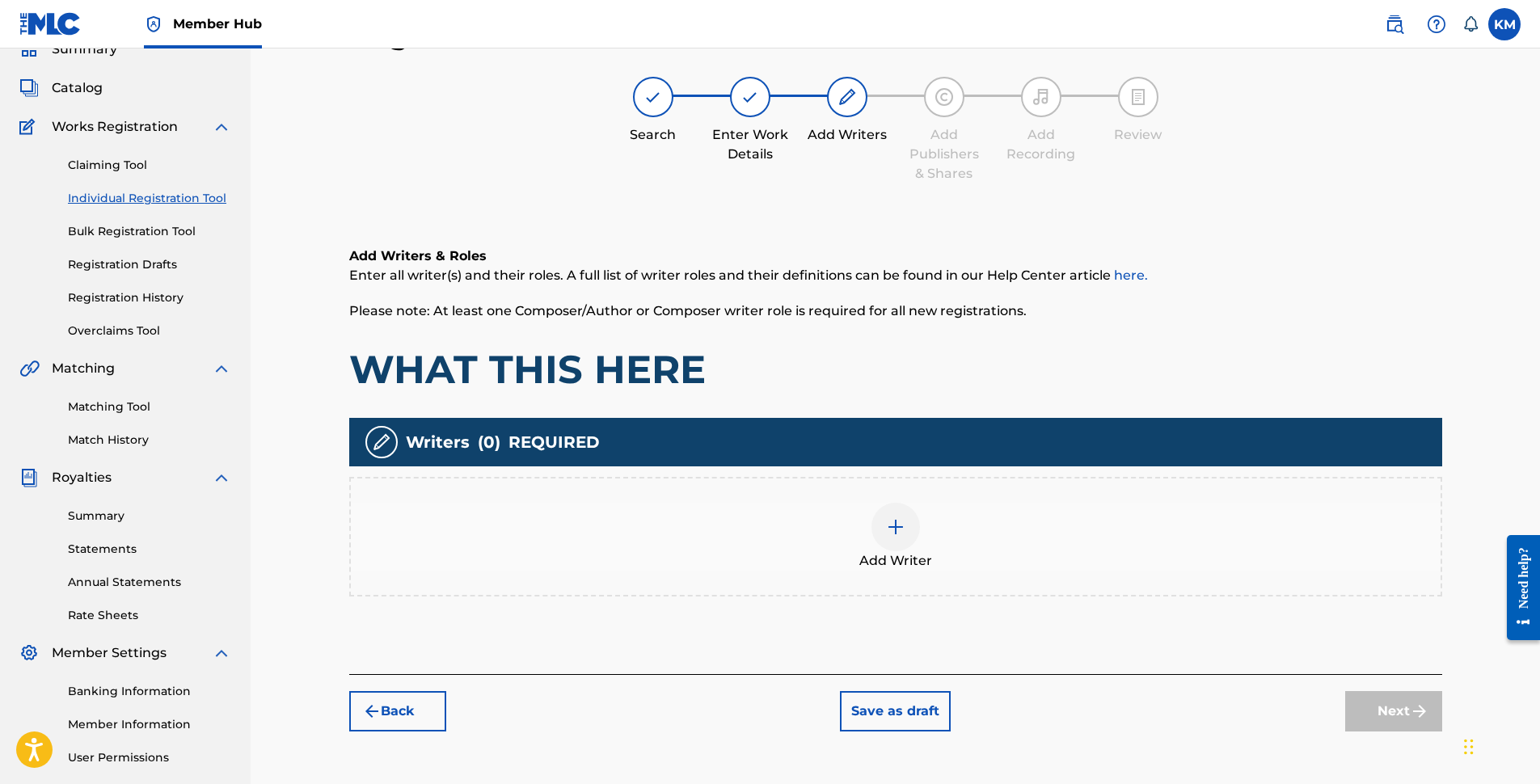
click at [898, 531] on img at bounding box center [896, 527] width 19 height 19
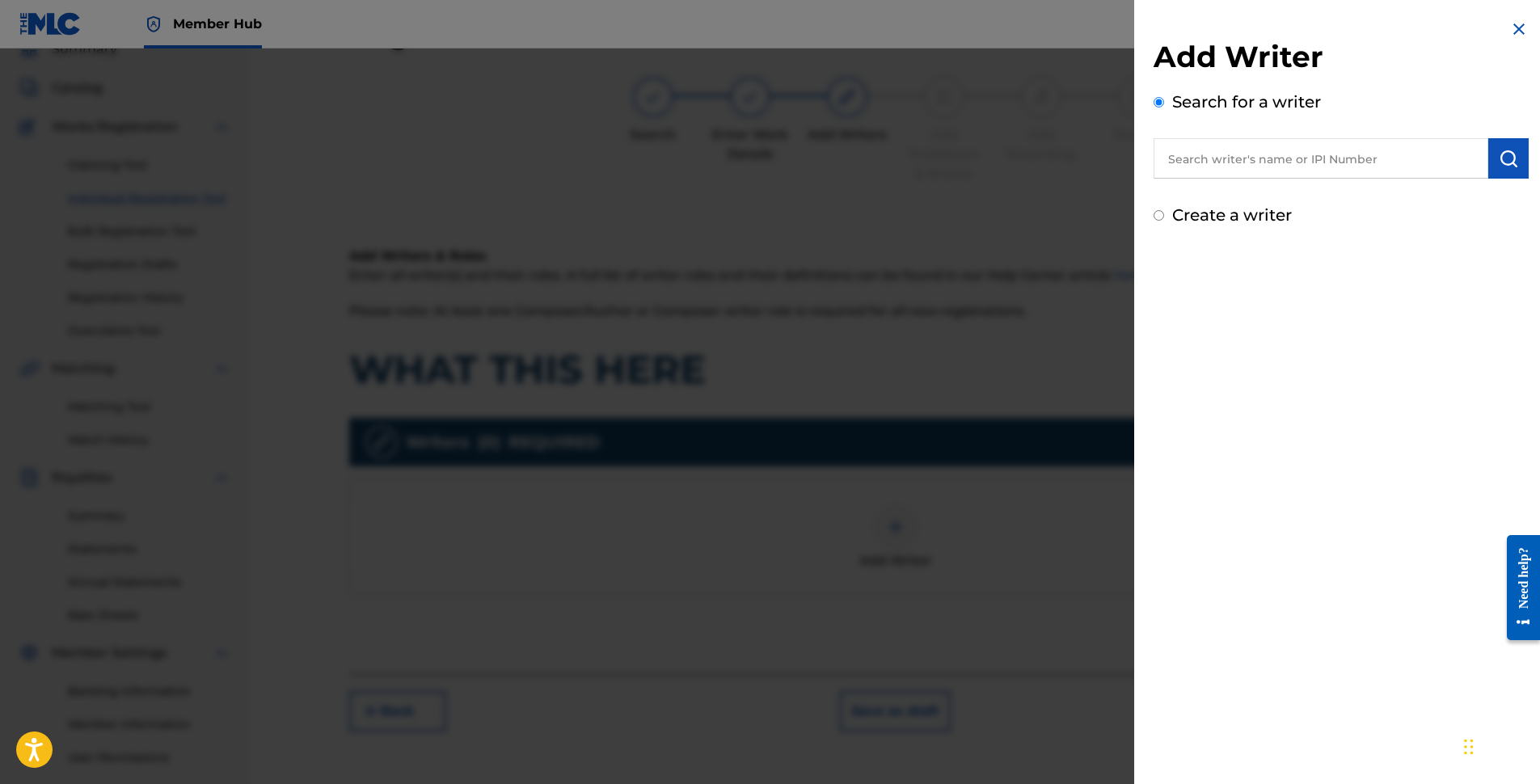
click at [1250, 159] on input "text" at bounding box center [1320, 158] width 335 height 40
type input "[PERSON_NAME]"
click at [1501, 163] on img "submit" at bounding box center [1508, 158] width 19 height 19
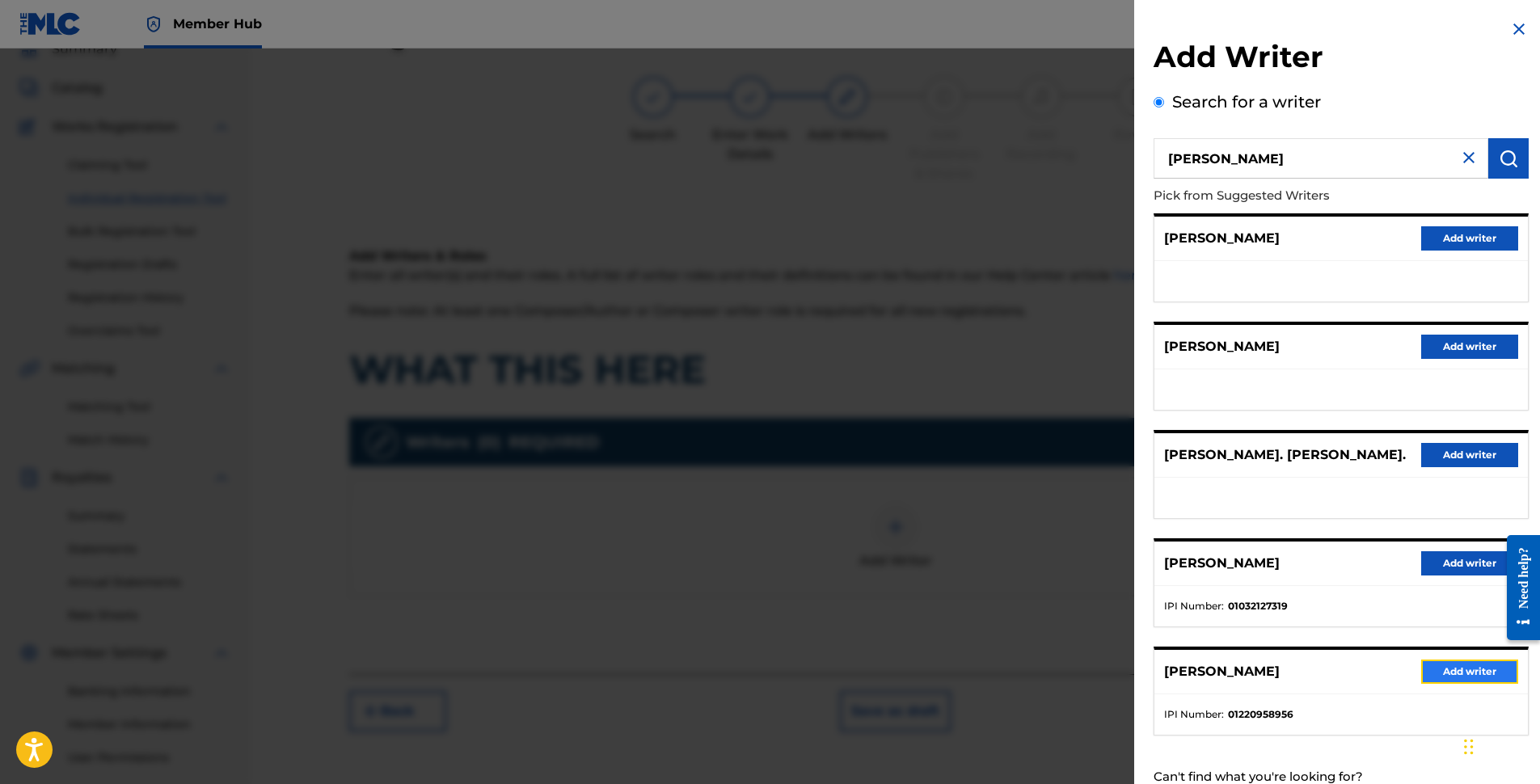
click at [1450, 671] on button "Add writer" at bounding box center [1470, 672] width 97 height 25
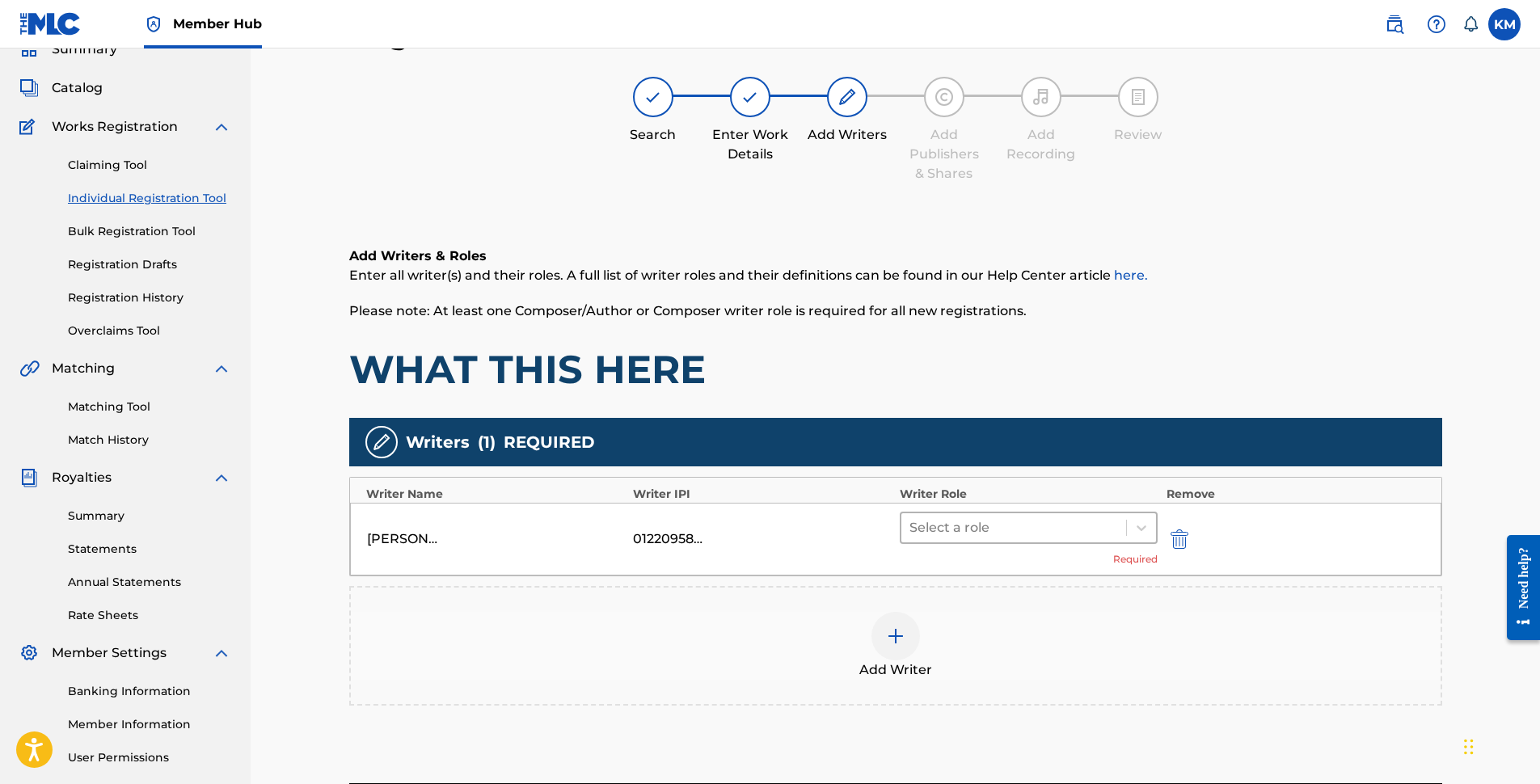
click at [1023, 524] on div at bounding box center [1014, 528] width 209 height 23
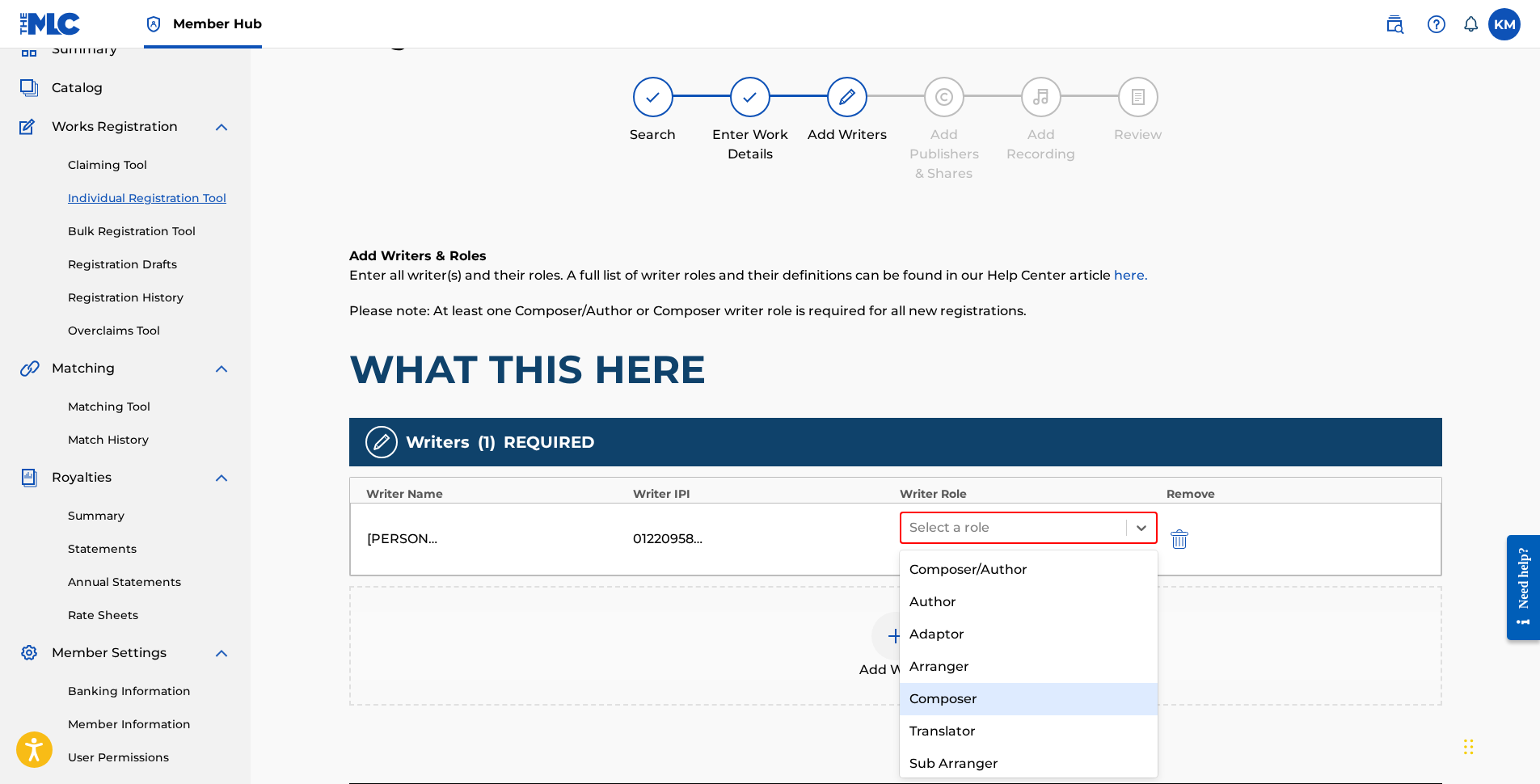
click at [987, 687] on div "Composer" at bounding box center [1029, 699] width 259 height 32
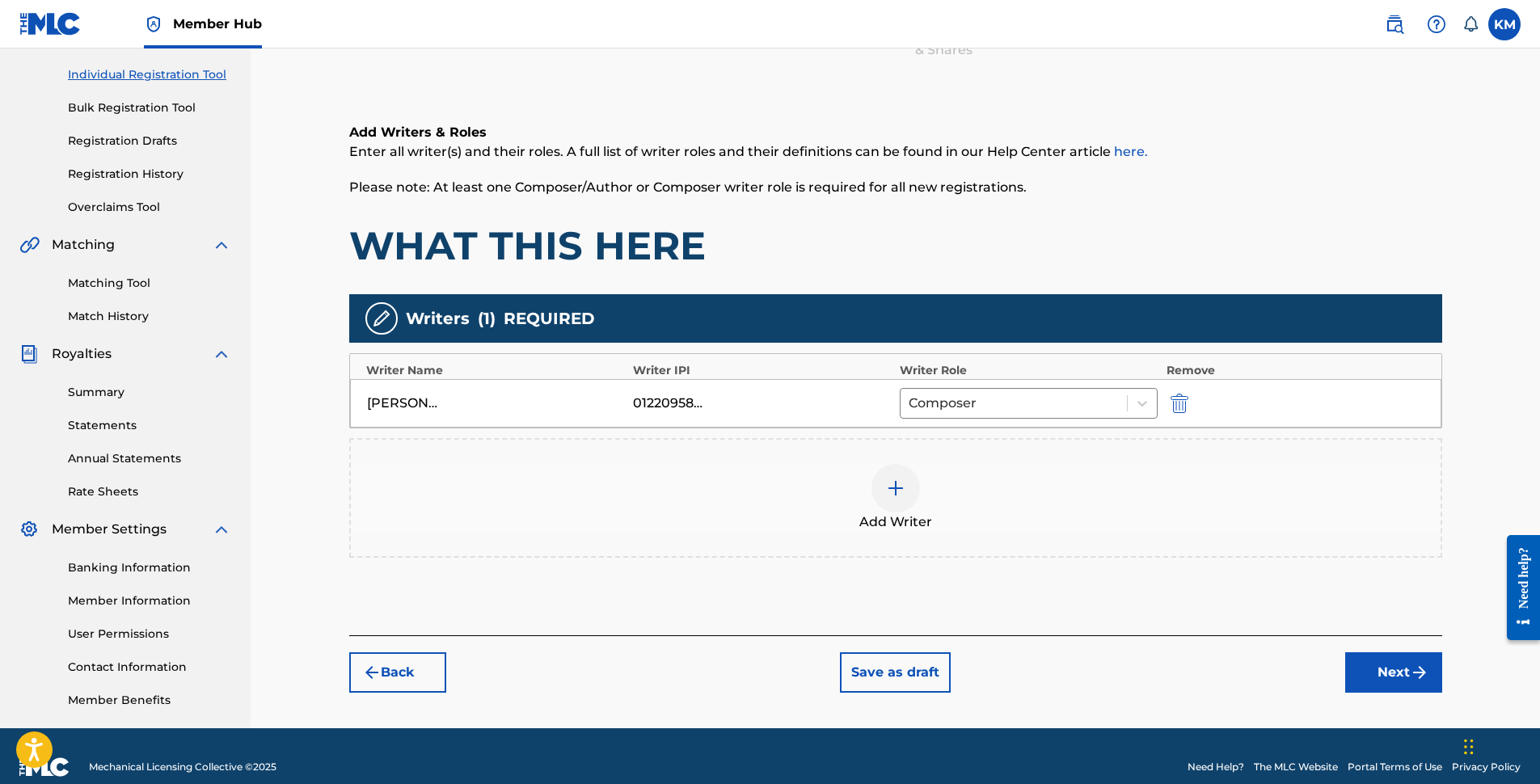
scroll to position [218, 0]
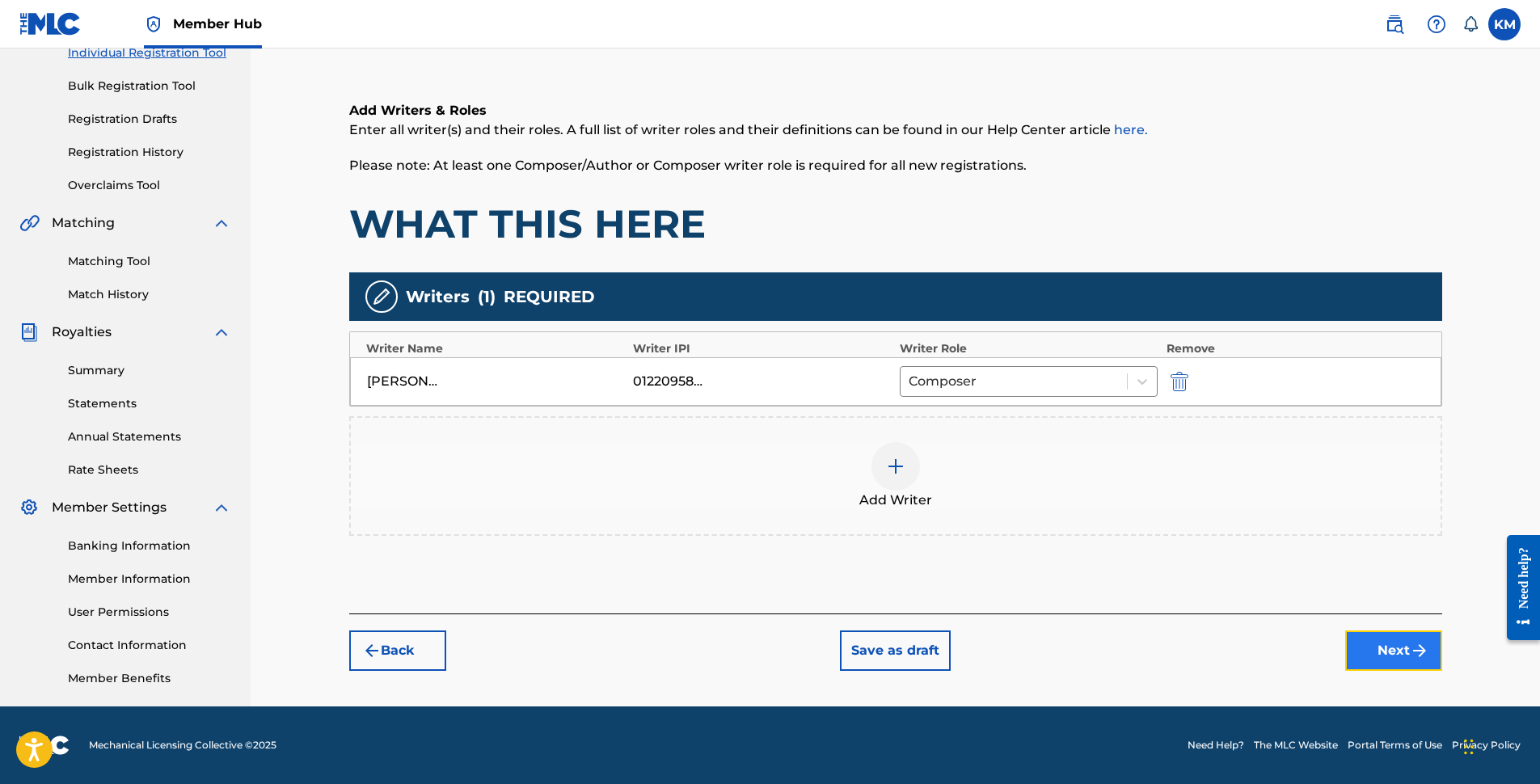
click at [1405, 648] on button "Next" at bounding box center [1393, 651] width 97 height 40
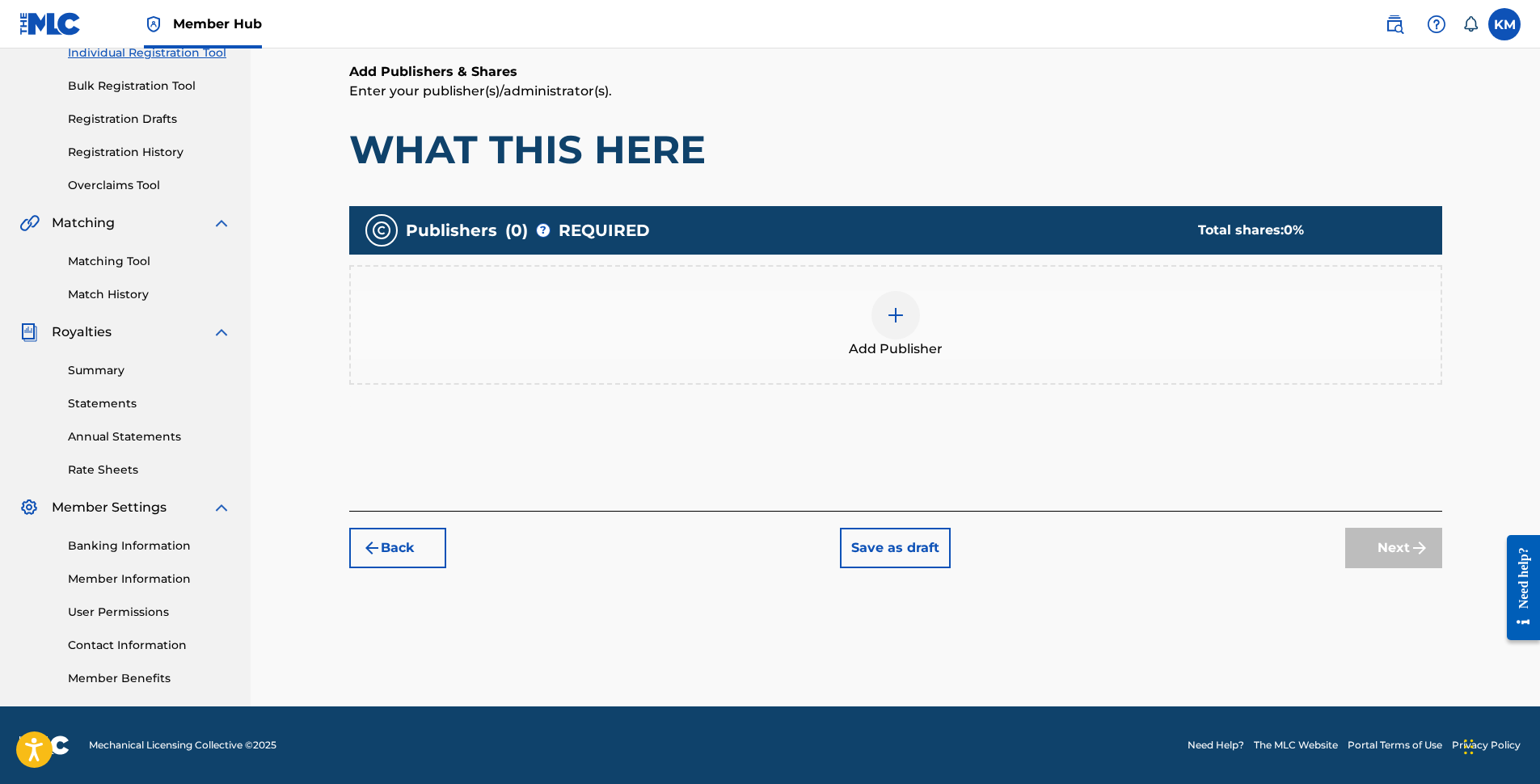
scroll to position [73, 0]
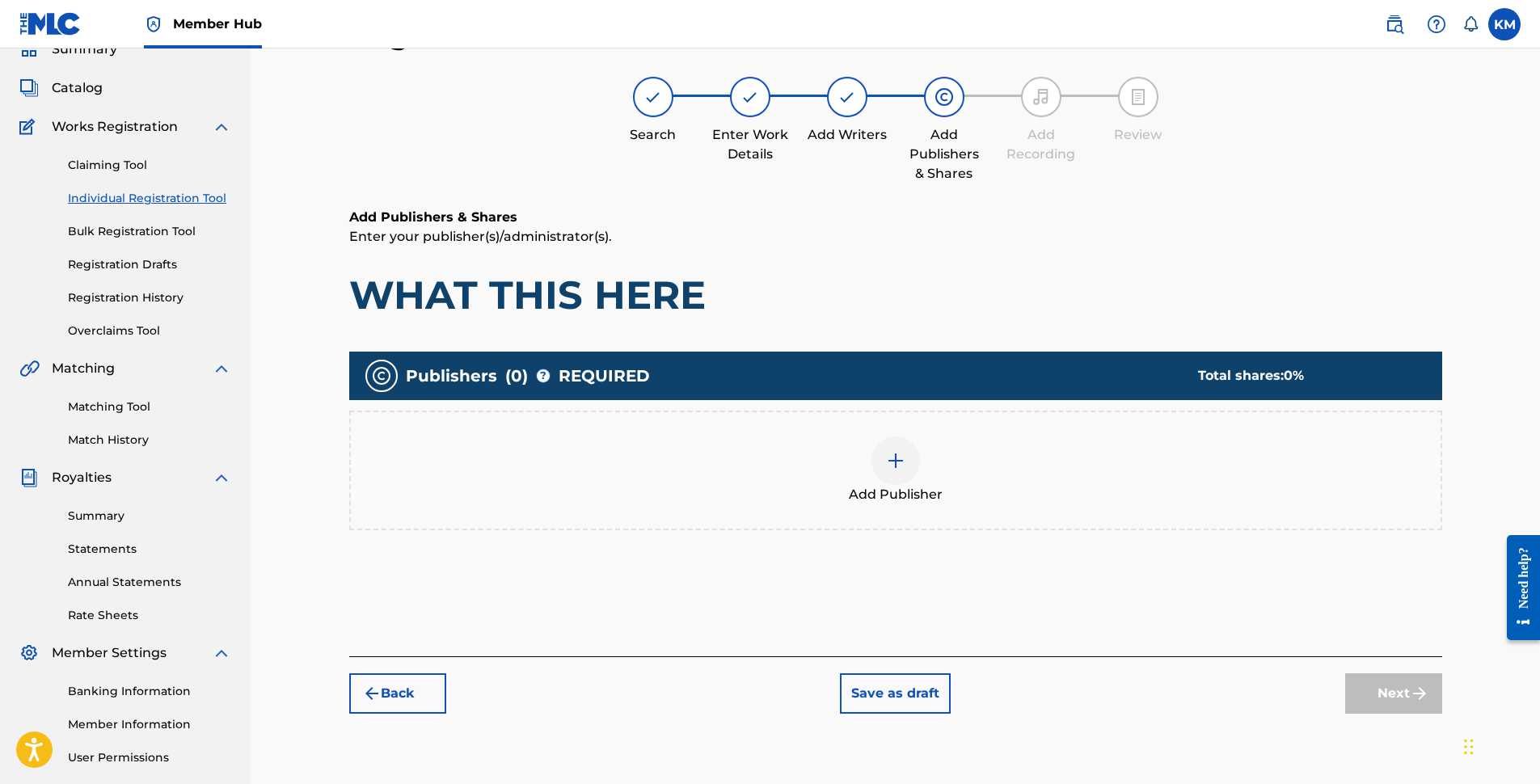
click at [901, 467] on img at bounding box center [896, 461] width 19 height 19
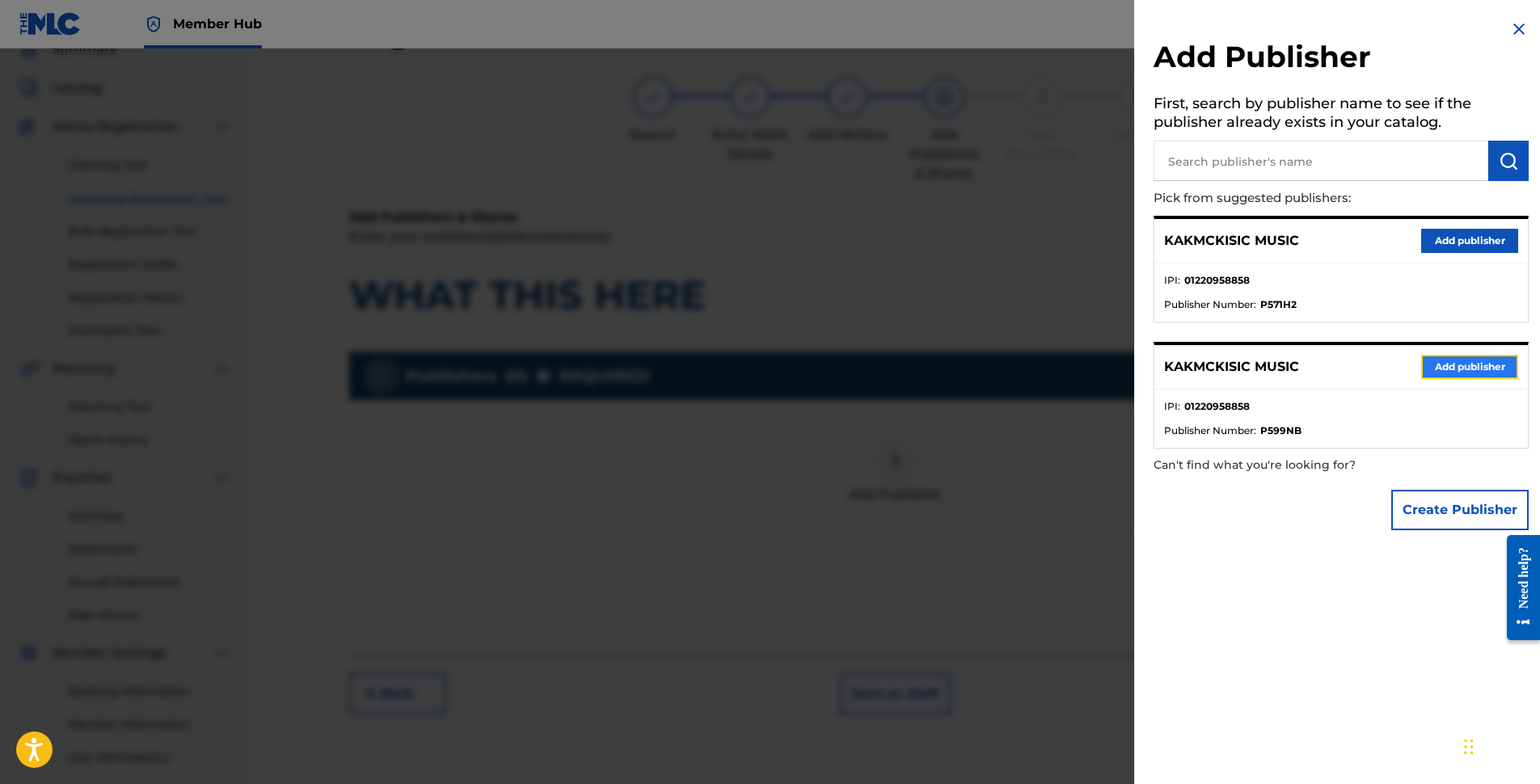
click at [1454, 369] on button "Add publisher" at bounding box center [1470, 367] width 97 height 25
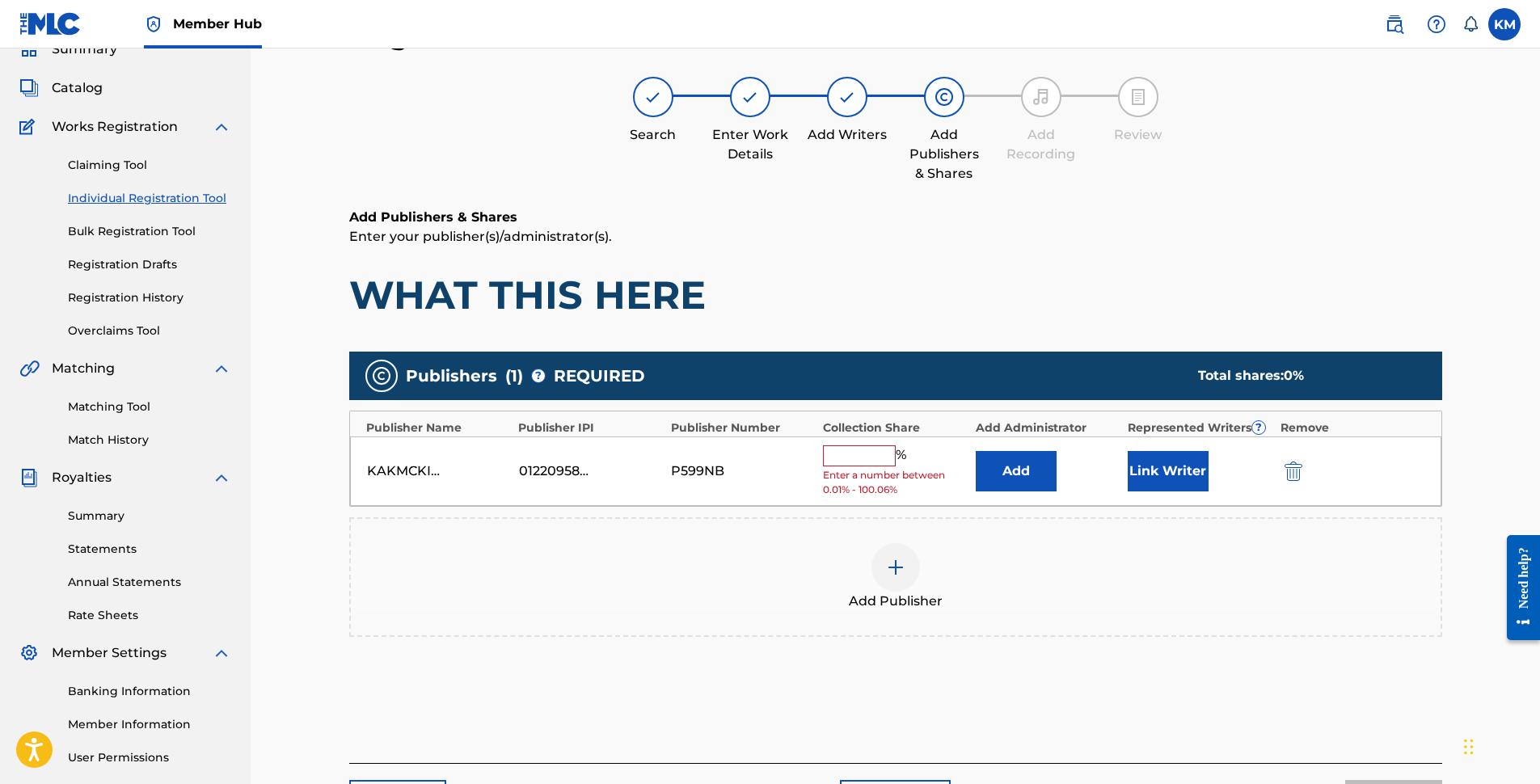
click at [886, 453] on input "text" at bounding box center [859, 456] width 73 height 21
type input "100"
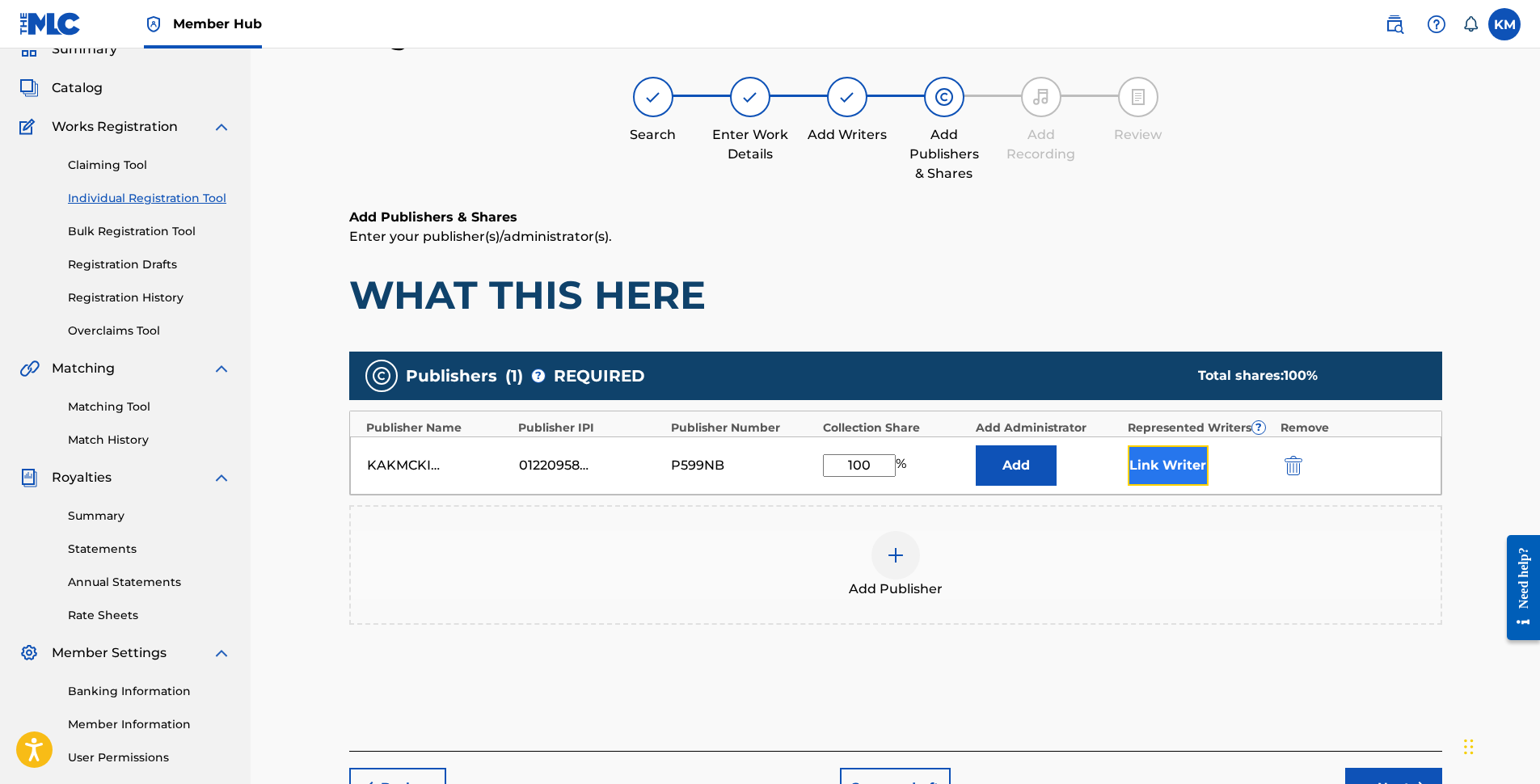
click at [1154, 462] on button "Link Writer" at bounding box center [1168, 465] width 81 height 40
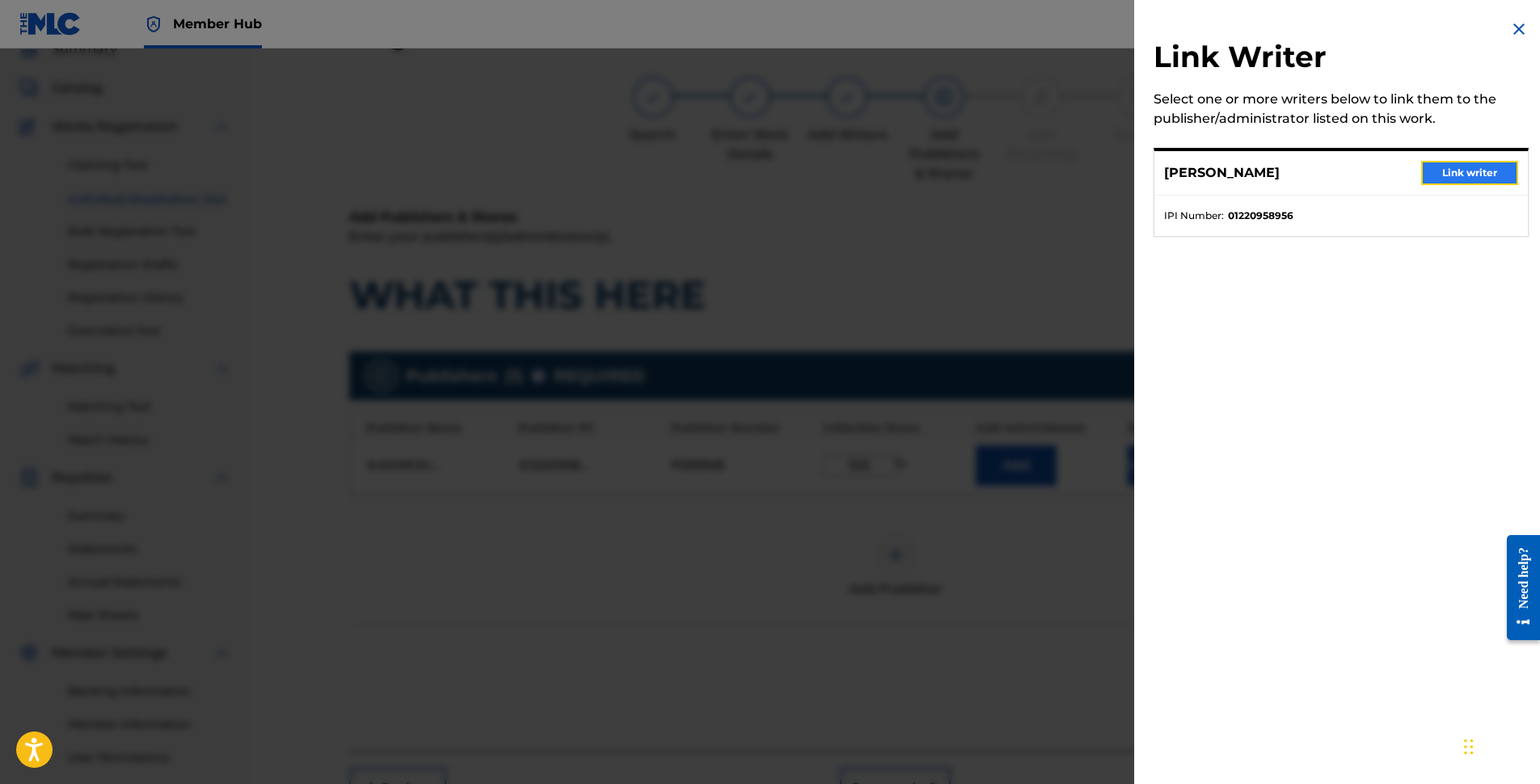
click at [1444, 177] on button "Link writer" at bounding box center [1470, 173] width 97 height 25
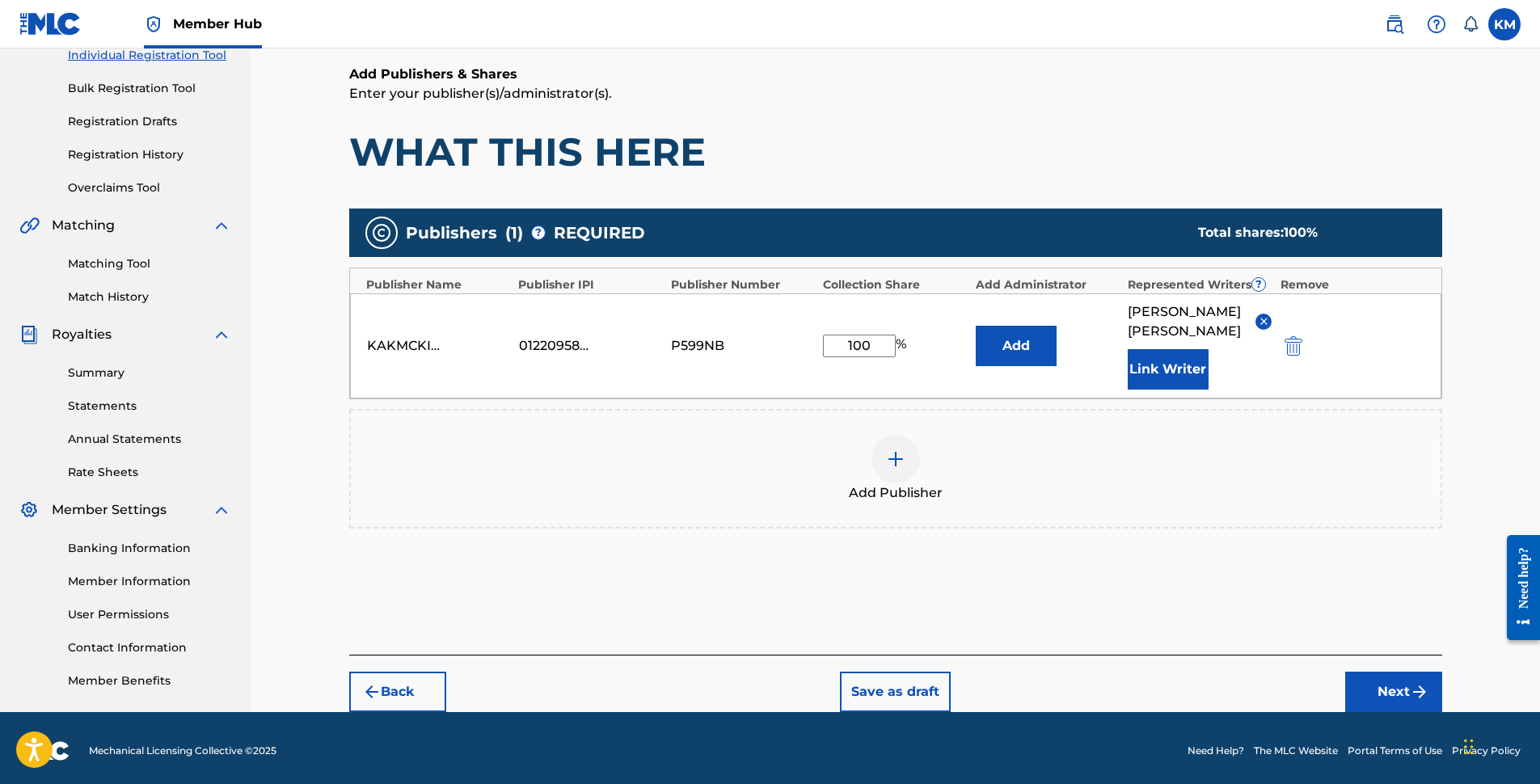
scroll to position [218, 0]
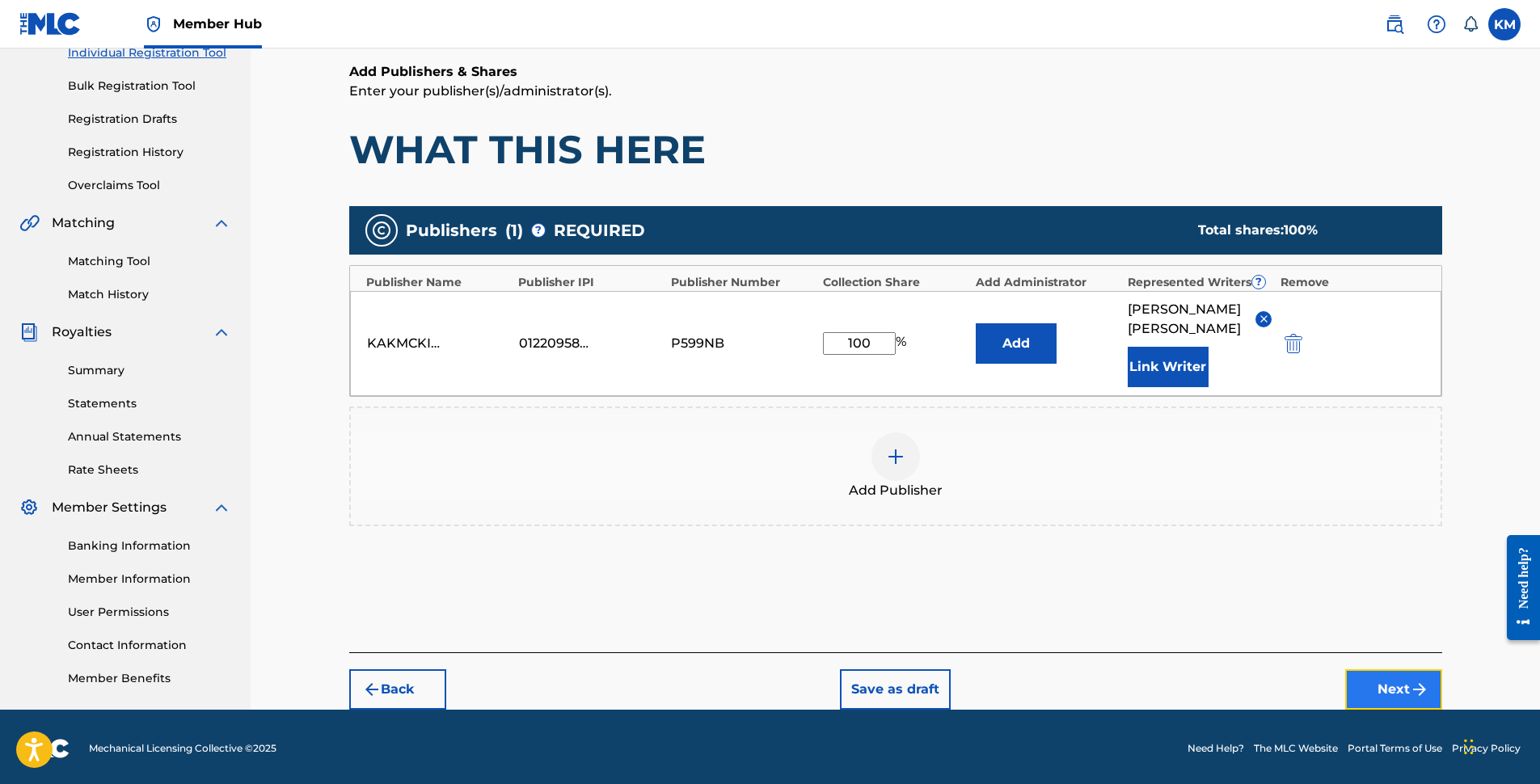
click at [1395, 671] on button "Next" at bounding box center [1393, 689] width 97 height 40
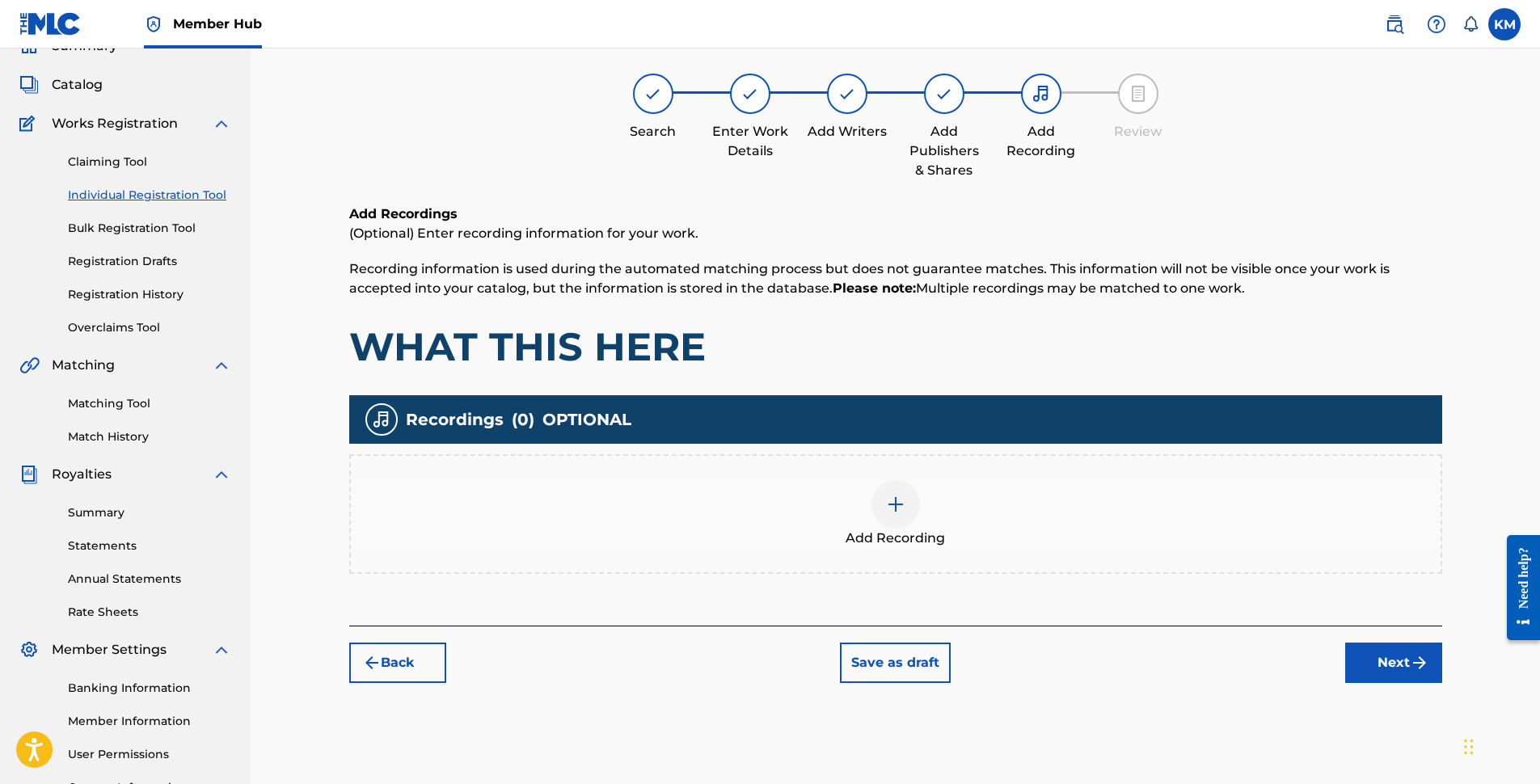
scroll to position [73, 0]
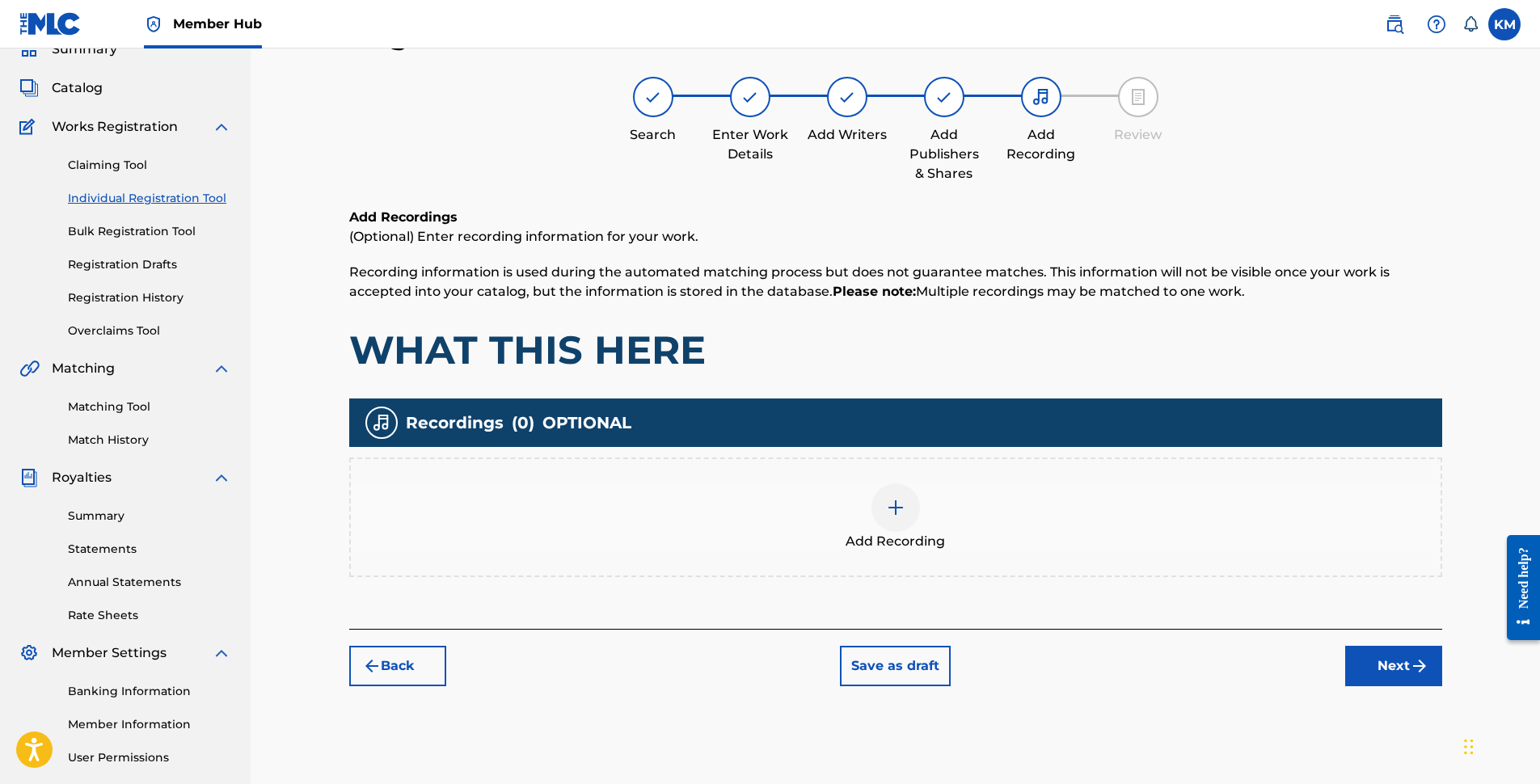
click at [897, 508] on img at bounding box center [896, 507] width 19 height 19
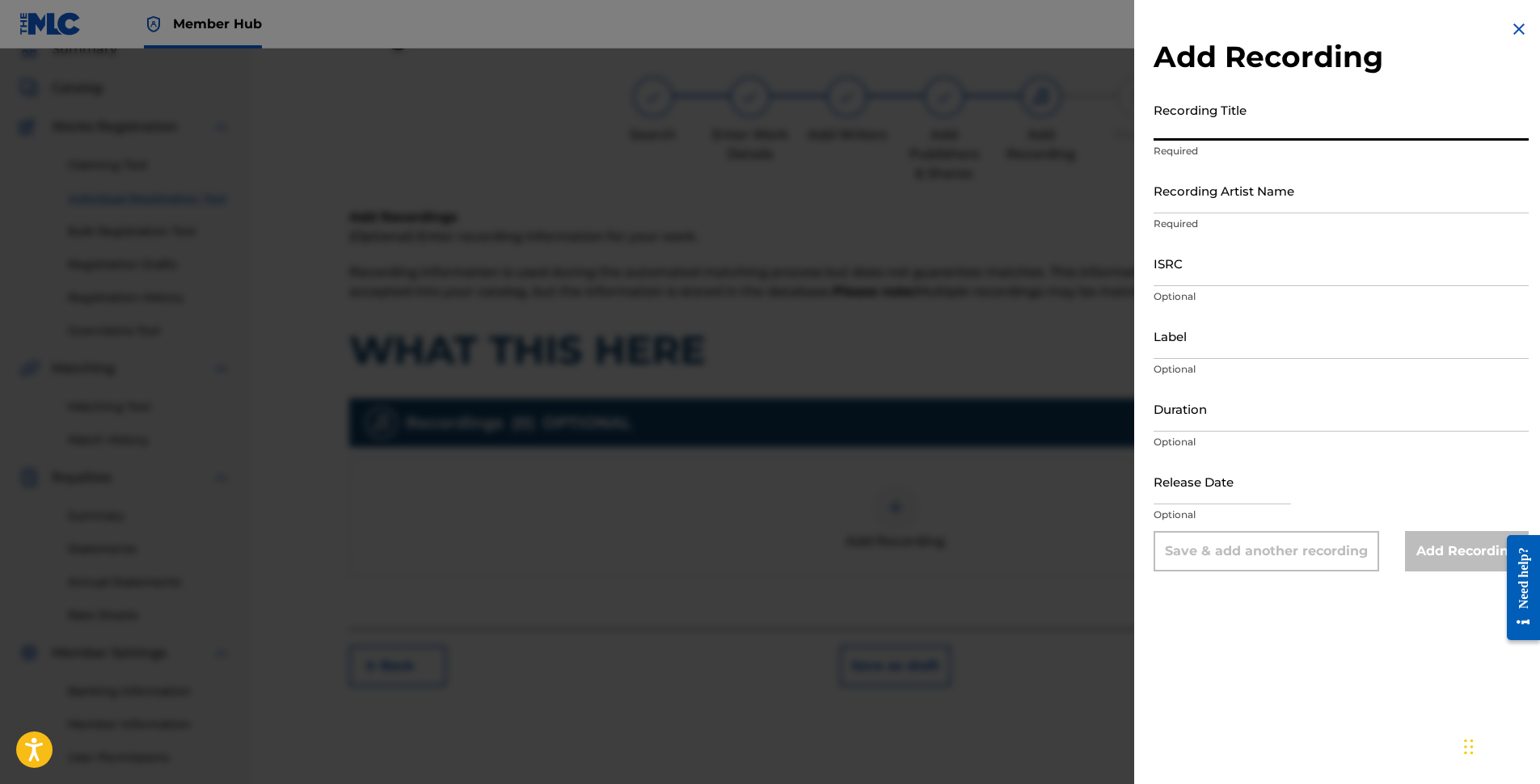
click at [1244, 126] on input "Recording Title" at bounding box center [1341, 118] width 375 height 46
type input "WHAT THIS HERE"
click at [1318, 193] on input "Recording Artist Name" at bounding box center [1341, 191] width 375 height 46
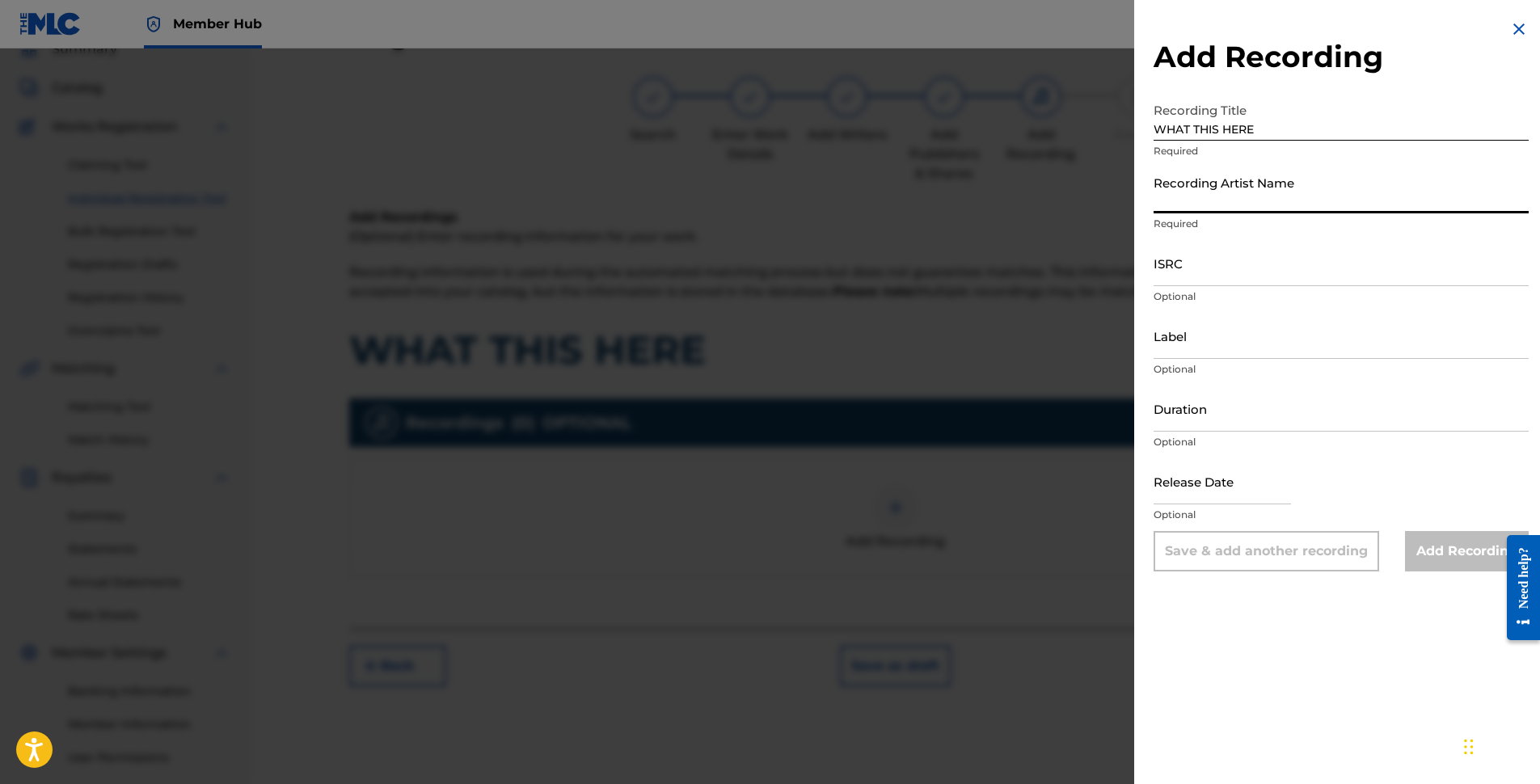
type input "[PERSON_NAME]"
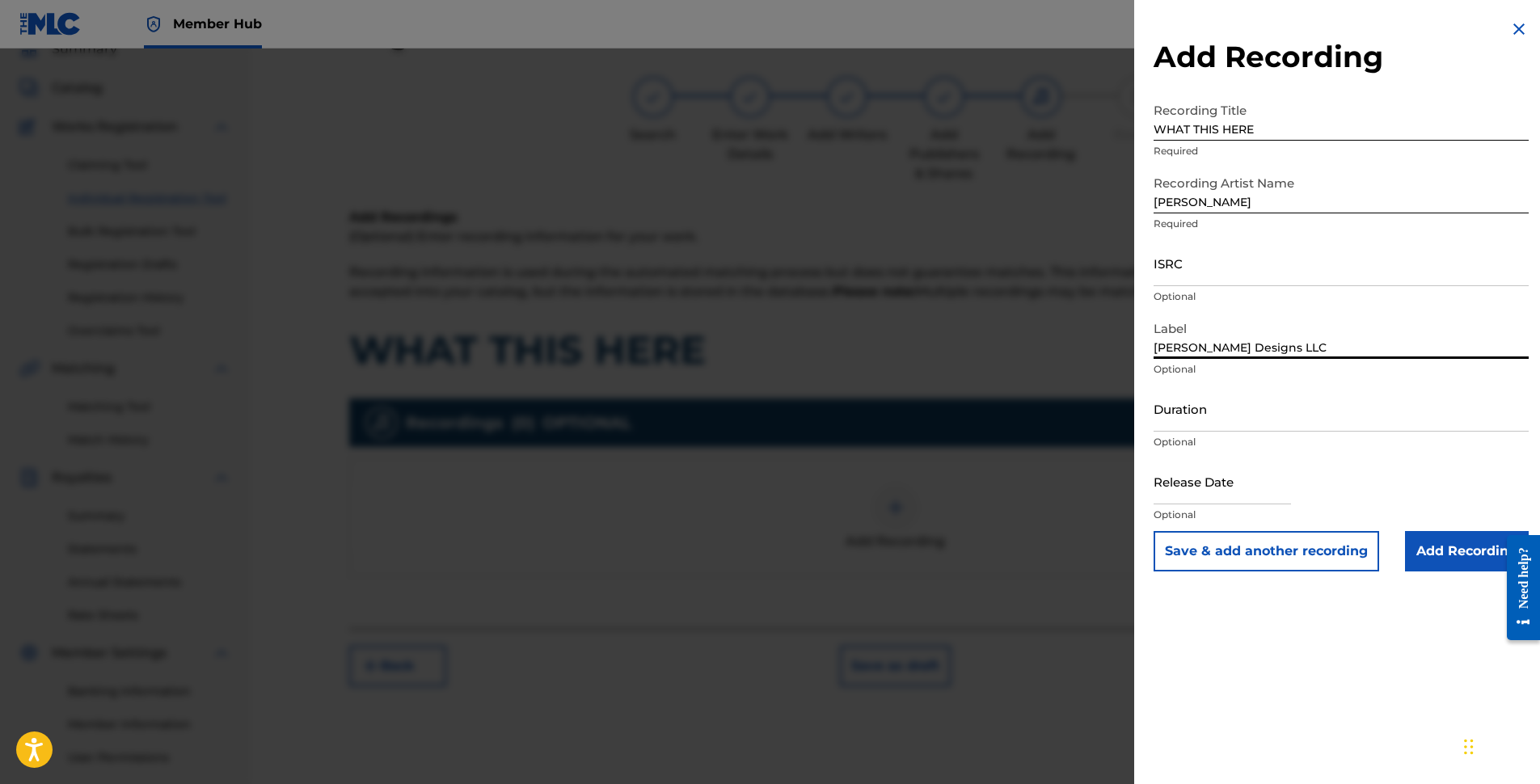
drag, startPoint x: 1310, startPoint y: 342, endPoint x: 1142, endPoint y: 334, distance: 168.2
click at [1142, 334] on div "Add Recording Recording Title WHAT THIS HERE Required Recording Artist Name [PE…" at bounding box center [1341, 295] width 414 height 591
type input "[PERSON_NAME] Music"
click at [1215, 268] on input "ISRC" at bounding box center [1341, 263] width 375 height 46
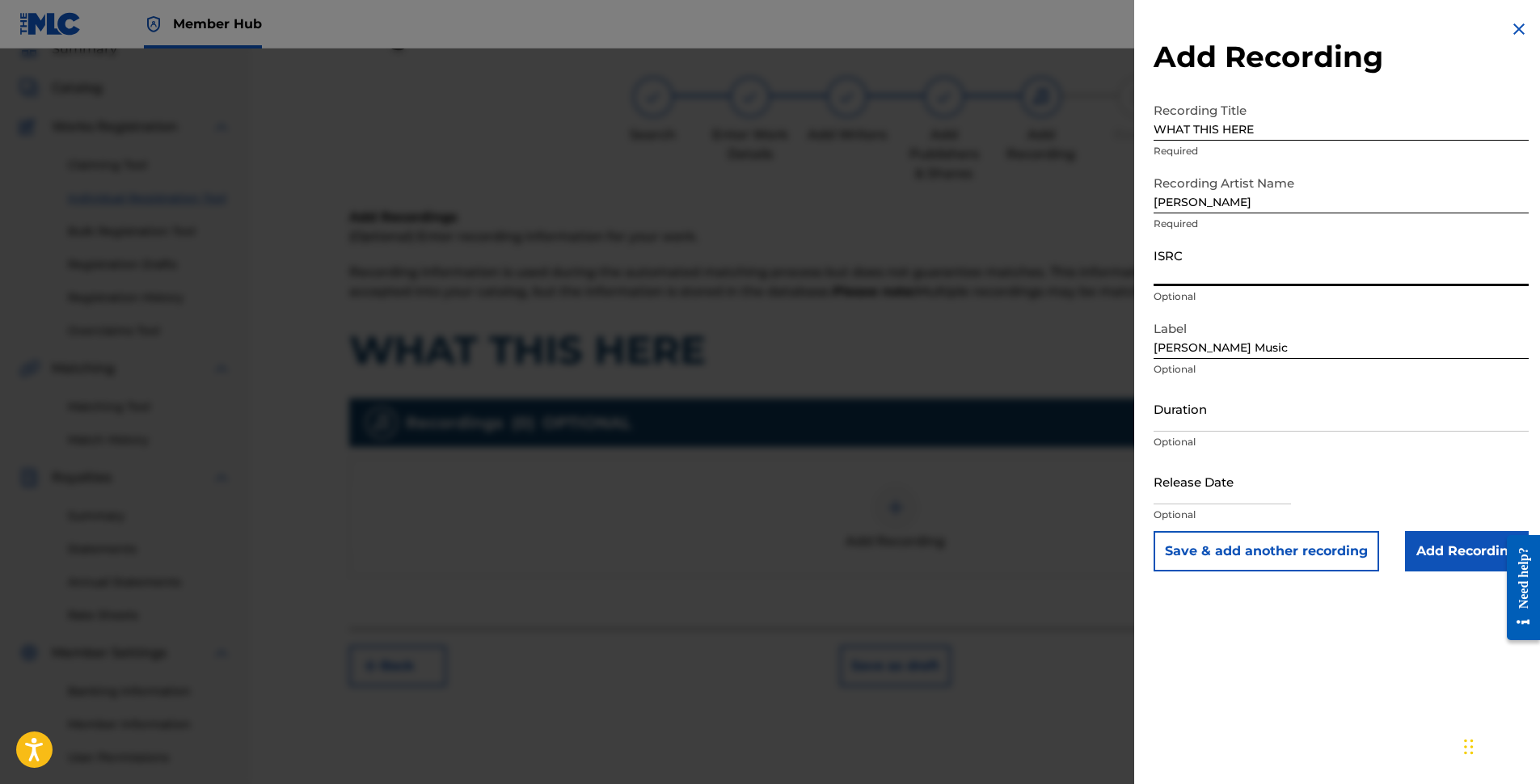
paste input "QZZ7T2525497"
type input "QZZ7T2525497"
click at [1248, 422] on input "Duration" at bounding box center [1341, 408] width 375 height 46
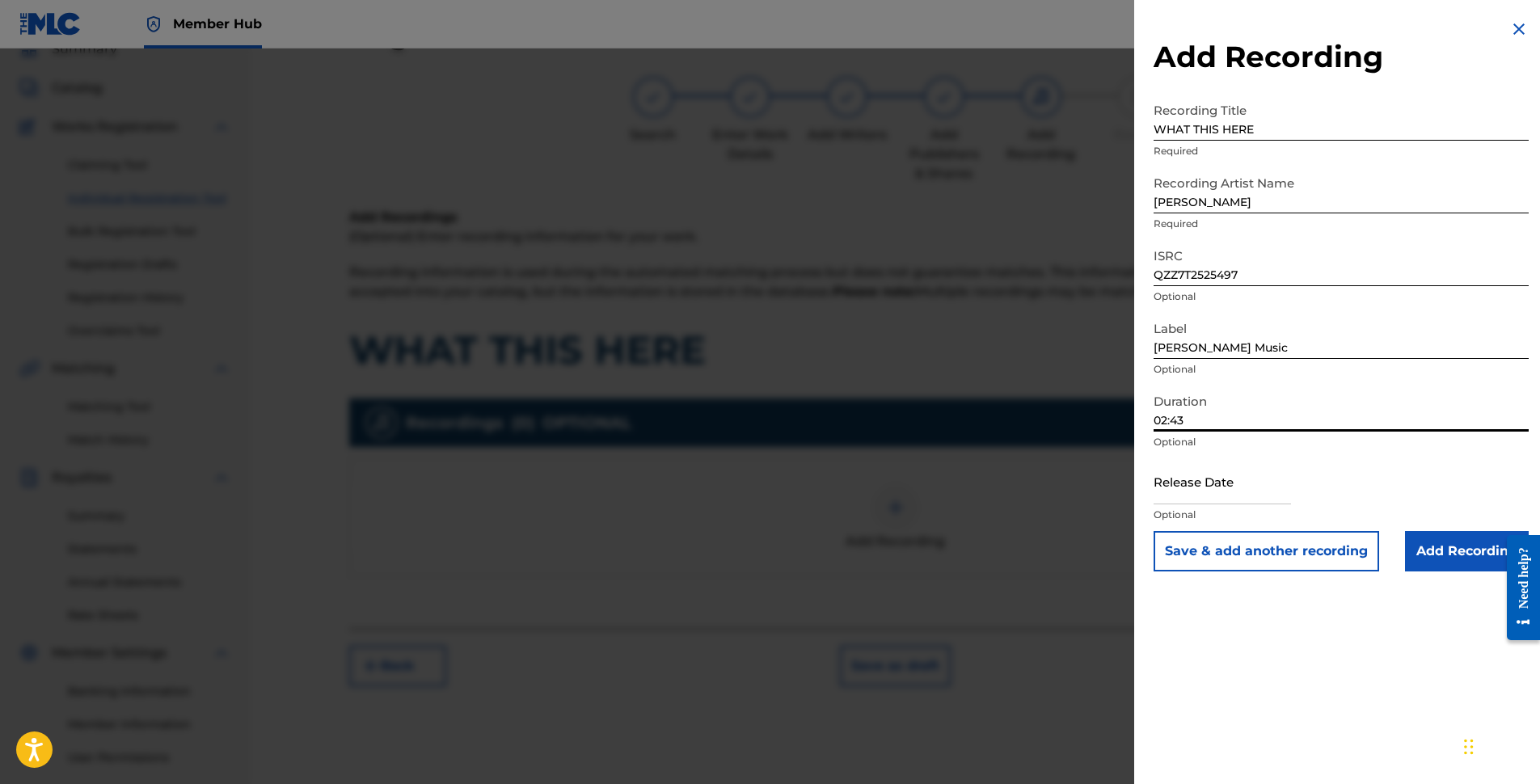
type input "02:43"
click at [1243, 492] on input "text" at bounding box center [1222, 481] width 137 height 46
select select "8"
select select "2025"
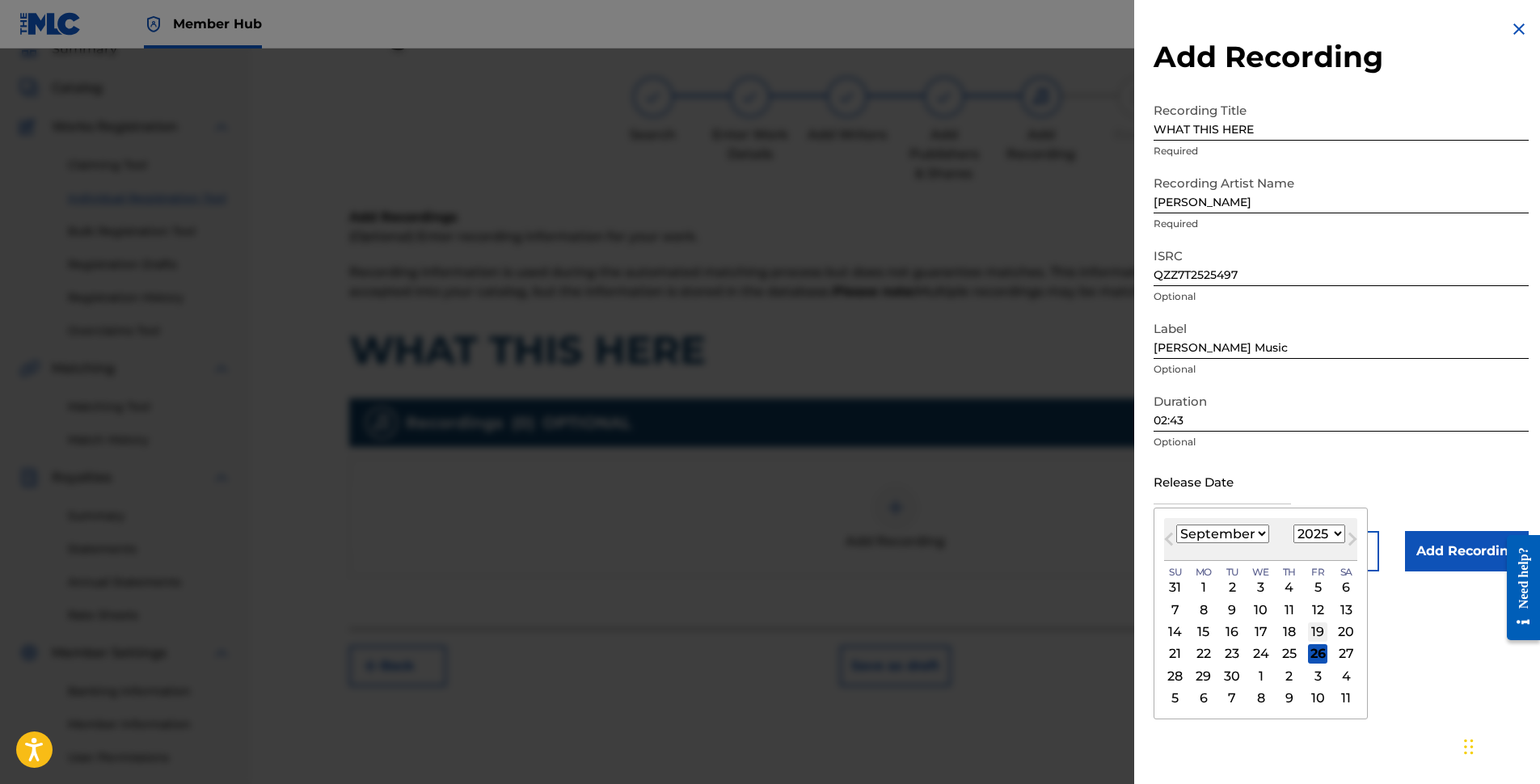
click at [1313, 632] on div "19" at bounding box center [1318, 632] width 19 height 19
type input "[DATE]"
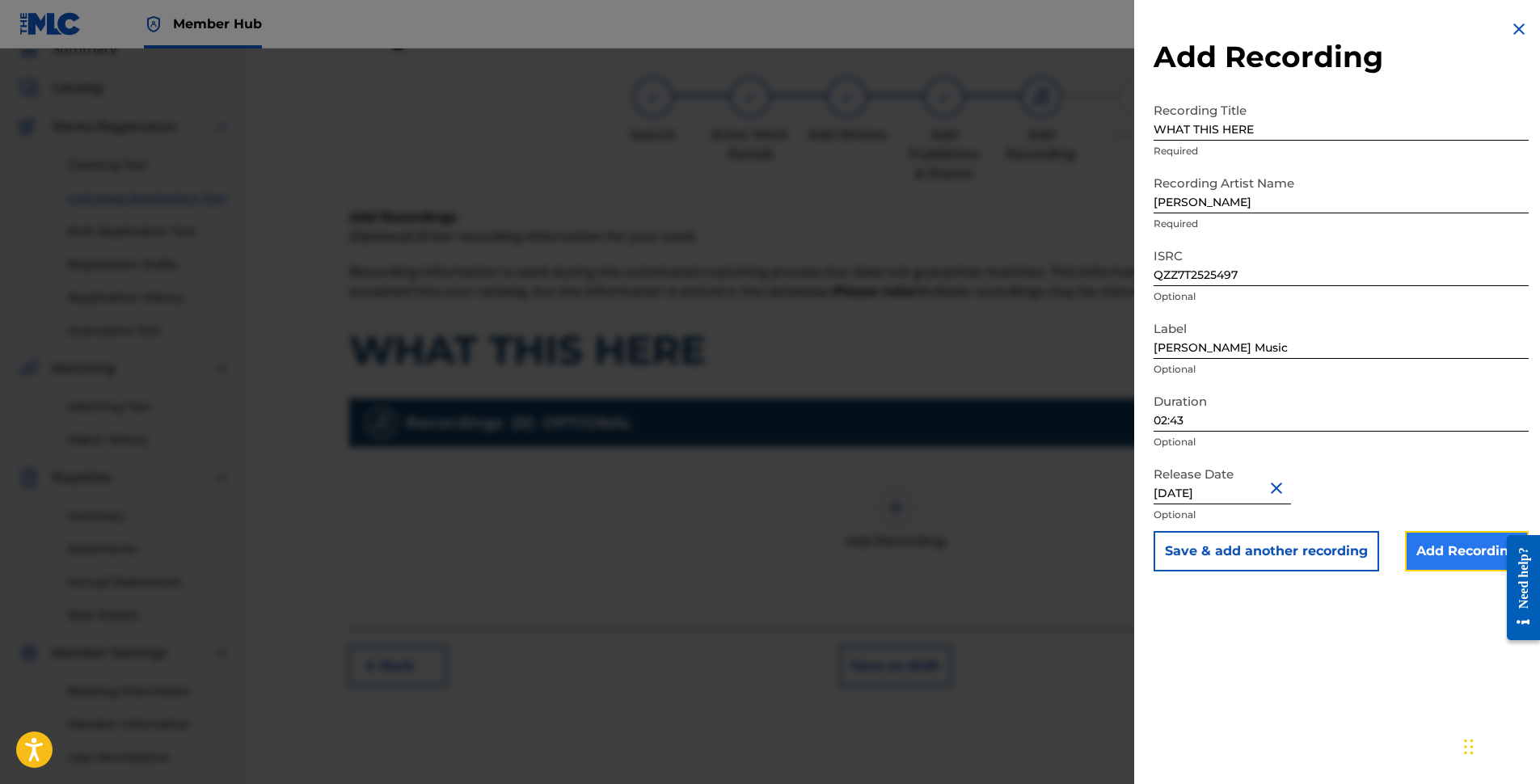
click at [1457, 550] on input "Add Recording" at bounding box center [1467, 551] width 124 height 40
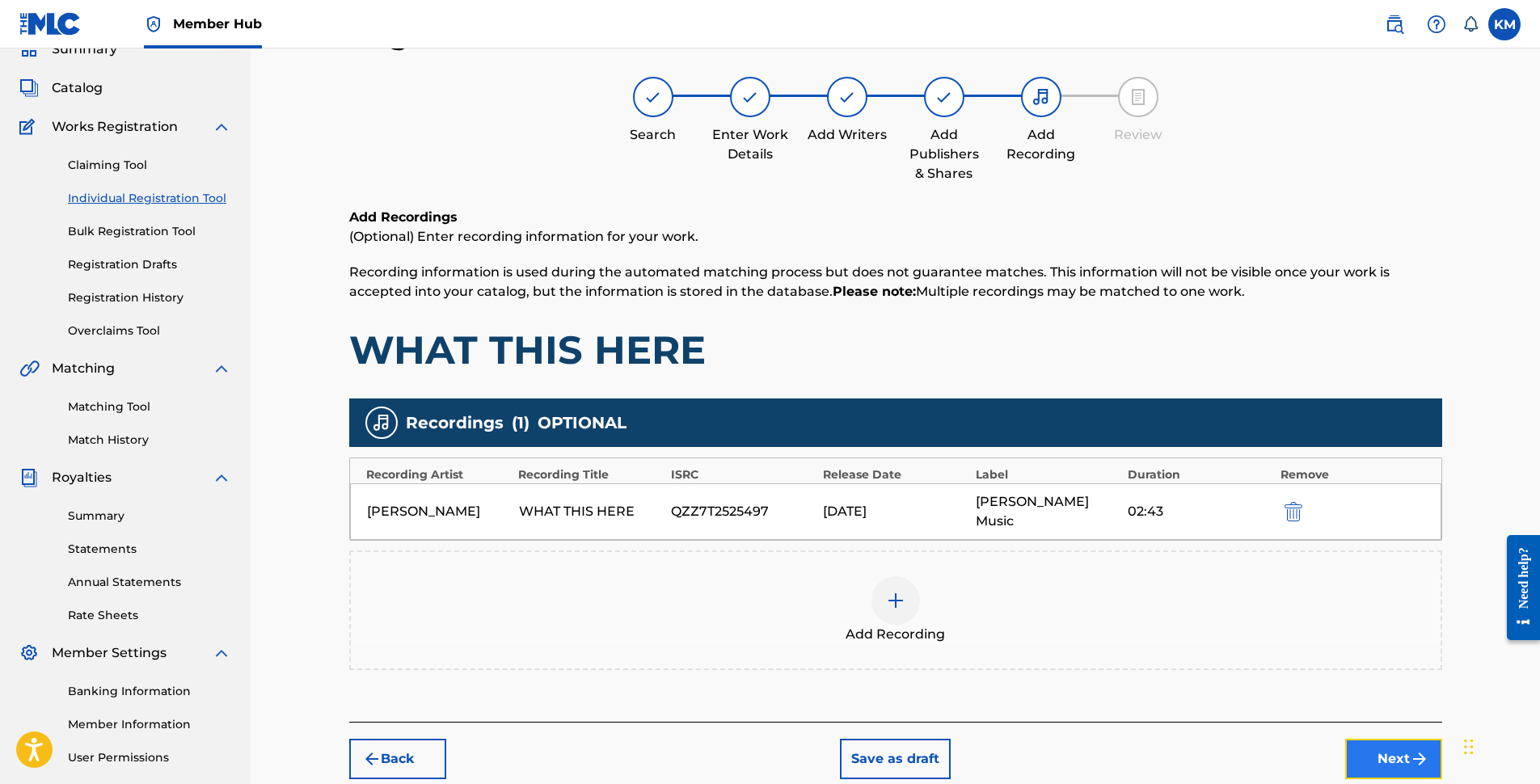
click at [1385, 738] on button "Next" at bounding box center [1393, 759] width 97 height 40
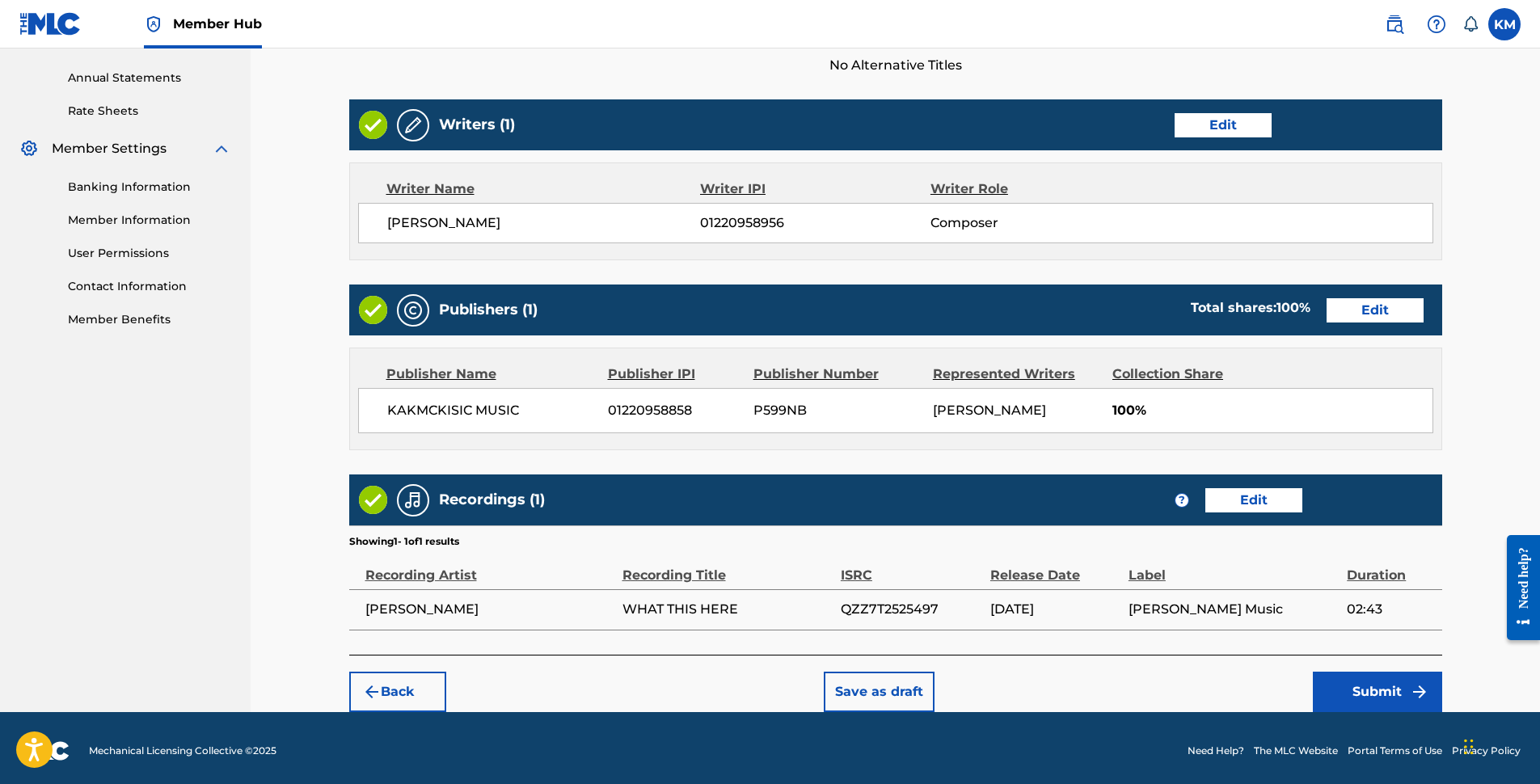
scroll to position [583, 0]
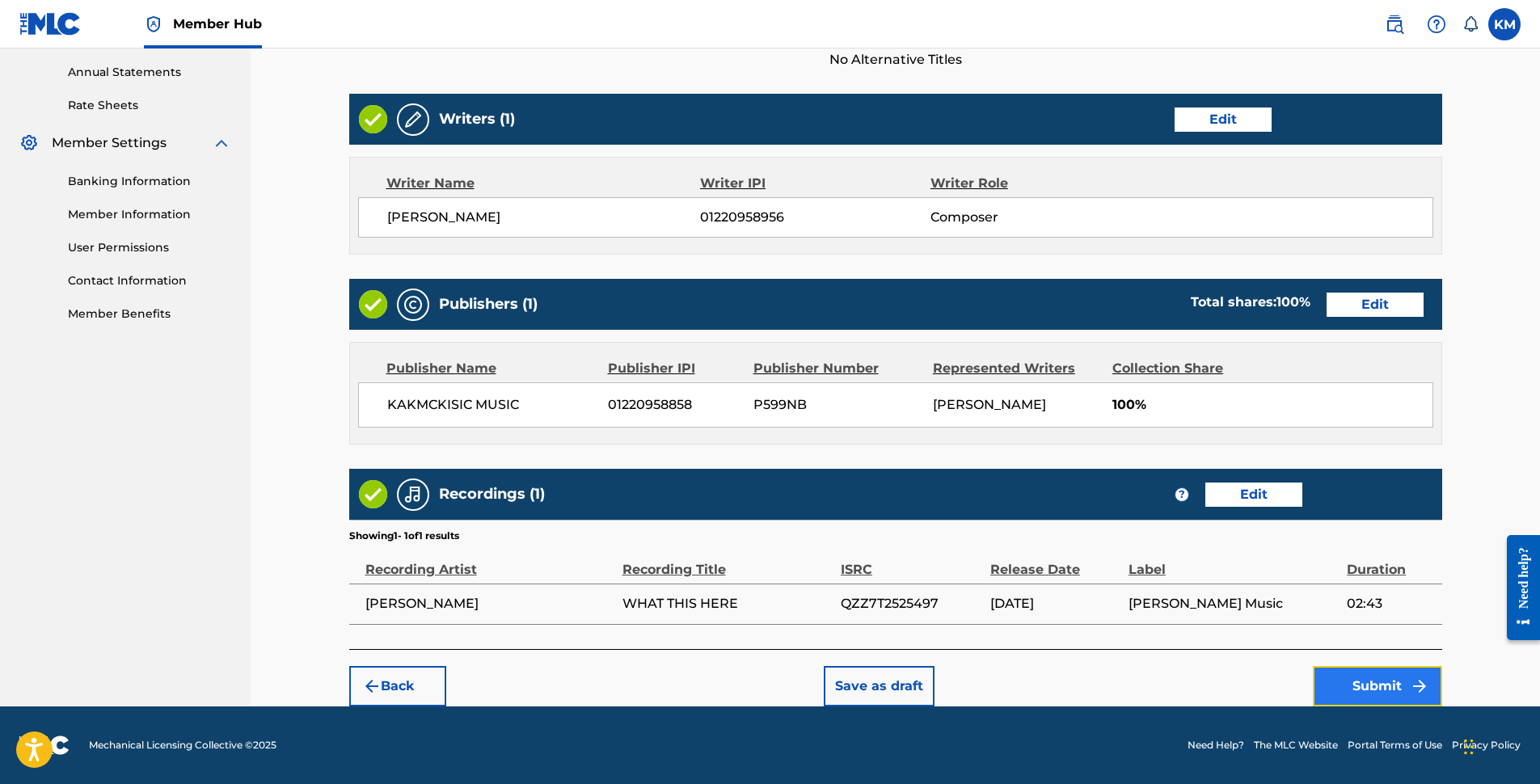
click at [1365, 685] on button "Submit" at bounding box center [1377, 686] width 129 height 40
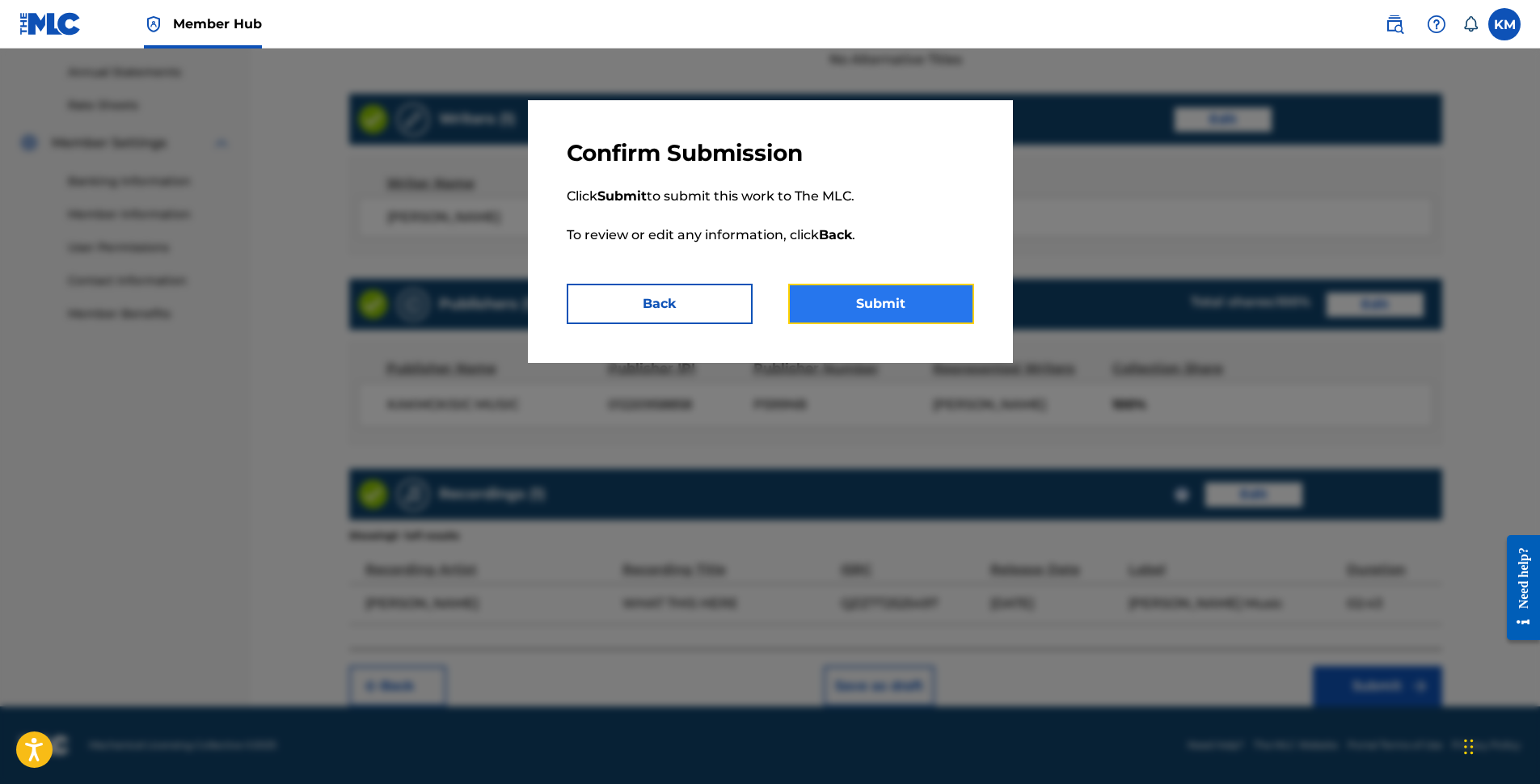
click at [856, 296] on button "Submit" at bounding box center [881, 304] width 186 height 40
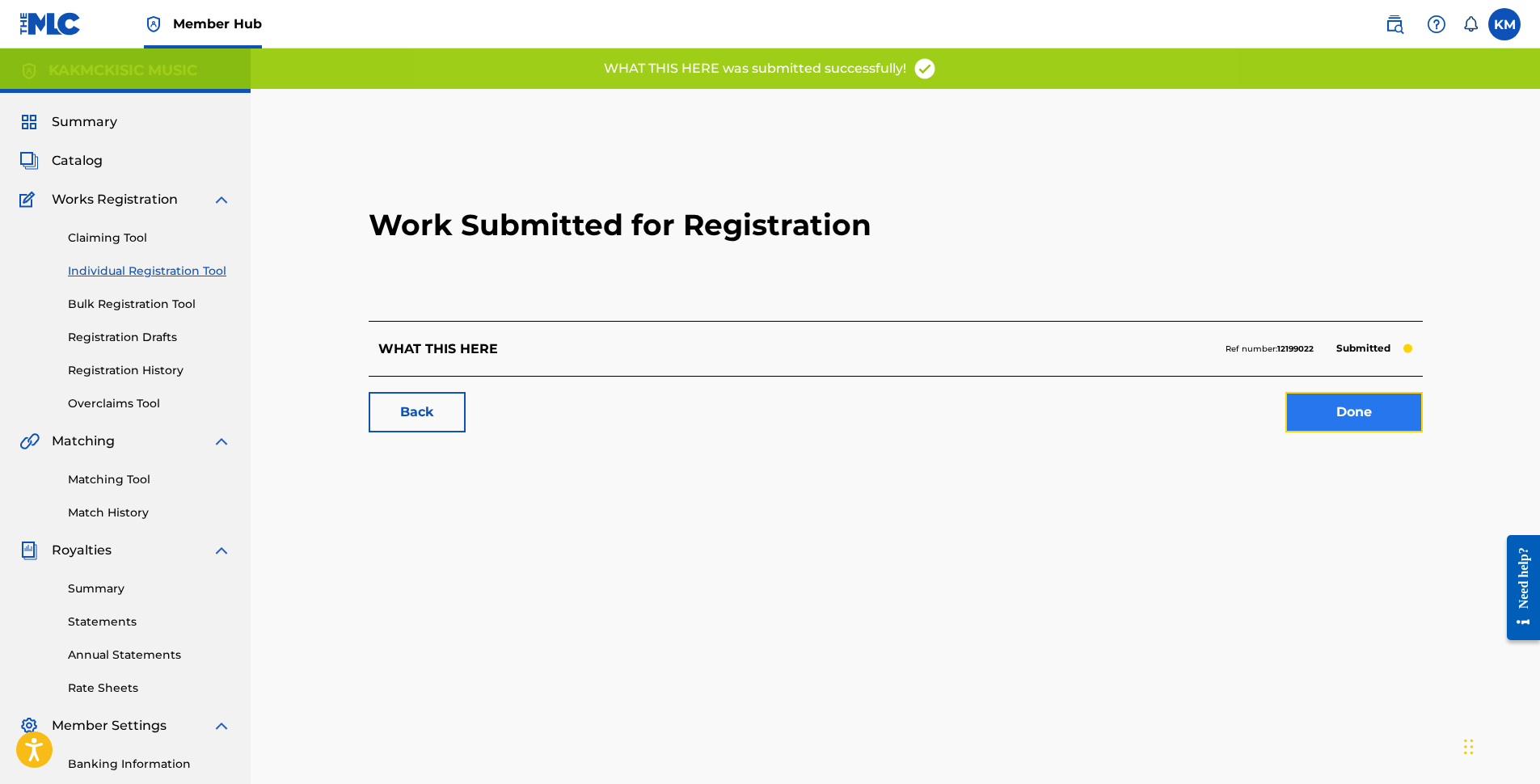
click at [1348, 418] on link "Done" at bounding box center [1354, 412] width 137 height 40
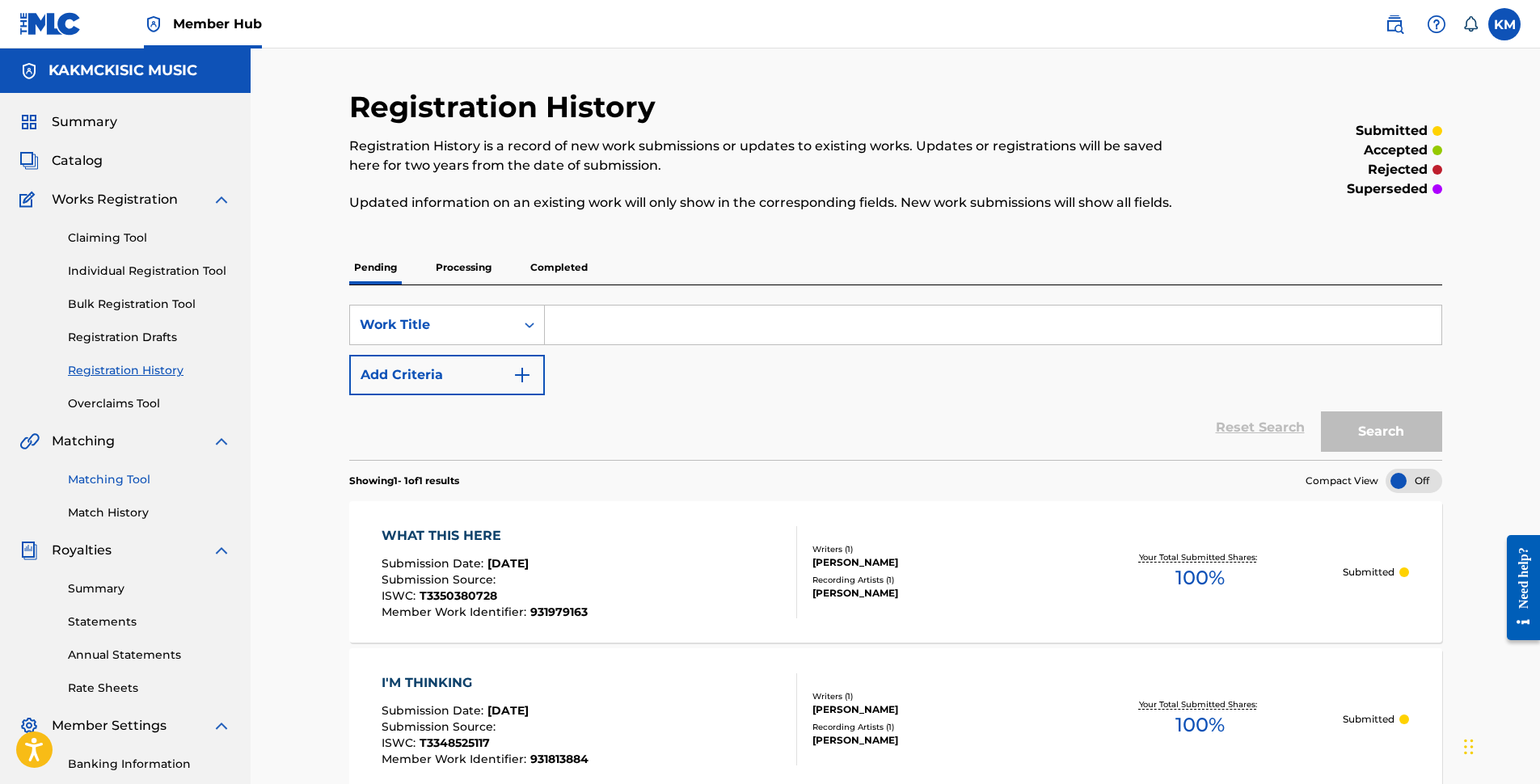
click at [87, 475] on link "Matching Tool" at bounding box center [149, 479] width 163 height 17
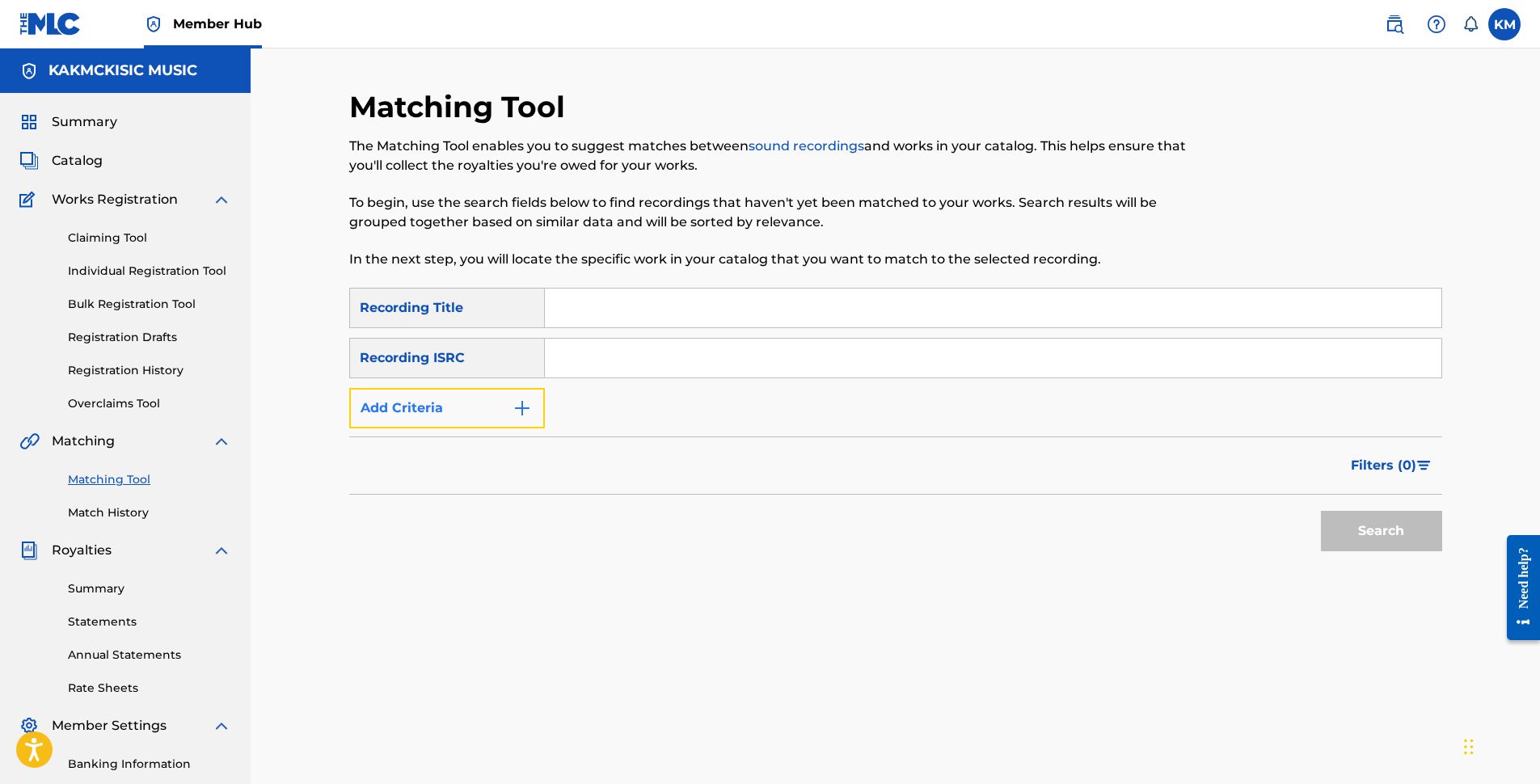
click at [516, 406] on img "Search Form" at bounding box center [523, 408] width 19 height 19
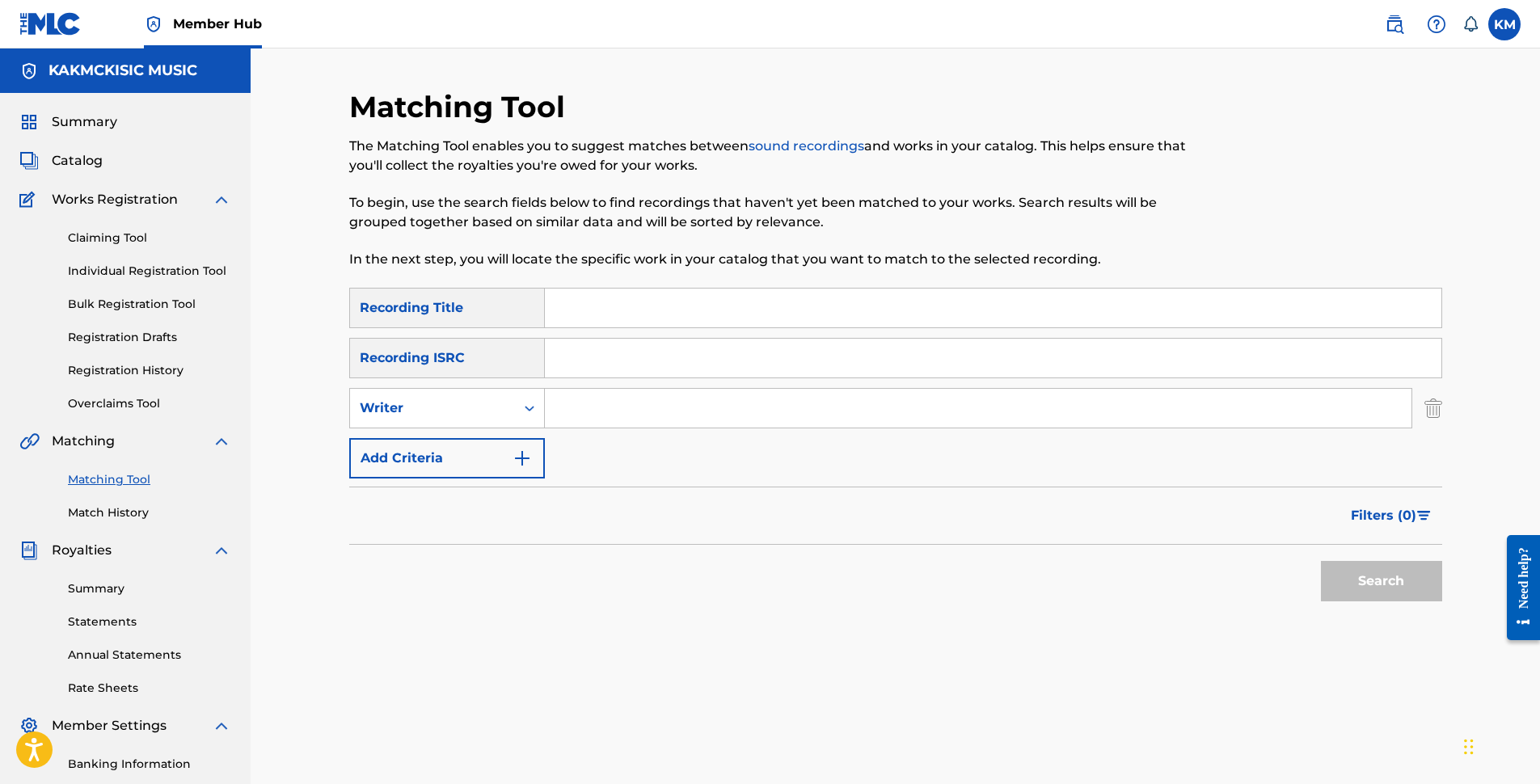
click at [577, 409] on input "Search Form" at bounding box center [978, 408] width 867 height 39
type input "[PERSON_NAME]"
type input "I'm Thinking"
type input "[PERSON_NAME]"
drag, startPoint x: 683, startPoint y: 360, endPoint x: 507, endPoint y: 358, distance: 176.0
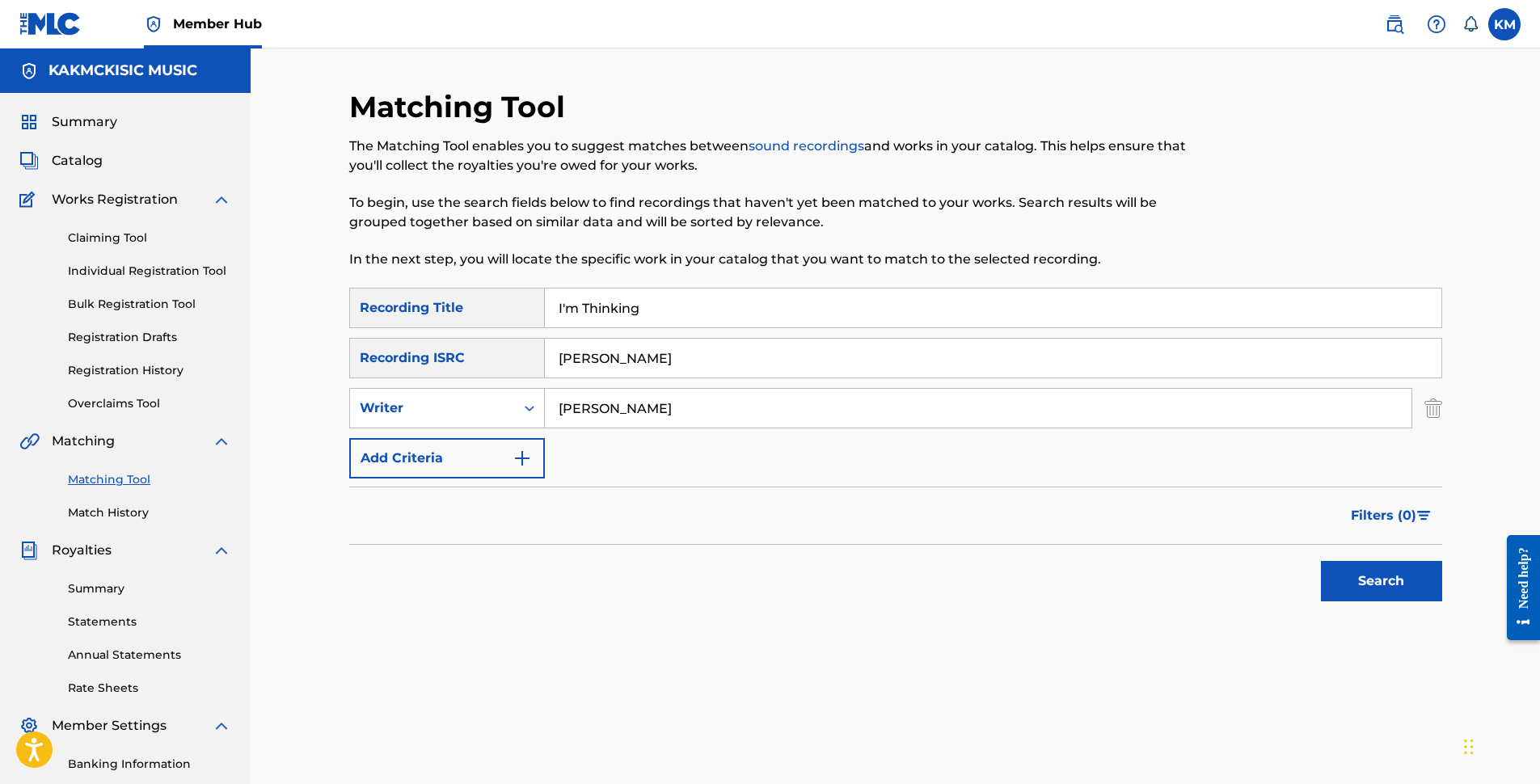
click at [507, 358] on div "SearchWithCriteria4bb2cd60-7c05-4113-8e6e-2107d4ac5bd2 Recording ISRC [PERSON_N…" at bounding box center [896, 358] width 1093 height 40
drag, startPoint x: 662, startPoint y: 310, endPoint x: 515, endPoint y: 309, distance: 147.0
click at [515, 309] on div "SearchWithCriteria0090b2d6-57e5-4f5c-bfb1-71c7308fc69e Recording Title I'm Thin…" at bounding box center [896, 308] width 1093 height 40
click at [1390, 583] on button "Search" at bounding box center [1382, 581] width 121 height 40
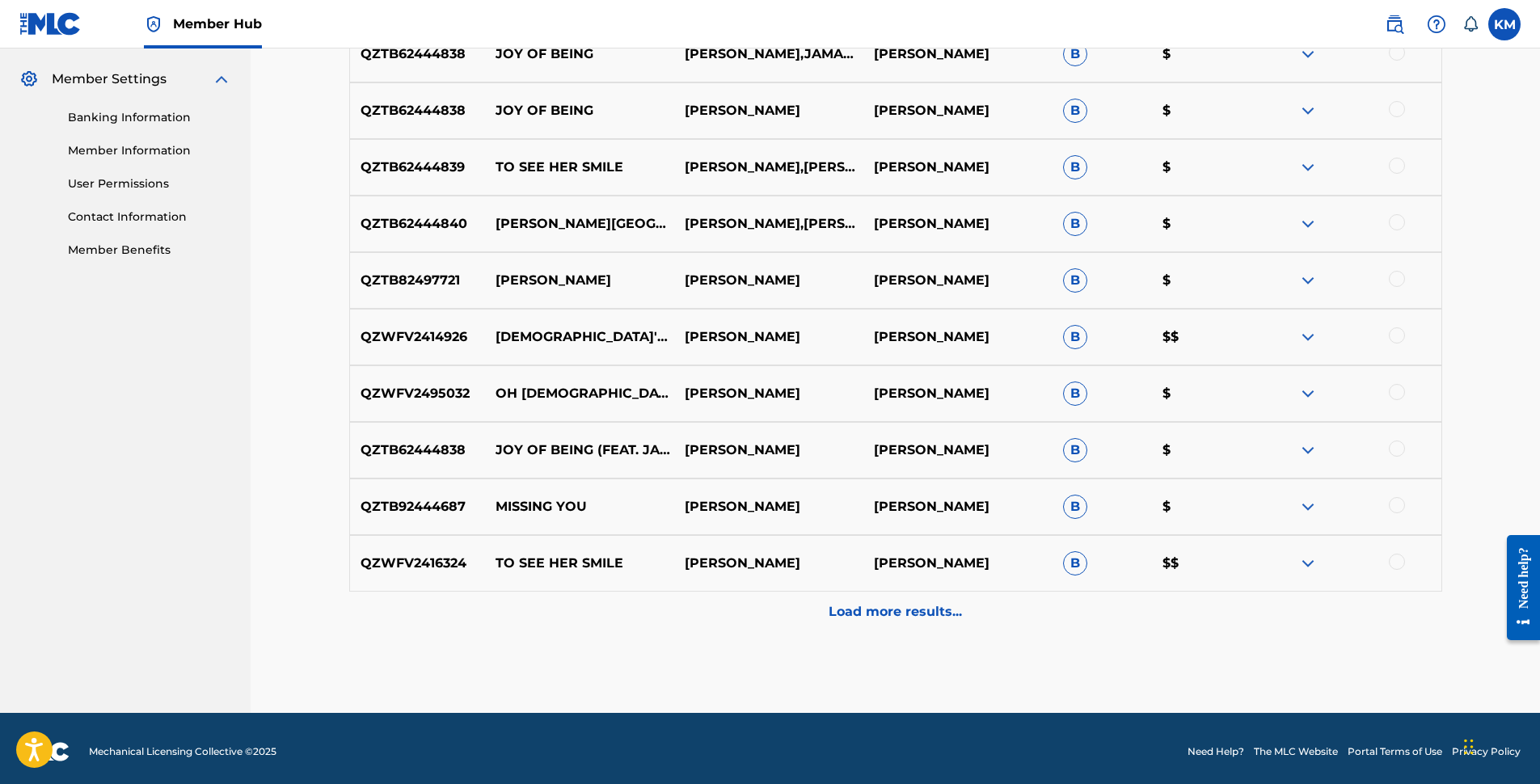
scroll to position [653, 0]
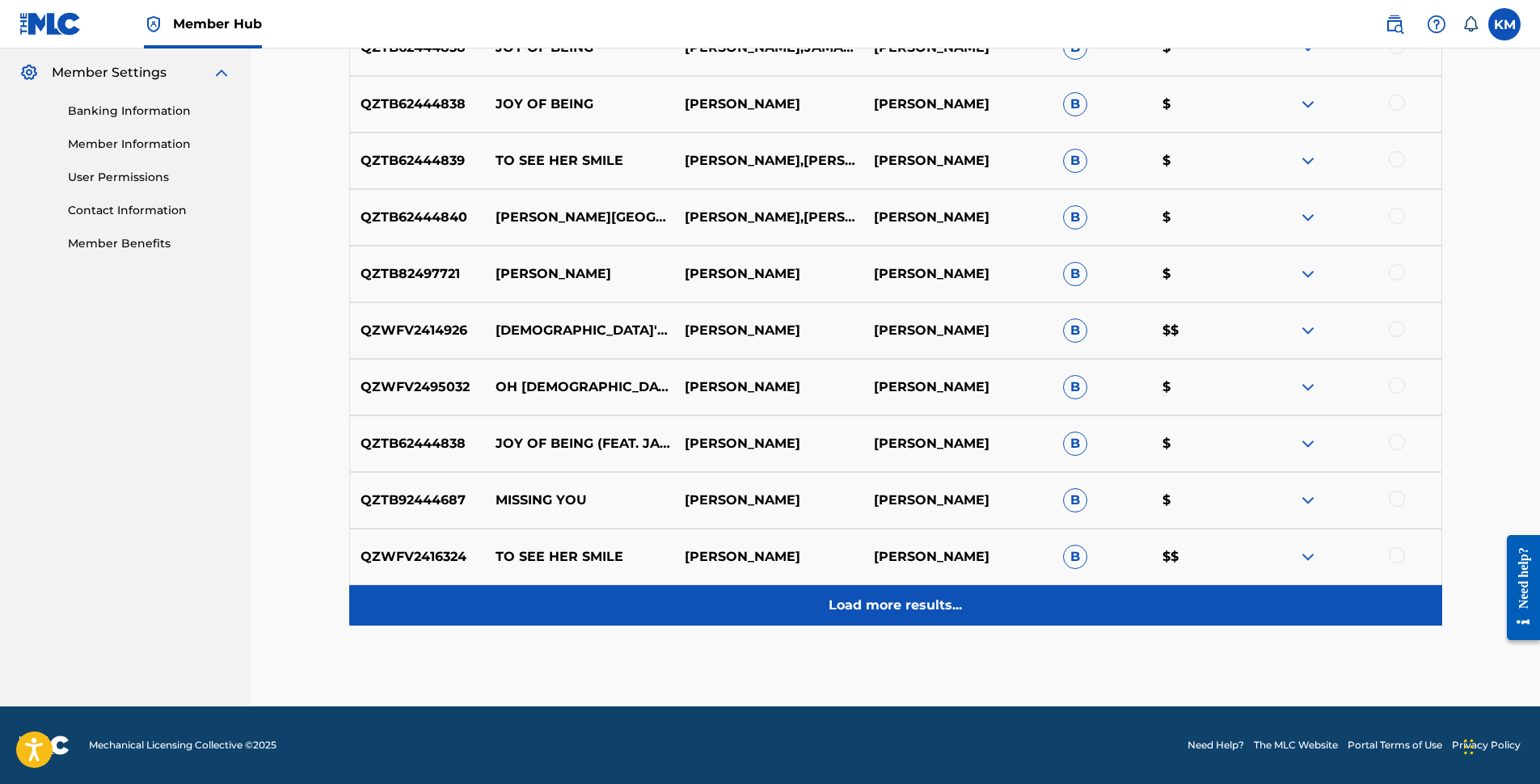
click at [899, 604] on p "Load more results..." at bounding box center [895, 605] width 134 height 19
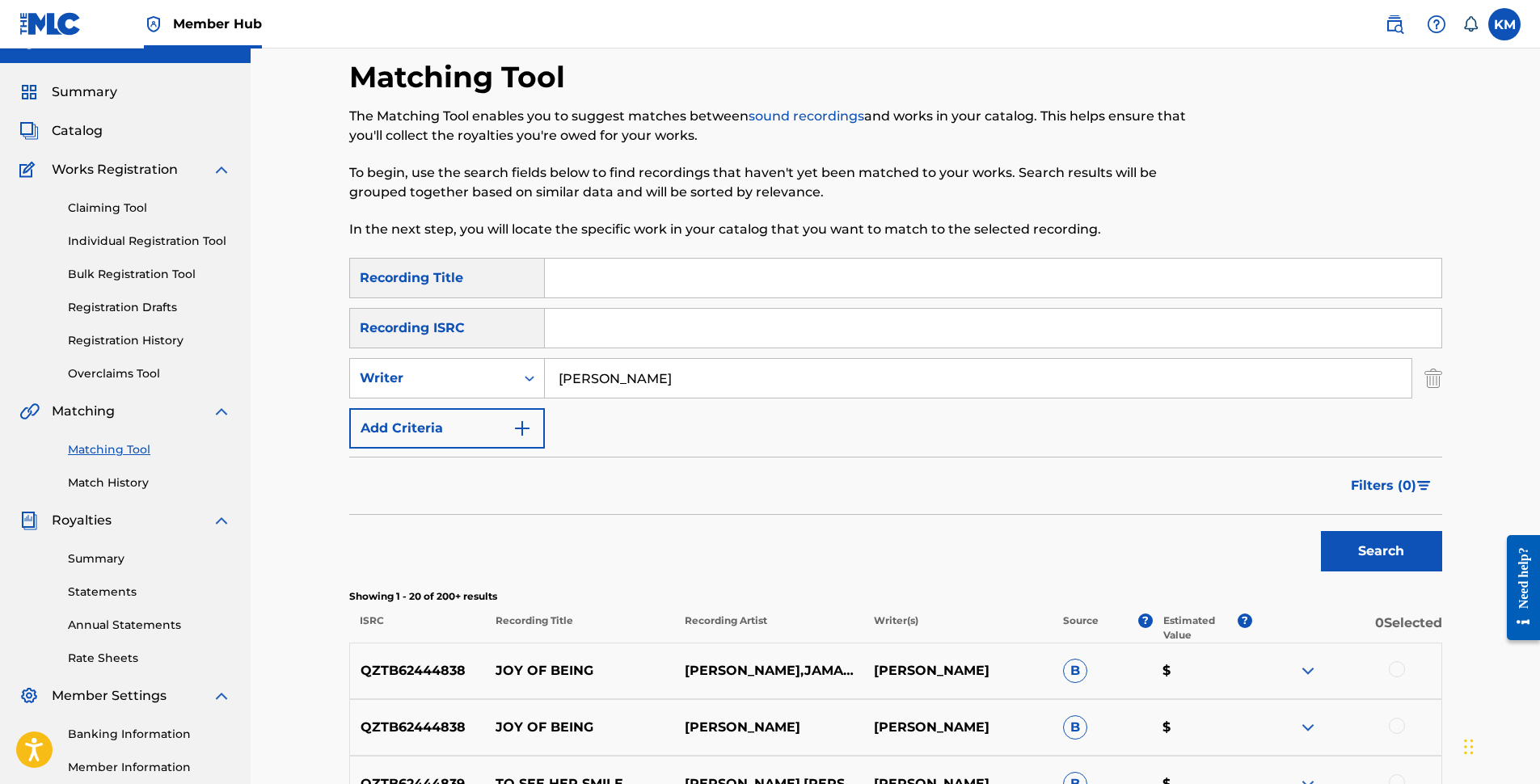
scroll to position [0, 0]
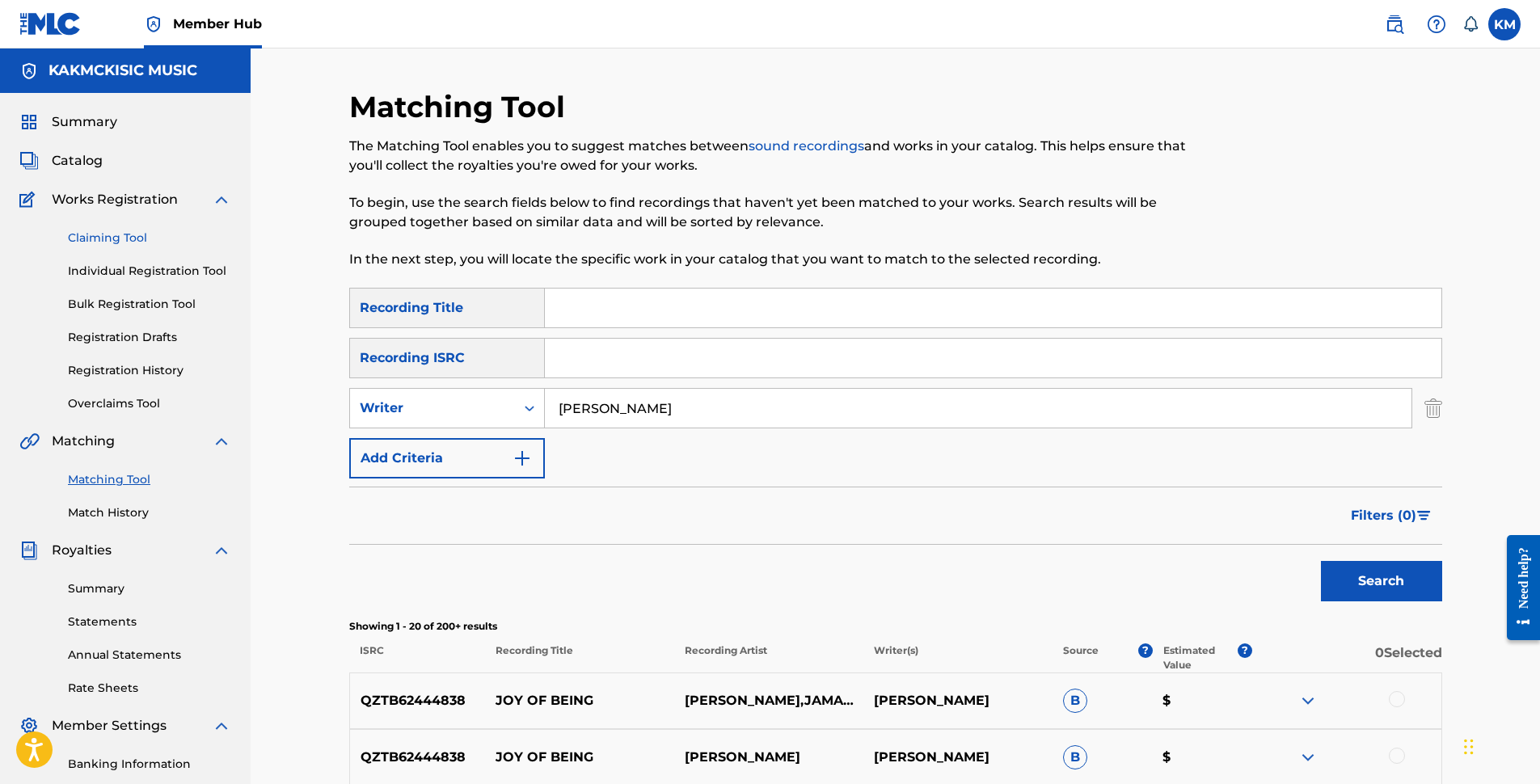
click at [112, 236] on link "Claiming Tool" at bounding box center [149, 237] width 163 height 17
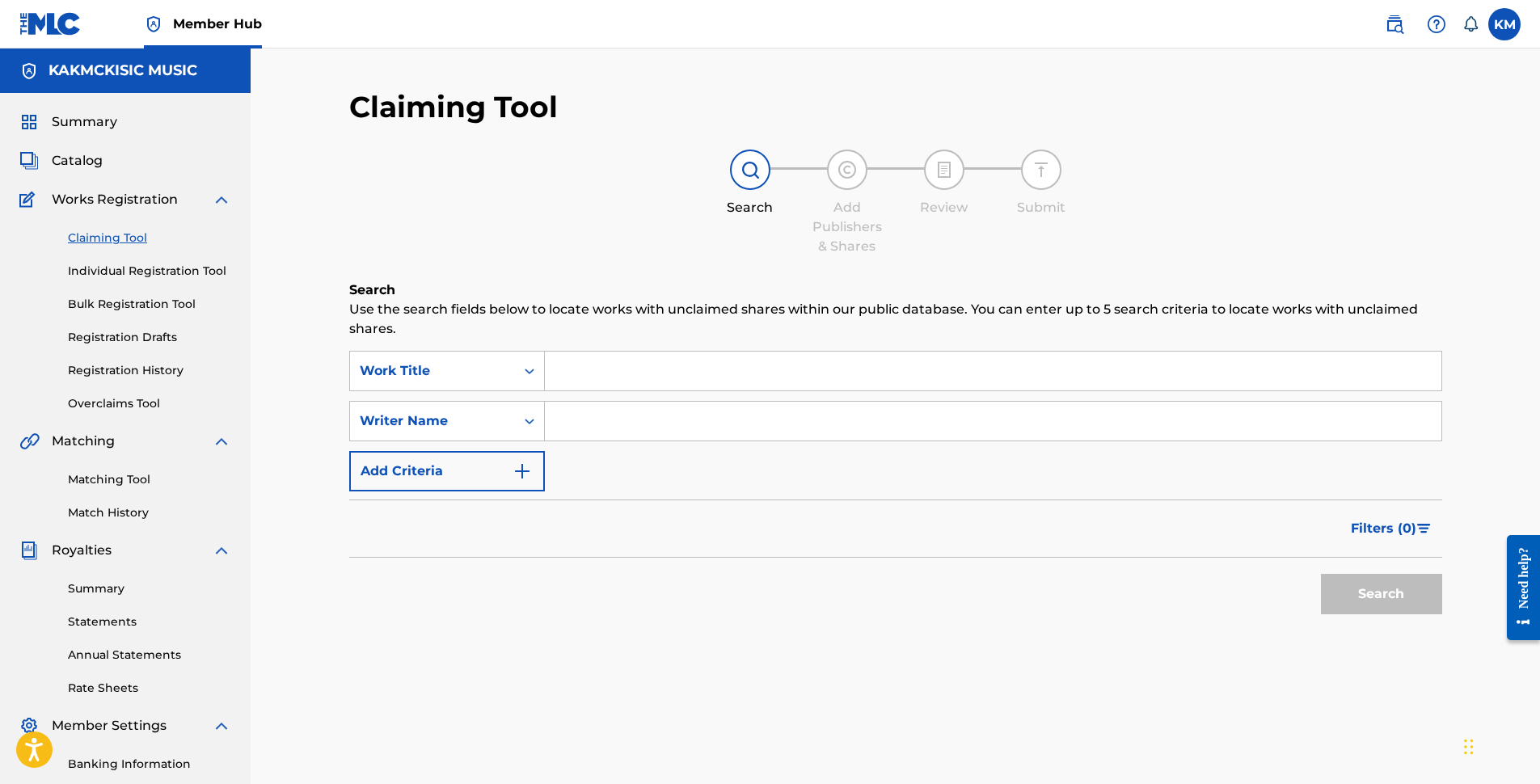
click at [591, 414] on input "Search Form" at bounding box center [993, 421] width 897 height 39
type input "[PERSON_NAME]"
click at [1389, 604] on button "Search" at bounding box center [1382, 593] width 121 height 40
